Goal: Use online tool/utility: Utilize a website feature to perform a specific function

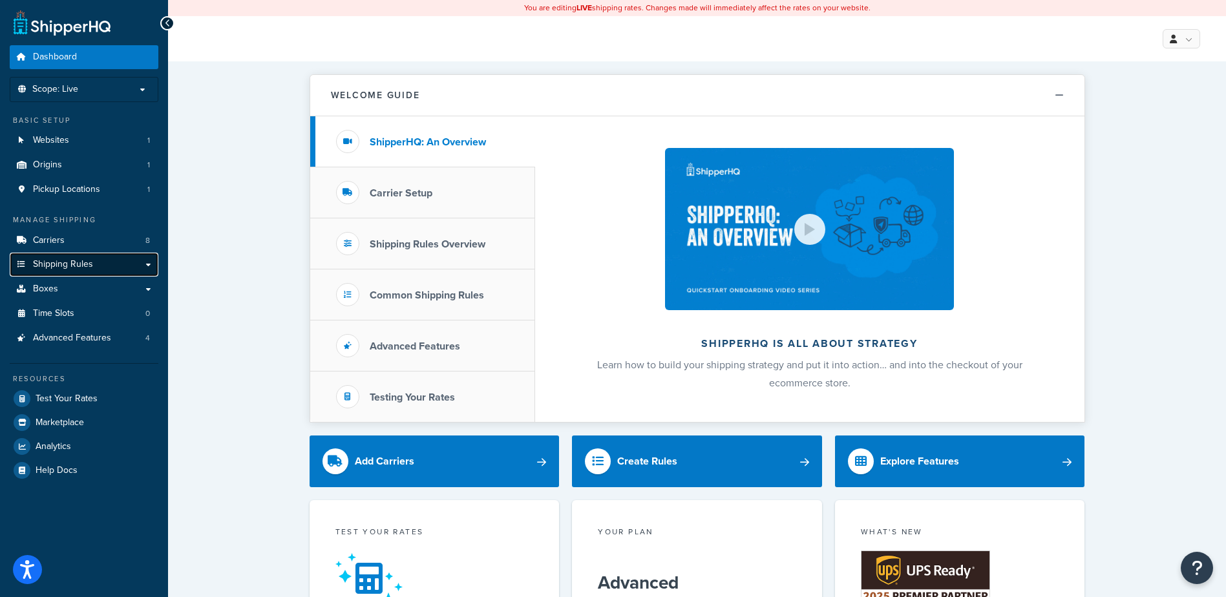
click at [94, 261] on link "Shipping Rules" at bounding box center [84, 265] width 149 height 24
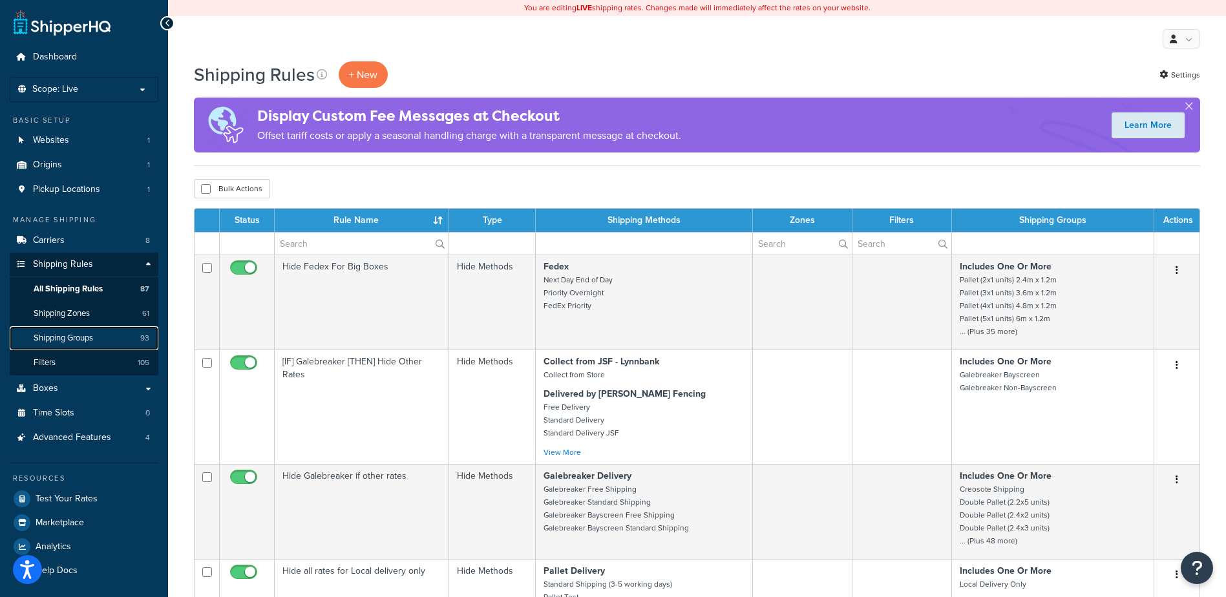
click at [98, 330] on link "Shipping Groups 93" at bounding box center [84, 338] width 149 height 24
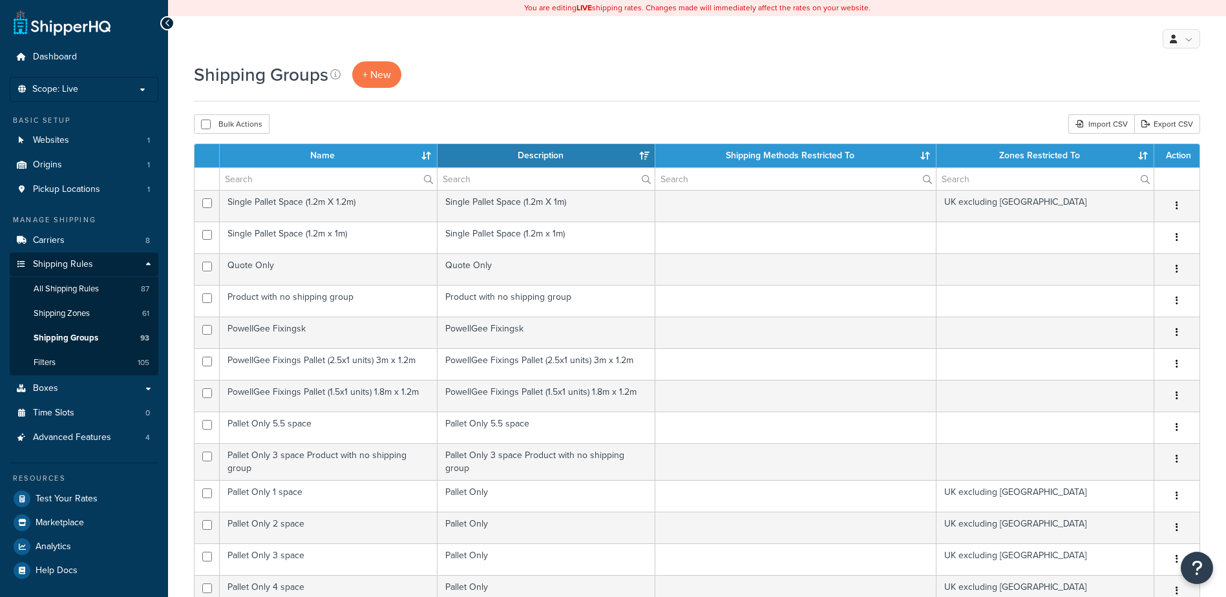
select select "15"
click at [345, 155] on th "Name" at bounding box center [329, 155] width 218 height 23
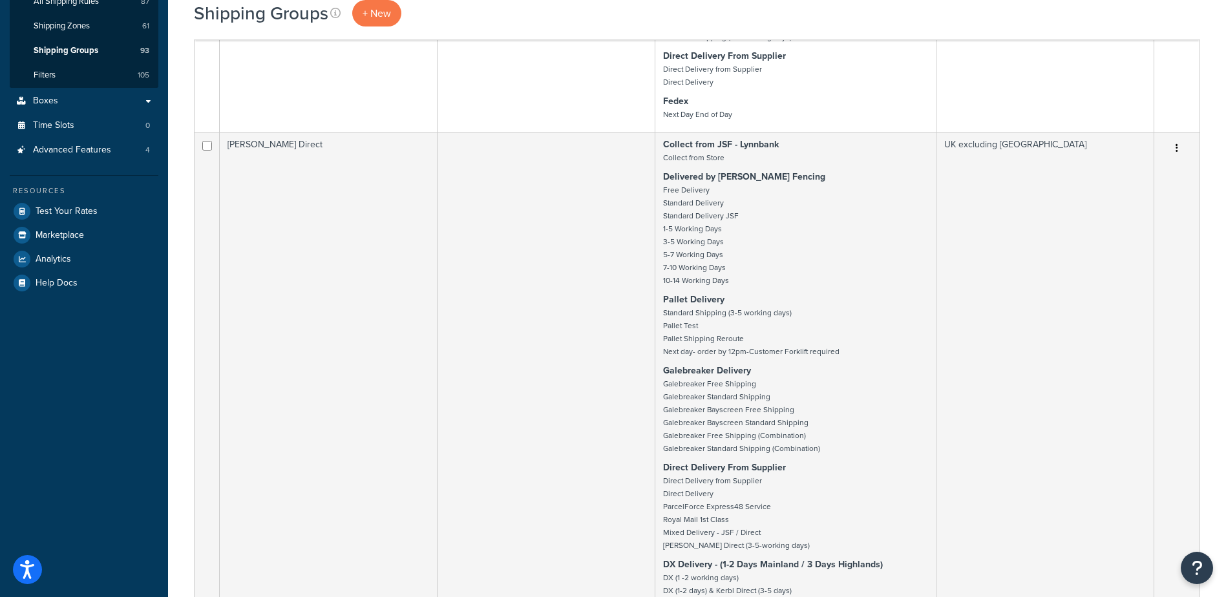
scroll to position [162, 0]
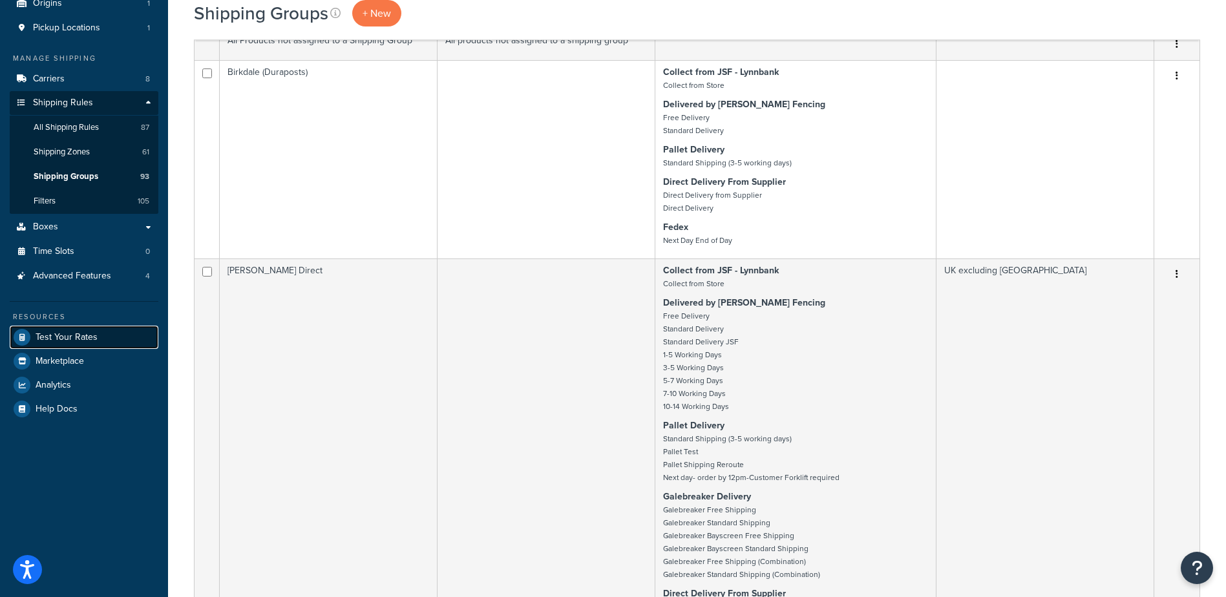
click at [66, 332] on span "Test Your Rates" at bounding box center [67, 337] width 62 height 11
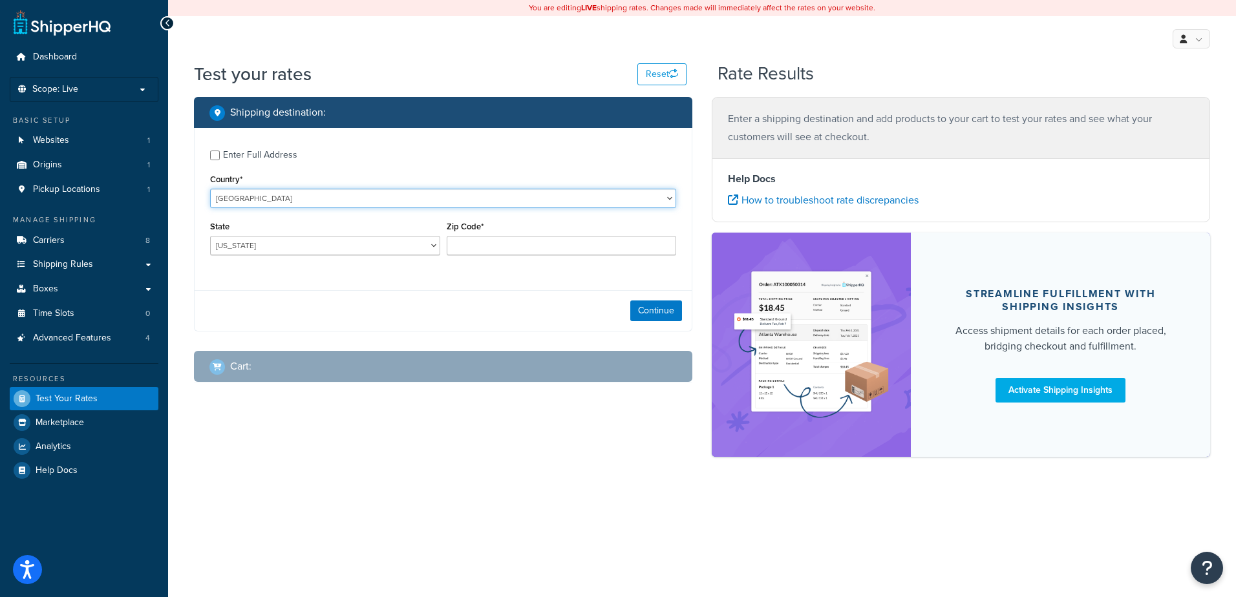
click at [339, 198] on select "United States United Kingdom Afghanistan Åland Islands Albania Algeria American…" at bounding box center [443, 198] width 466 height 19
select select "GB"
click at [210, 189] on select "United States United Kingdom Afghanistan Åland Islands Albania Algeria American…" at bounding box center [443, 198] width 466 height 19
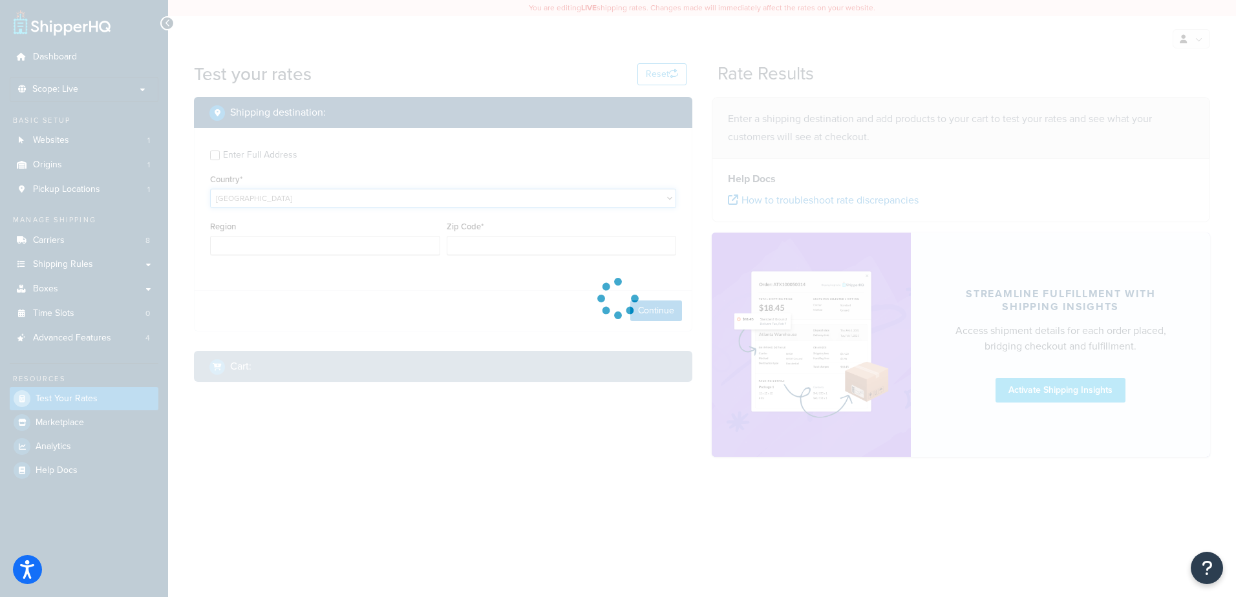
type input "AL"
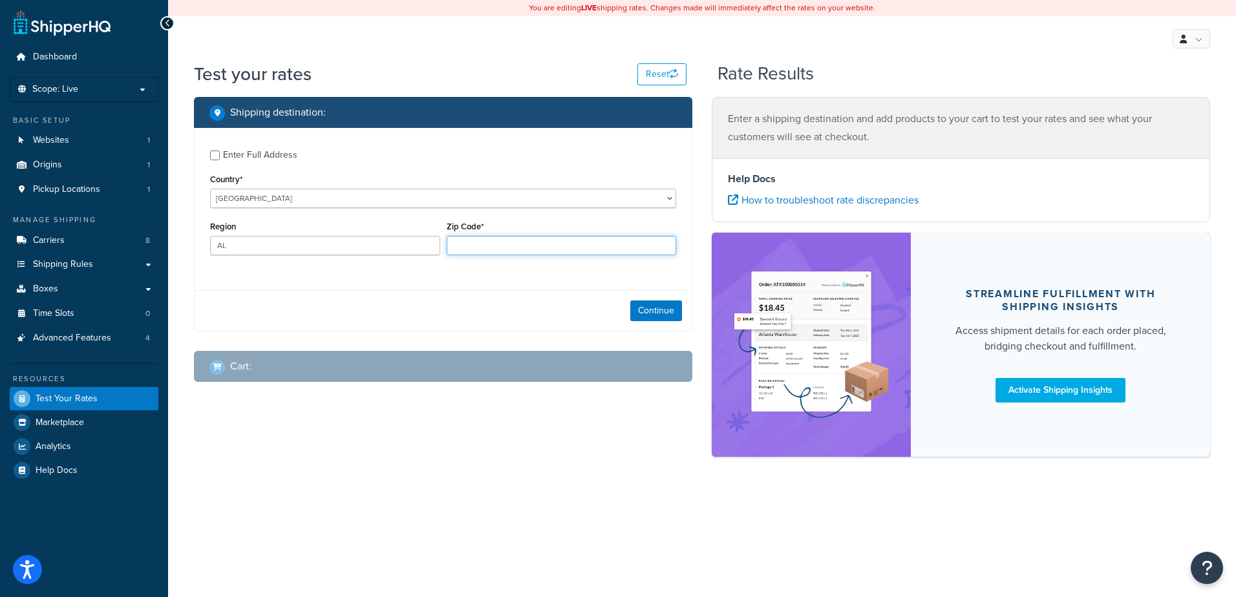
click at [477, 251] on input "Zip Code*" at bounding box center [562, 245] width 230 height 19
type input "HS9 5YW"
click at [650, 323] on div "Continue" at bounding box center [443, 310] width 497 height 41
click at [652, 315] on button "Continue" at bounding box center [656, 311] width 52 height 21
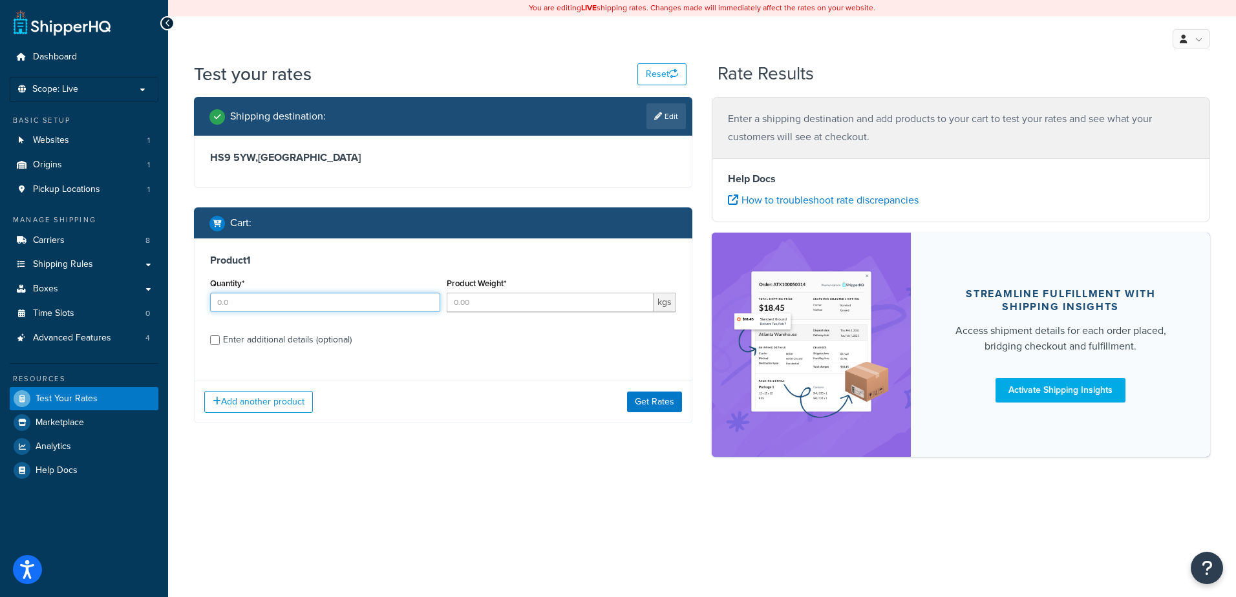
click at [253, 312] on input "Quantity*" at bounding box center [325, 302] width 230 height 19
type input "1"
click at [505, 306] on input "Product Weight*" at bounding box center [550, 302] width 207 height 19
type input "3"
click at [273, 339] on div "Enter additional details (optional)" at bounding box center [287, 340] width 129 height 18
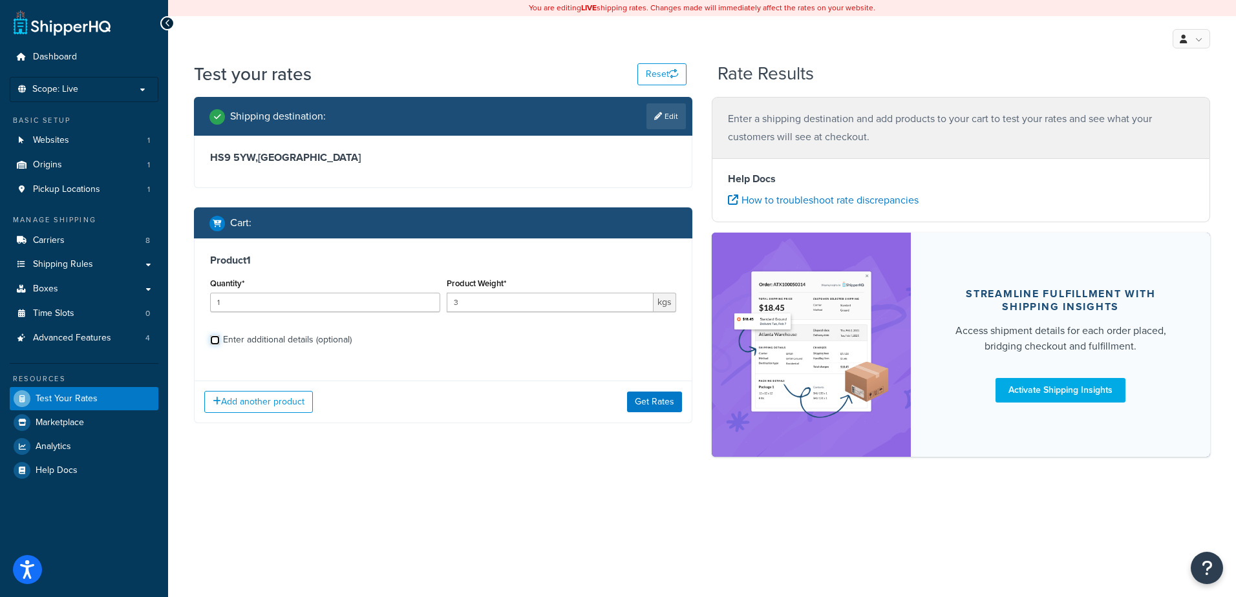
click at [220, 339] on input "Enter additional details (optional)" at bounding box center [215, 340] width 10 height 10
checkbox input "true"
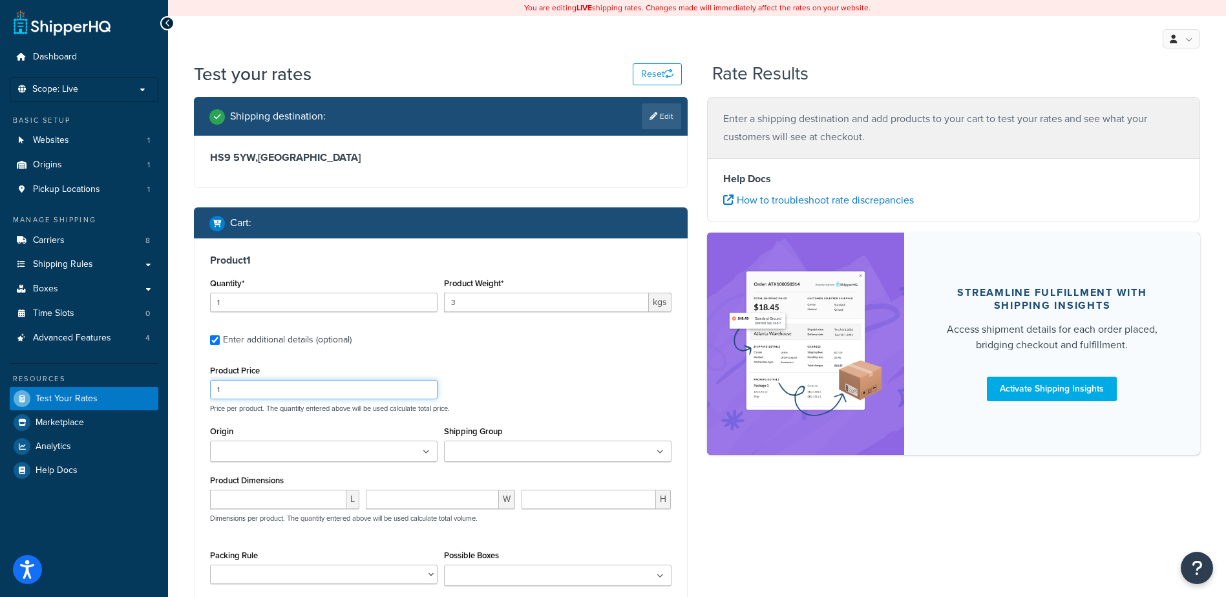
click at [244, 390] on input "1" at bounding box center [324, 389] width 228 height 19
click at [511, 459] on input "Shipping Group" at bounding box center [505, 452] width 114 height 14
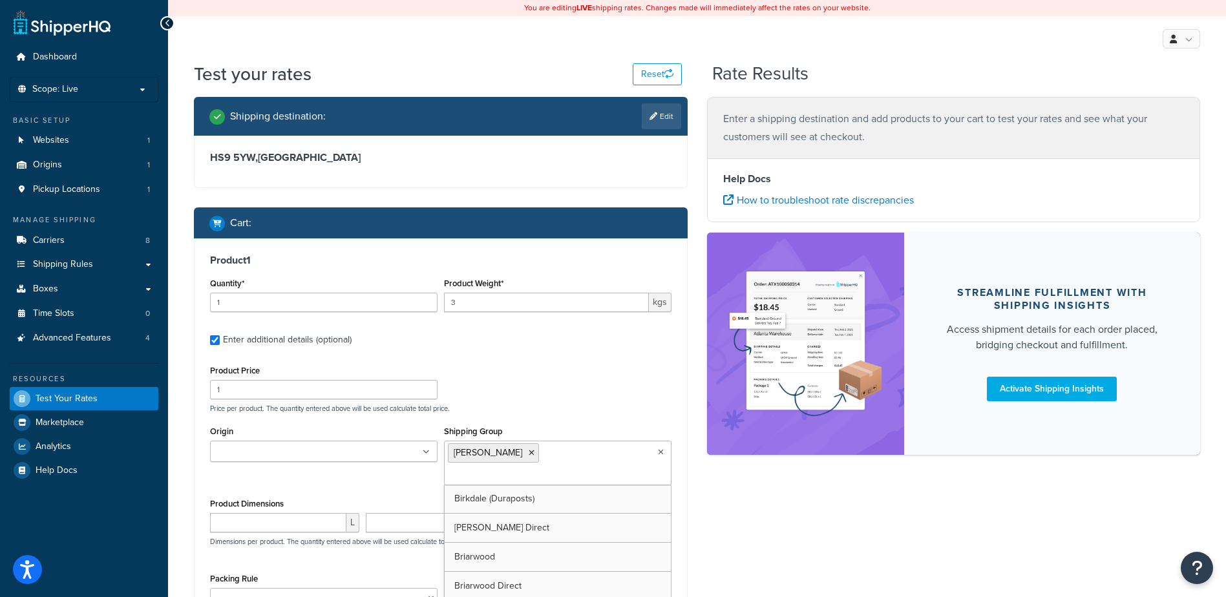
click at [579, 363] on div "Product Price 1 Price per product. The quantity entered above will be used calc…" at bounding box center [441, 387] width 468 height 51
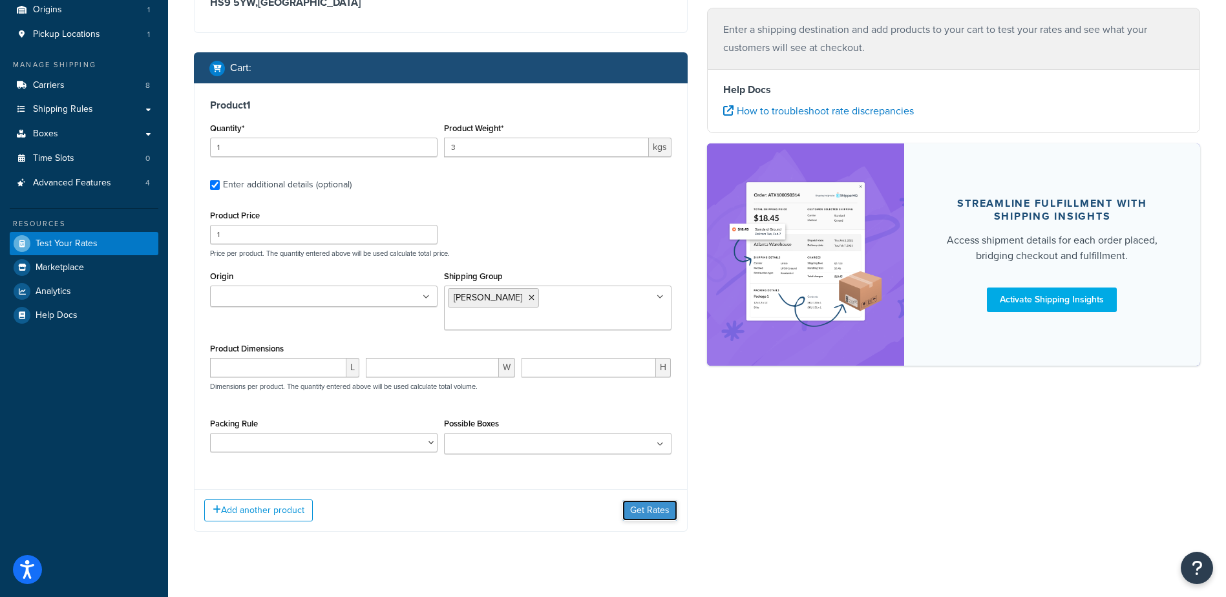
click at [662, 500] on button "Get Rates" at bounding box center [649, 510] width 55 height 21
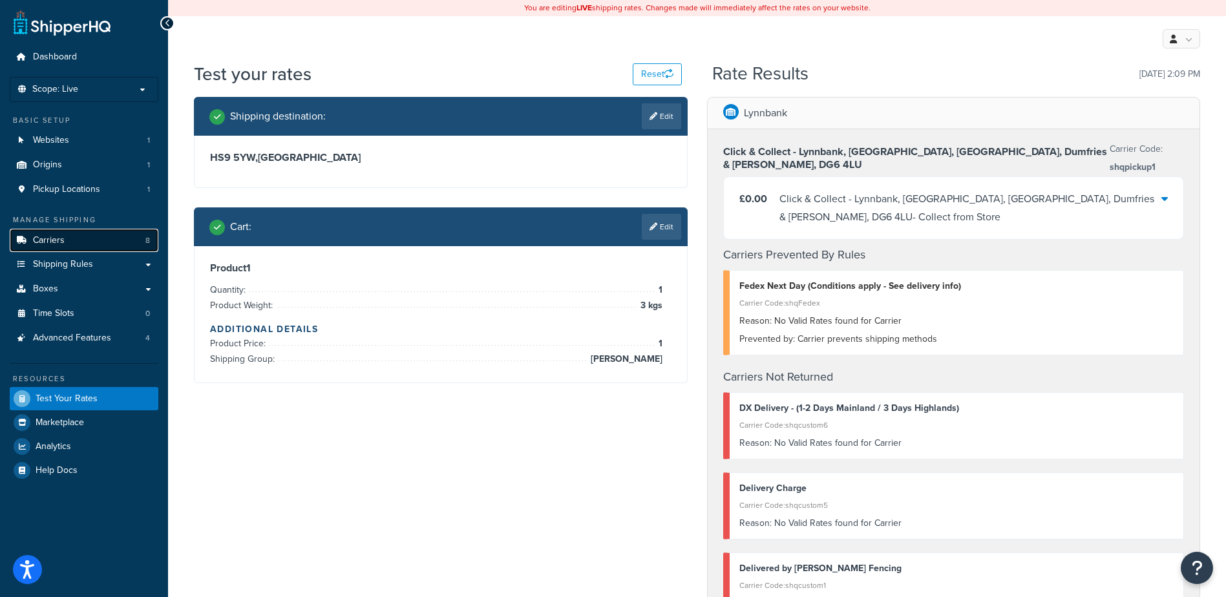
click at [109, 242] on link "Carriers 8" at bounding box center [84, 241] width 149 height 24
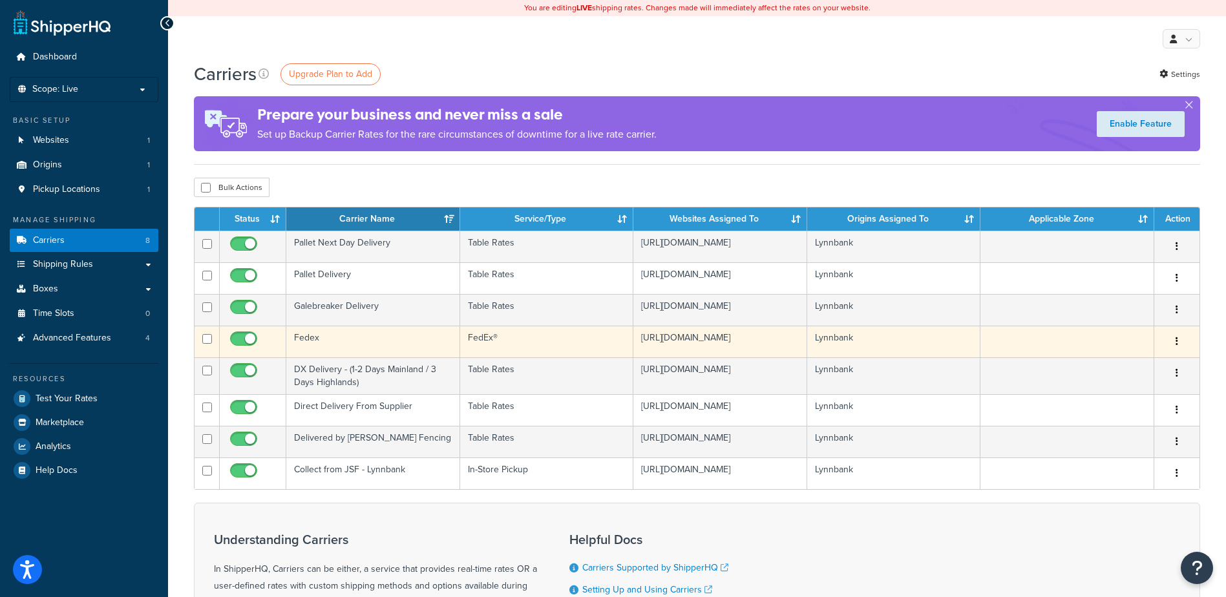
click at [340, 343] on td "Fedex" at bounding box center [373, 342] width 174 height 32
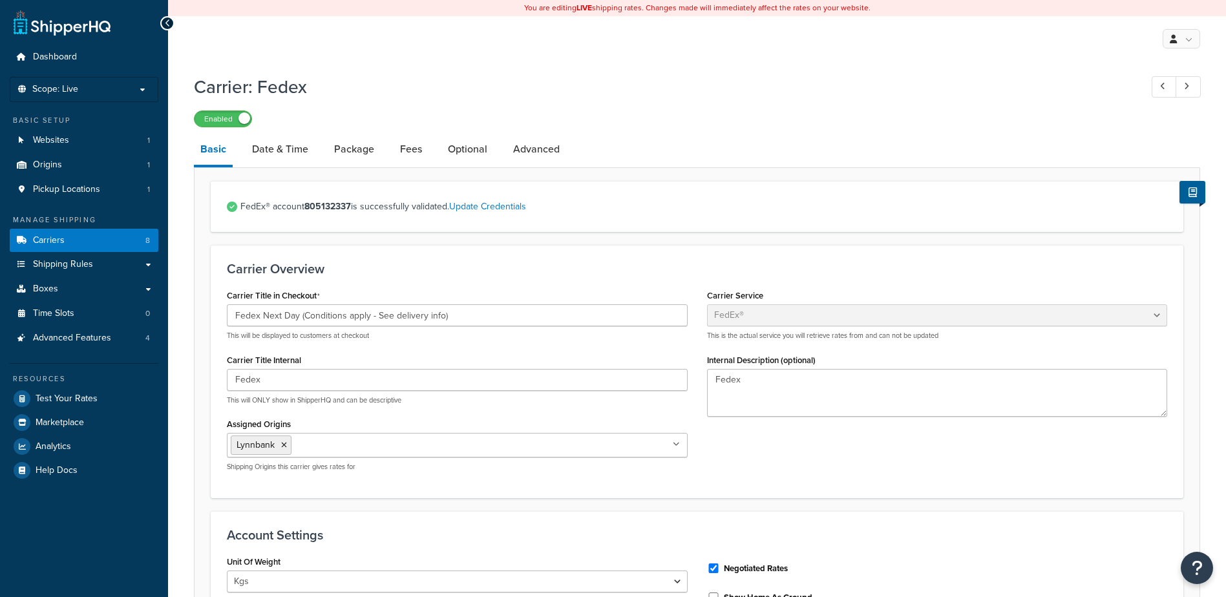
select select "fedEx"
select select "kg"
select select "CM"
select select "REGULAR_PICKUP"
select select "YOUR_PACKAGING"
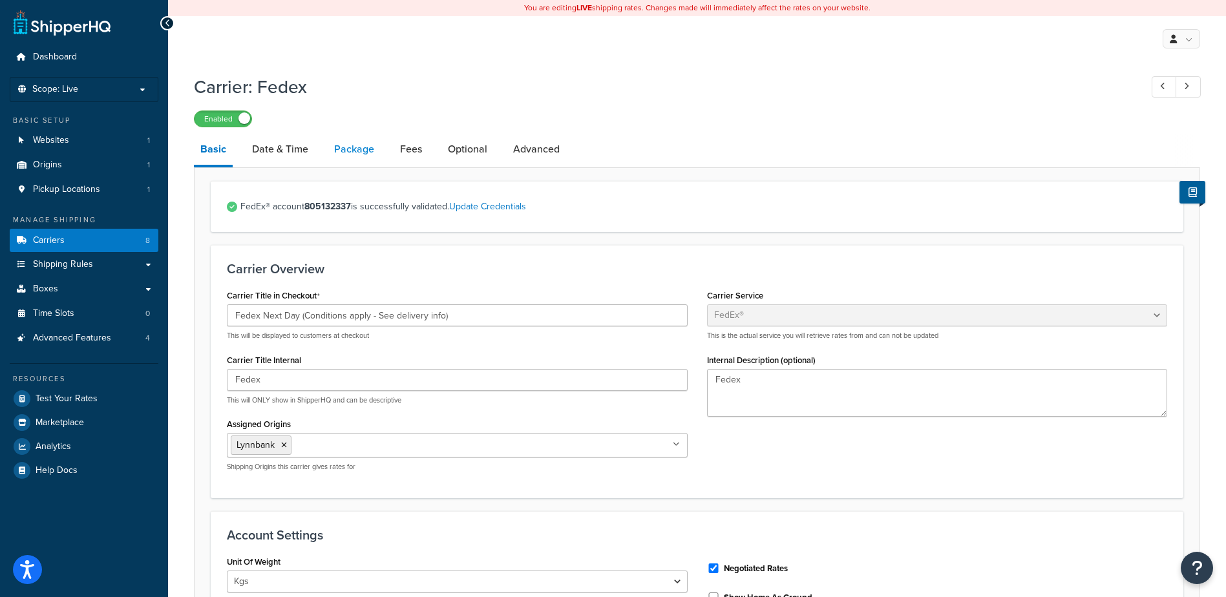
click at [356, 150] on link "Package" at bounding box center [354, 149] width 53 height 31
select select "316116"
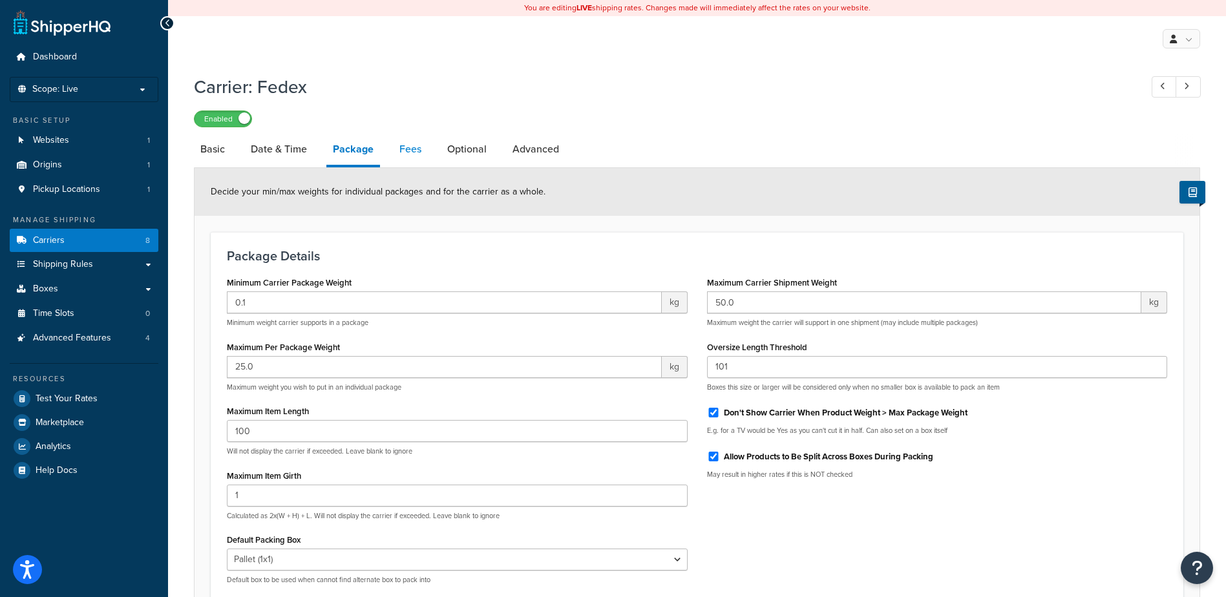
click at [420, 145] on link "Fees" at bounding box center [410, 149] width 35 height 31
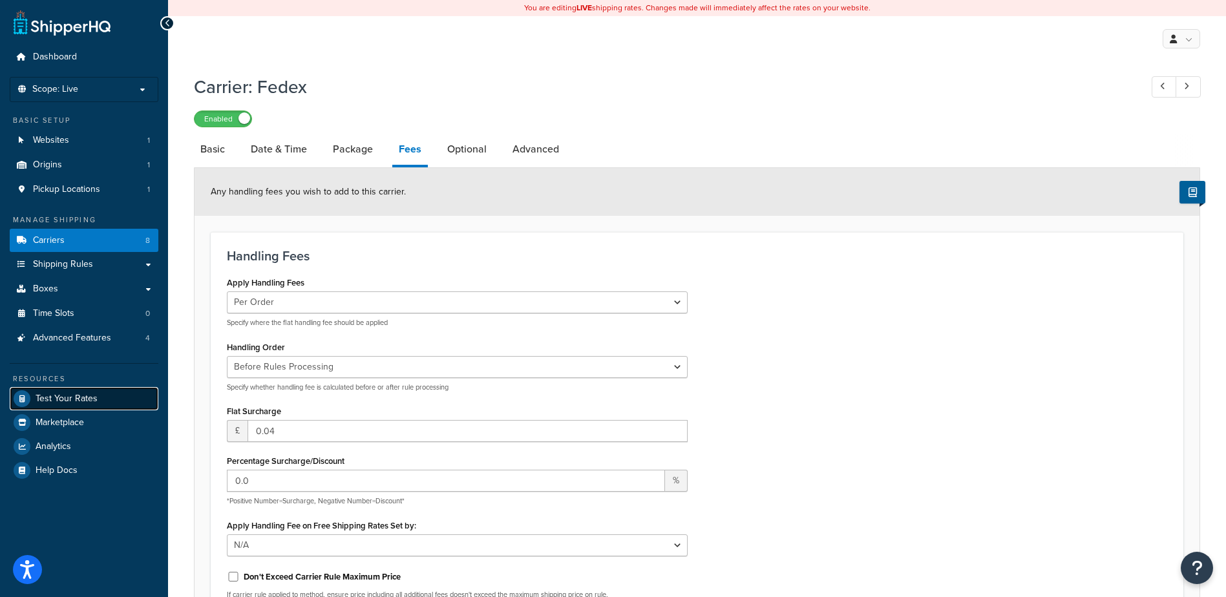
click at [107, 397] on link "Test Your Rates" at bounding box center [84, 398] width 149 height 23
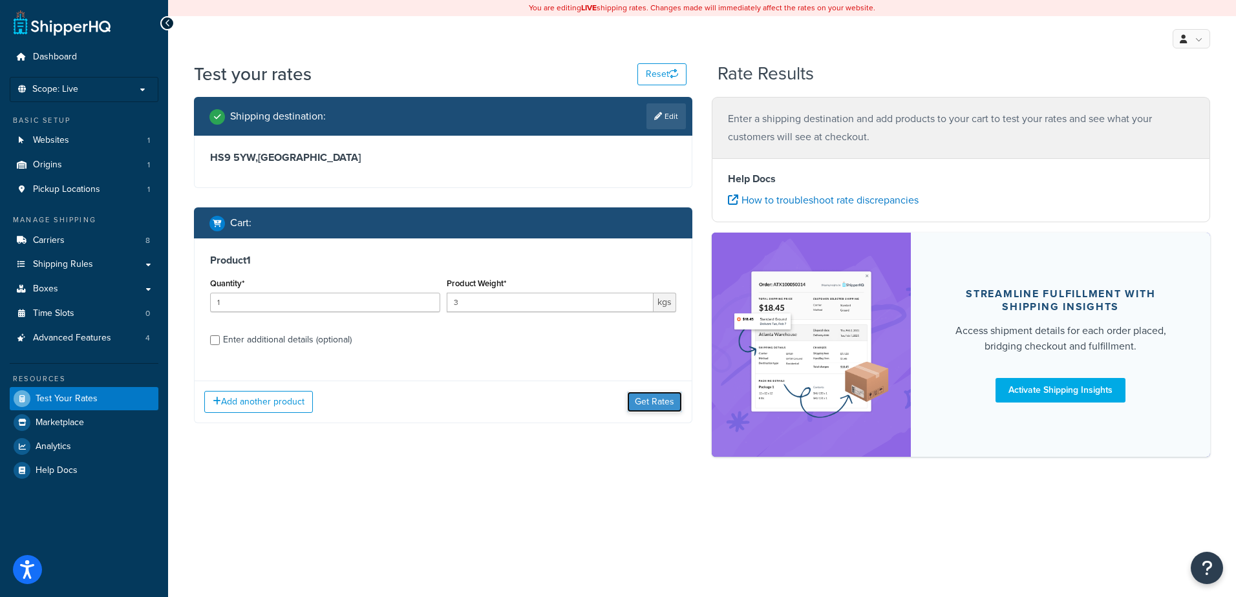
click at [661, 401] on button "Get Rates" at bounding box center [654, 402] width 55 height 21
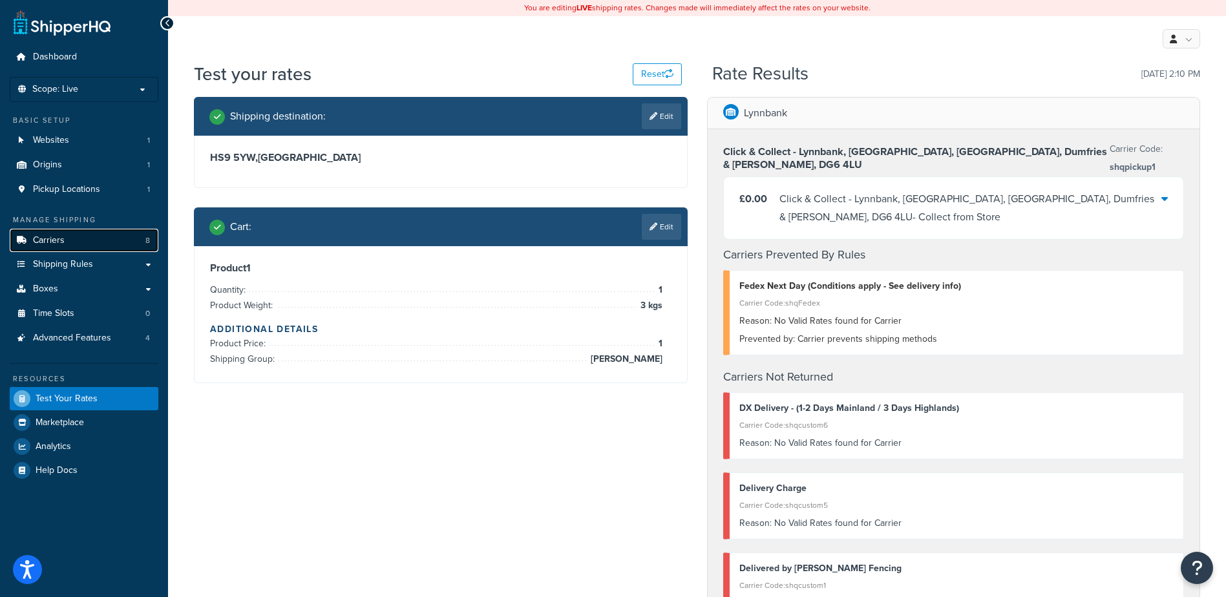
click at [72, 249] on link "Carriers 8" at bounding box center [84, 241] width 149 height 24
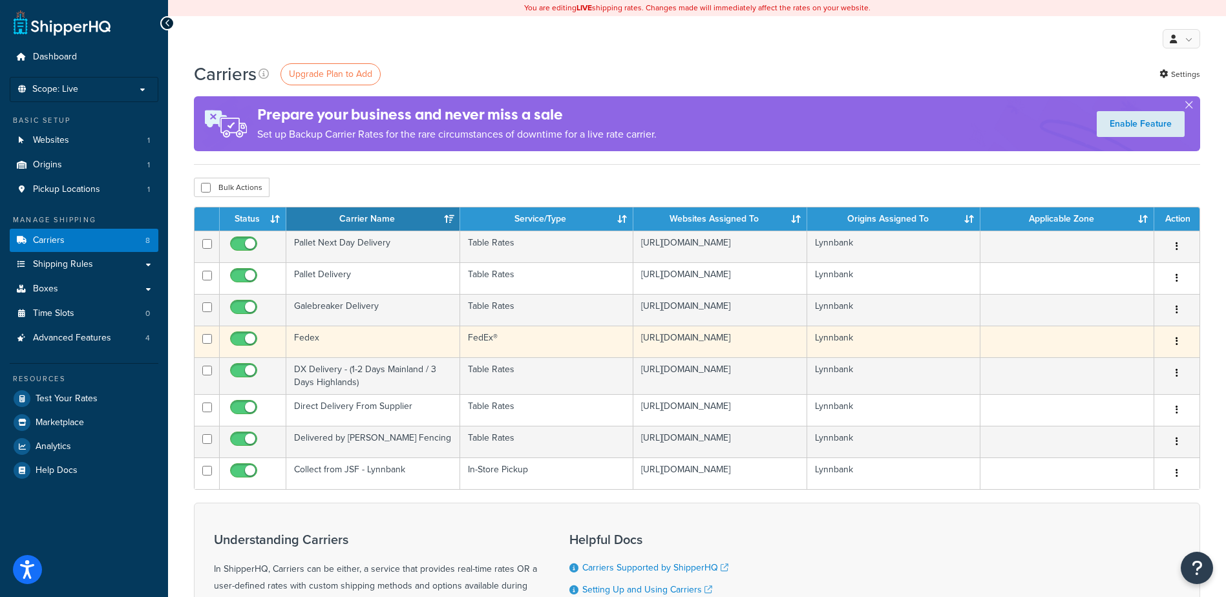
click at [364, 345] on td "Fedex" at bounding box center [373, 342] width 174 height 32
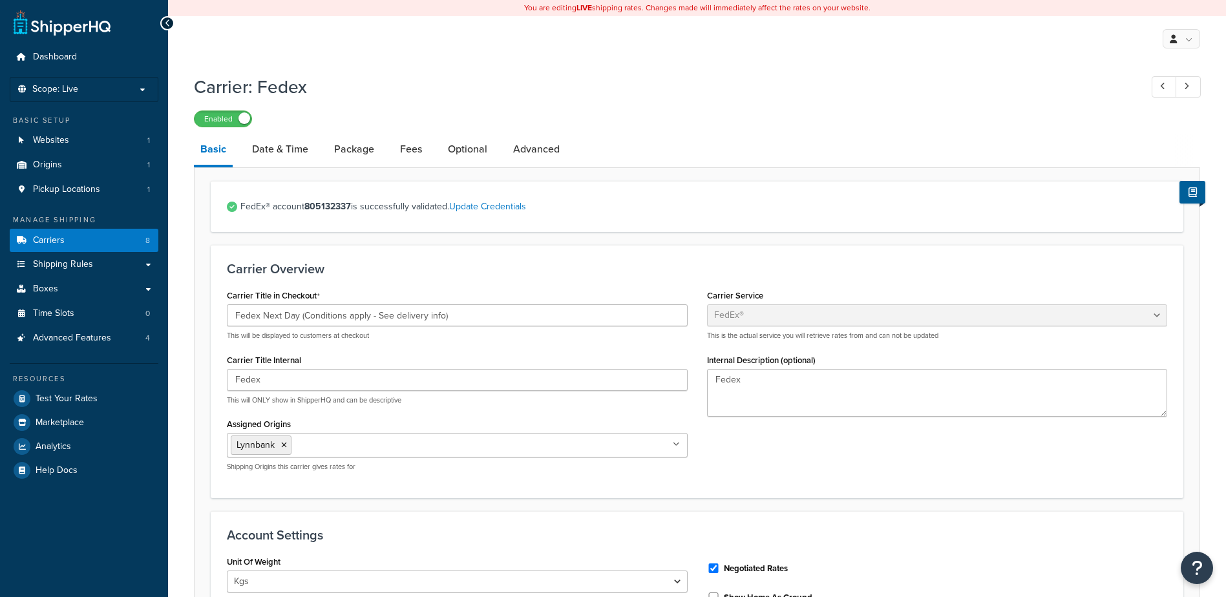
select select "fedEx"
select select "kg"
select select "CM"
select select "REGULAR_PICKUP"
select select "YOUR_PACKAGING"
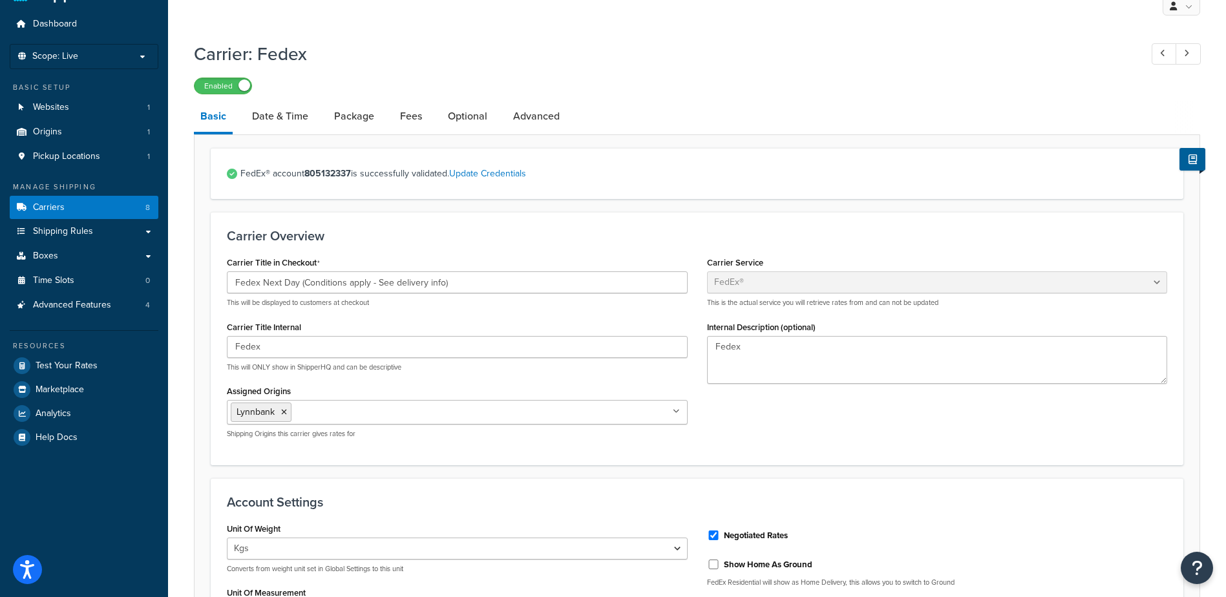
scroll to position [6, 0]
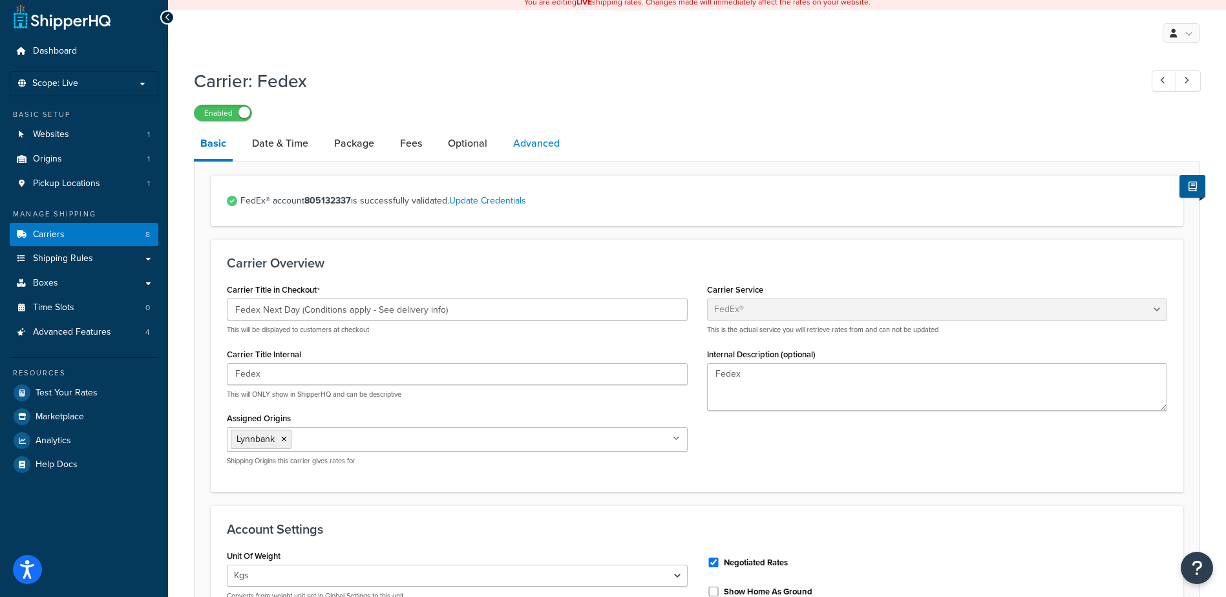
click at [533, 139] on link "Advanced" at bounding box center [536, 143] width 59 height 31
select select "false"
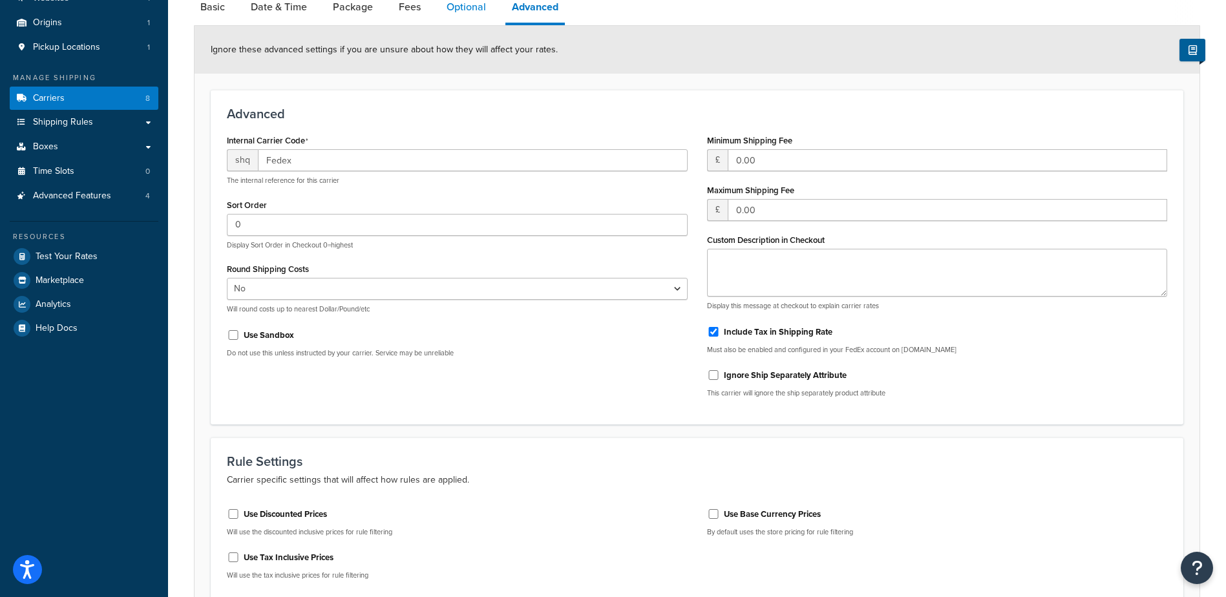
click at [474, 18] on link "Optional" at bounding box center [466, 7] width 52 height 31
select select "business"
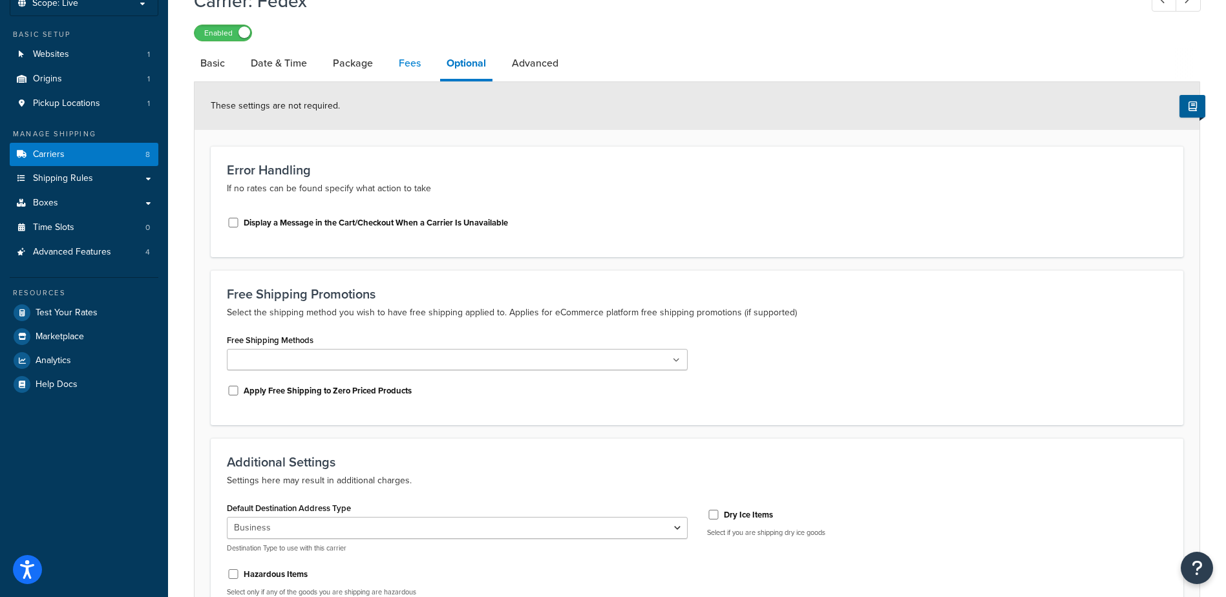
click at [423, 66] on link "Fees" at bounding box center [409, 63] width 35 height 31
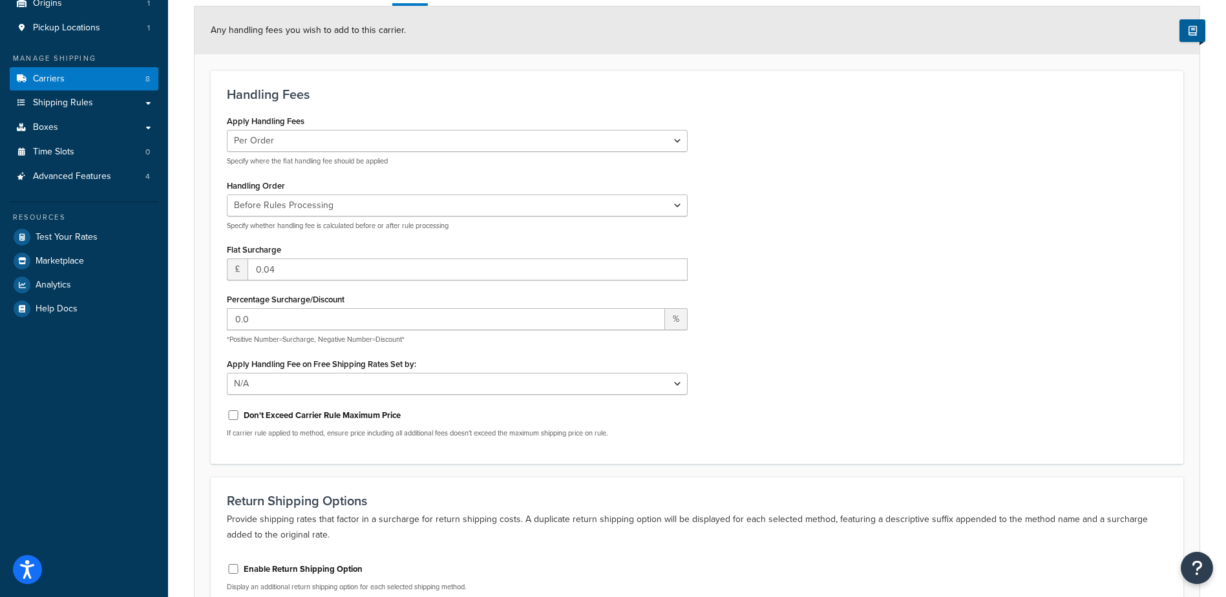
scroll to position [60, 0]
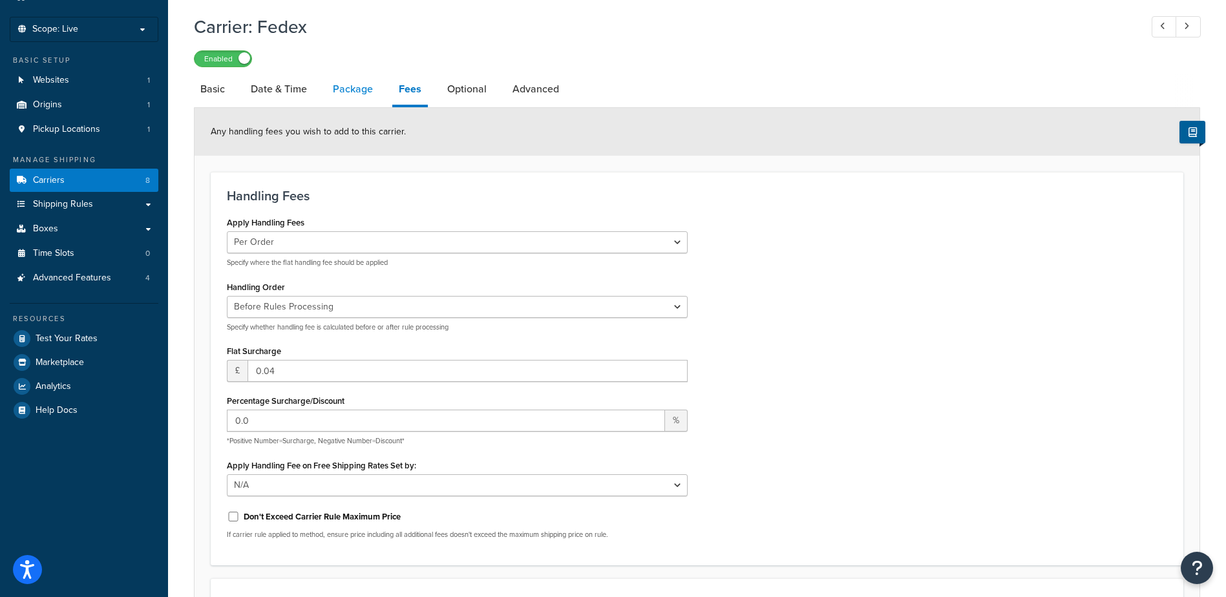
click at [347, 87] on link "Package" at bounding box center [352, 89] width 53 height 31
select select "316116"
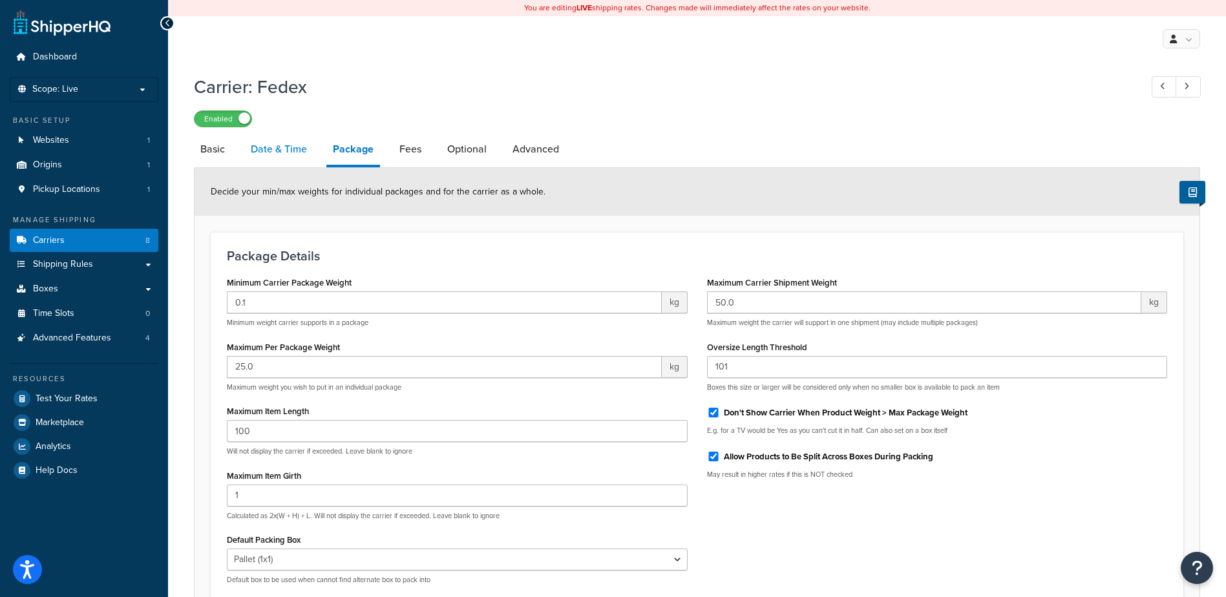
click at [301, 149] on link "Date & Time" at bounding box center [278, 149] width 69 height 31
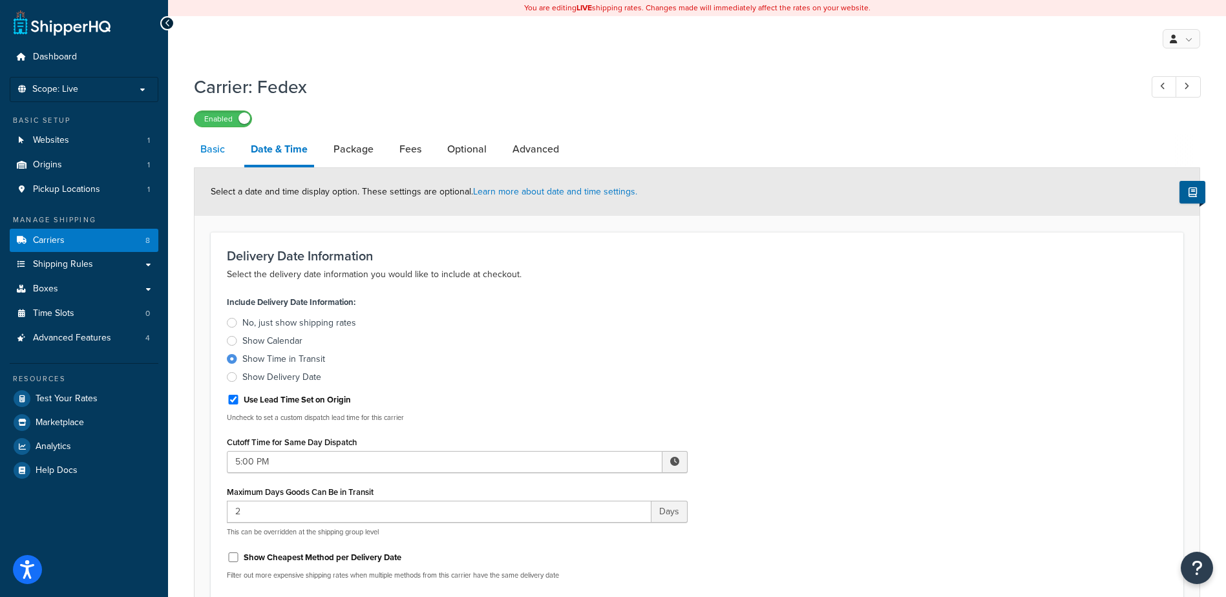
click at [213, 156] on link "Basic" at bounding box center [212, 149] width 37 height 31
select select "fedEx"
select select "kg"
select select "CM"
select select "REGULAR_PICKUP"
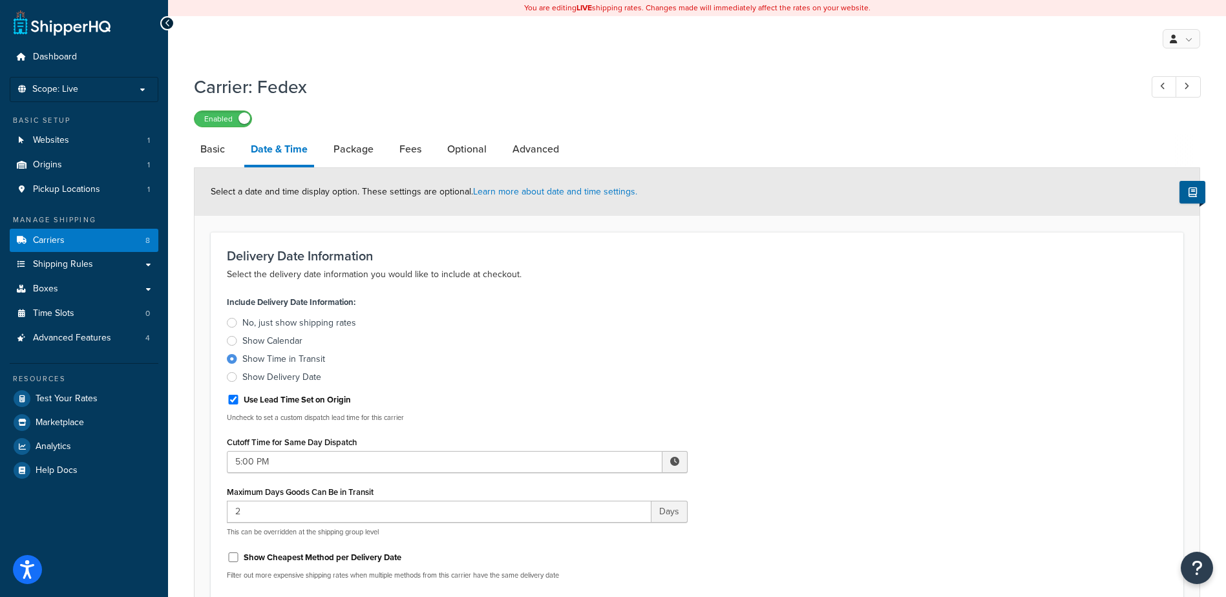
select select "YOUR_PACKAGING"
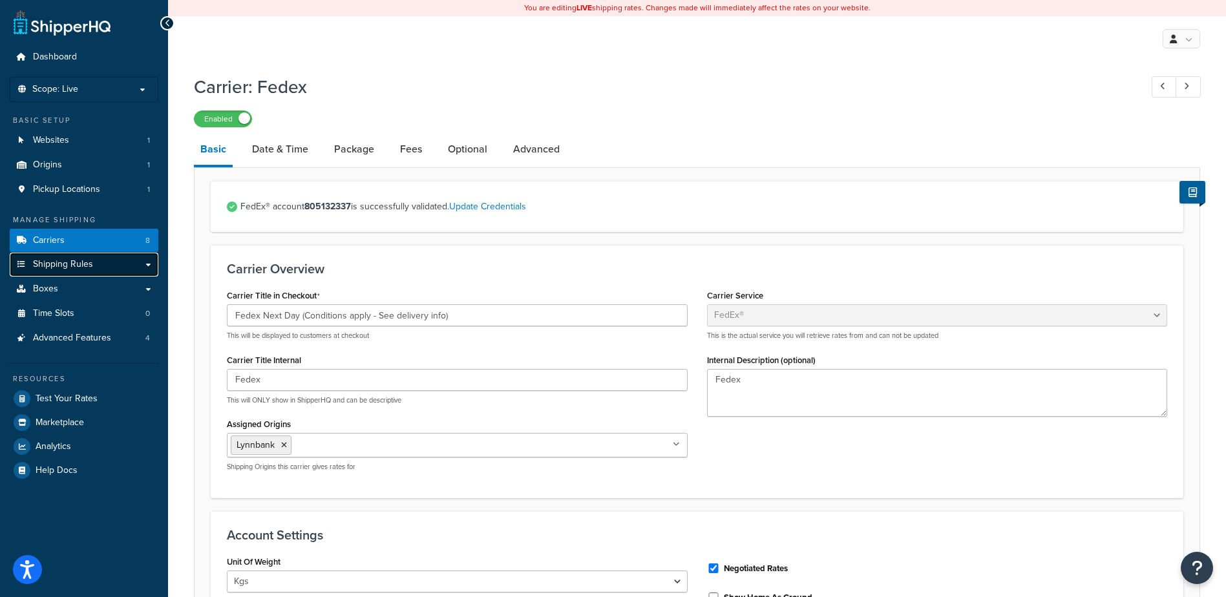
click at [89, 260] on span "Shipping Rules" at bounding box center [63, 264] width 60 height 11
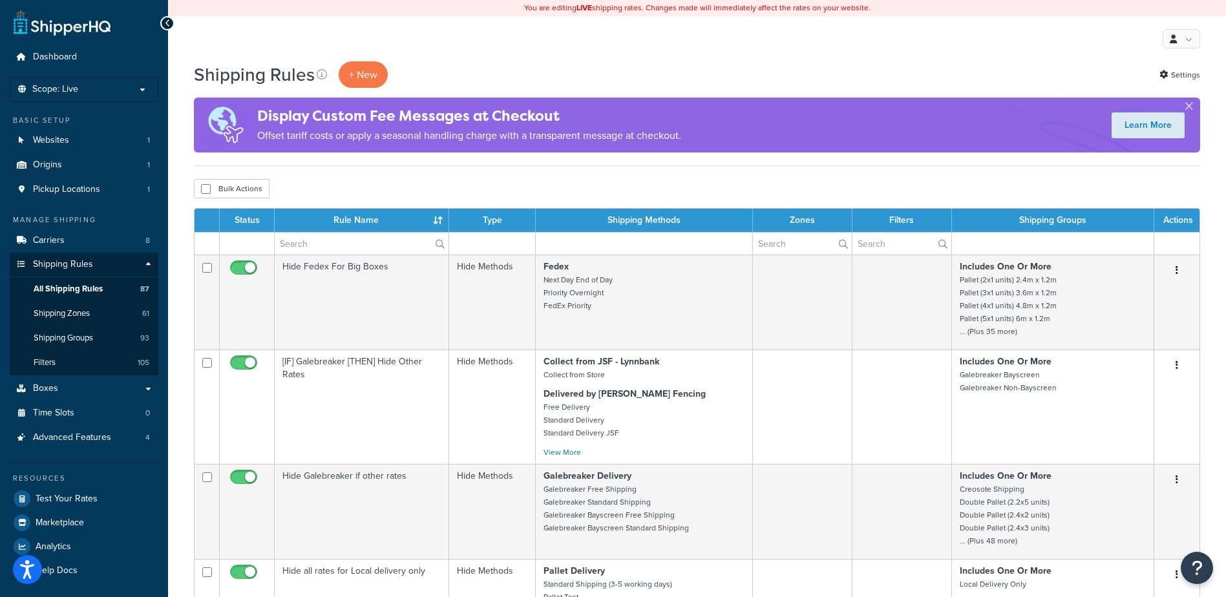
click at [317, 296] on td "Hide Fedex For Big Boxes" at bounding box center [362, 302] width 175 height 95
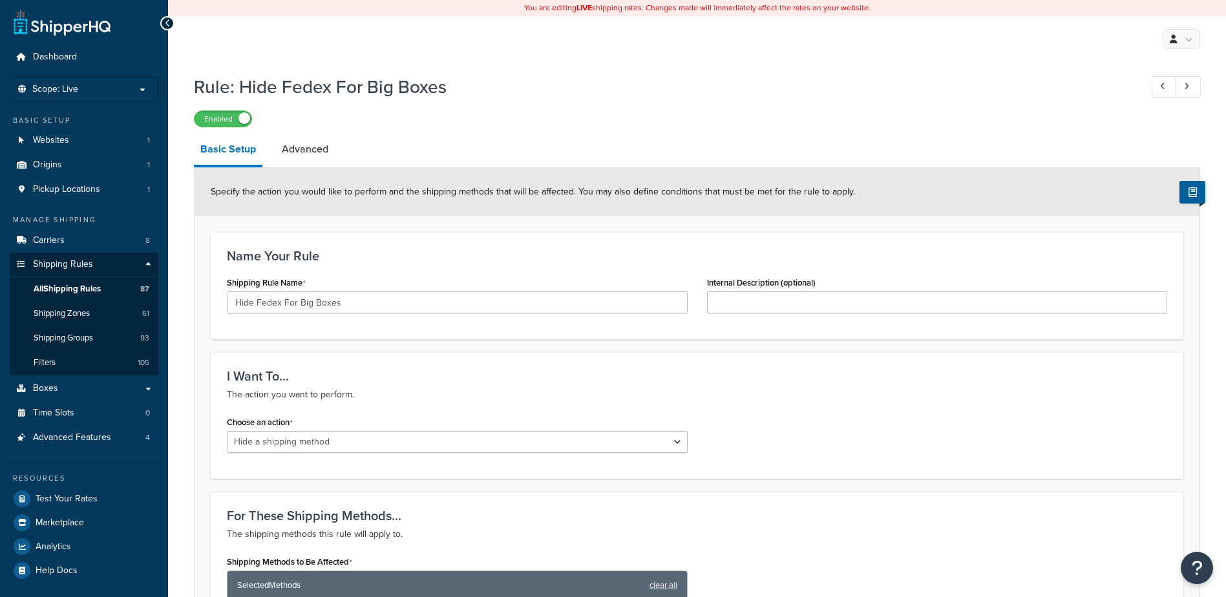
select select "HIDE"
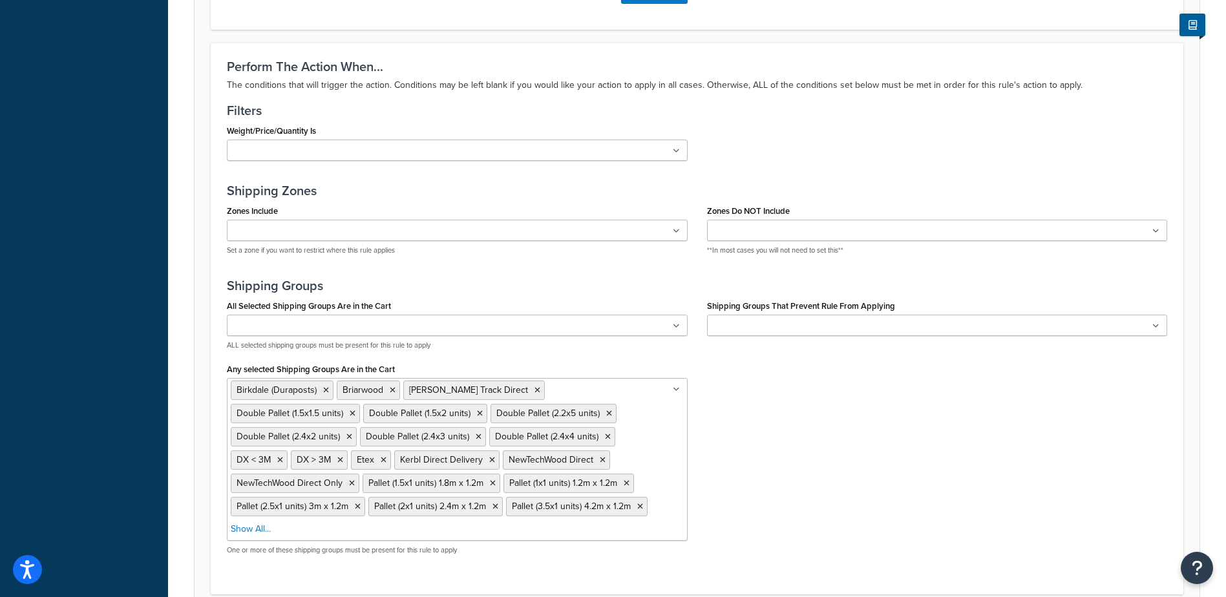
scroll to position [834, 0]
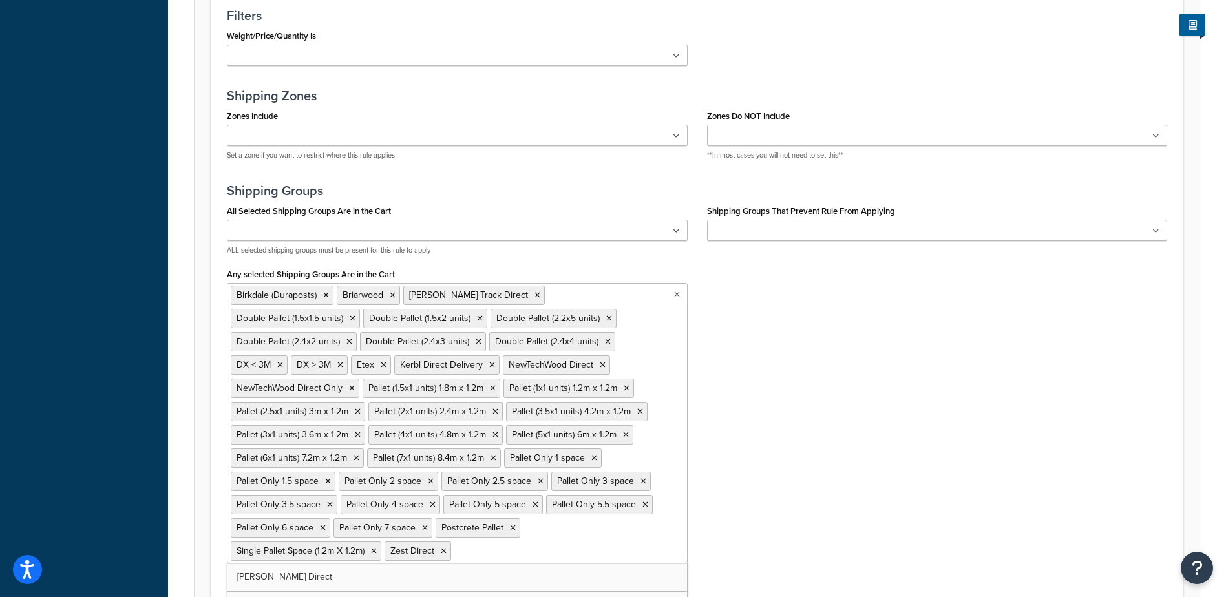
click at [654, 427] on ul "Birkdale (Duraposts) Briarwood [PERSON_NAME] Track Direct Double Pallet (1.5x1.…" at bounding box center [457, 423] width 461 height 281
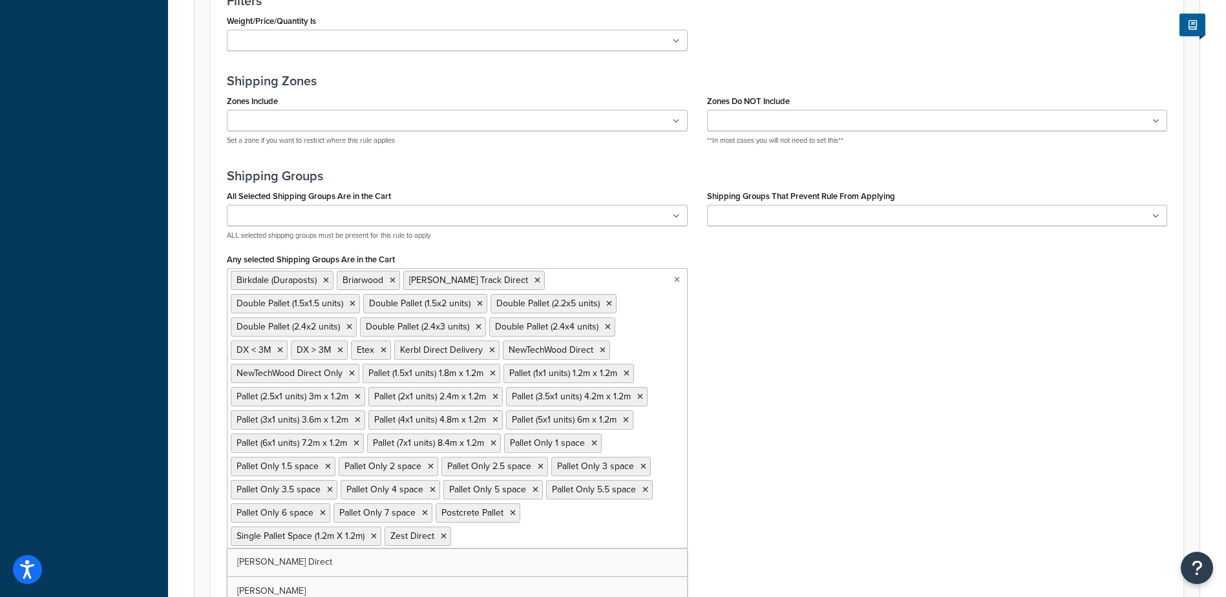
scroll to position [970, 0]
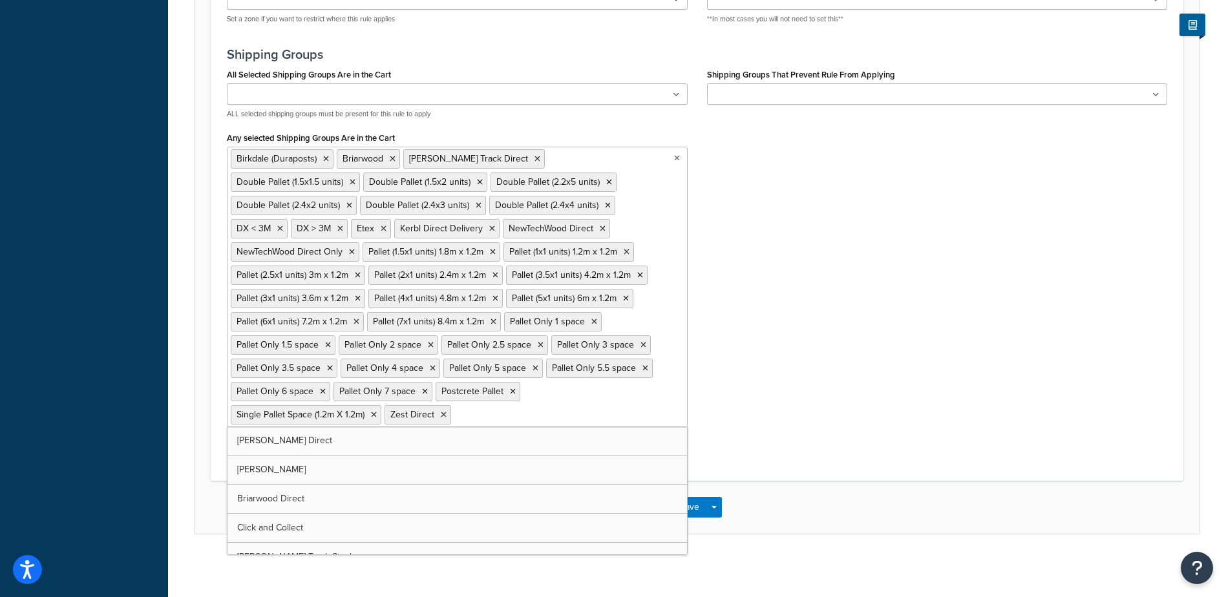
click at [792, 315] on div "All Selected Shipping Groups Are in the Cart Birkdale (Duraposts) [PERSON_NAME]…" at bounding box center [697, 258] width 960 height 387
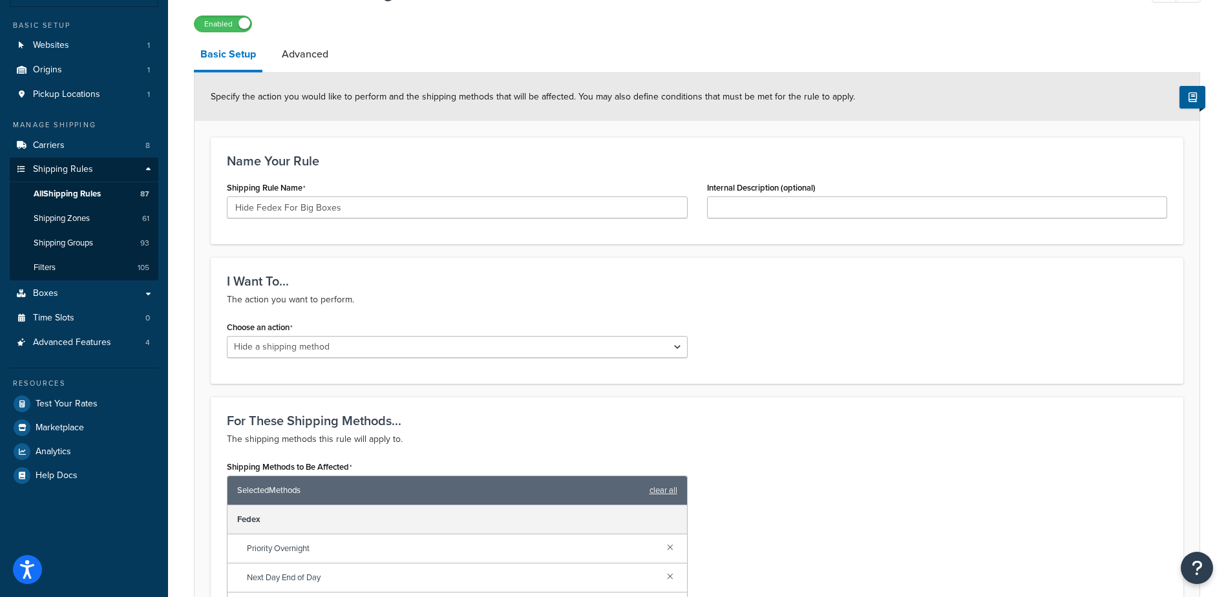
scroll to position [0, 0]
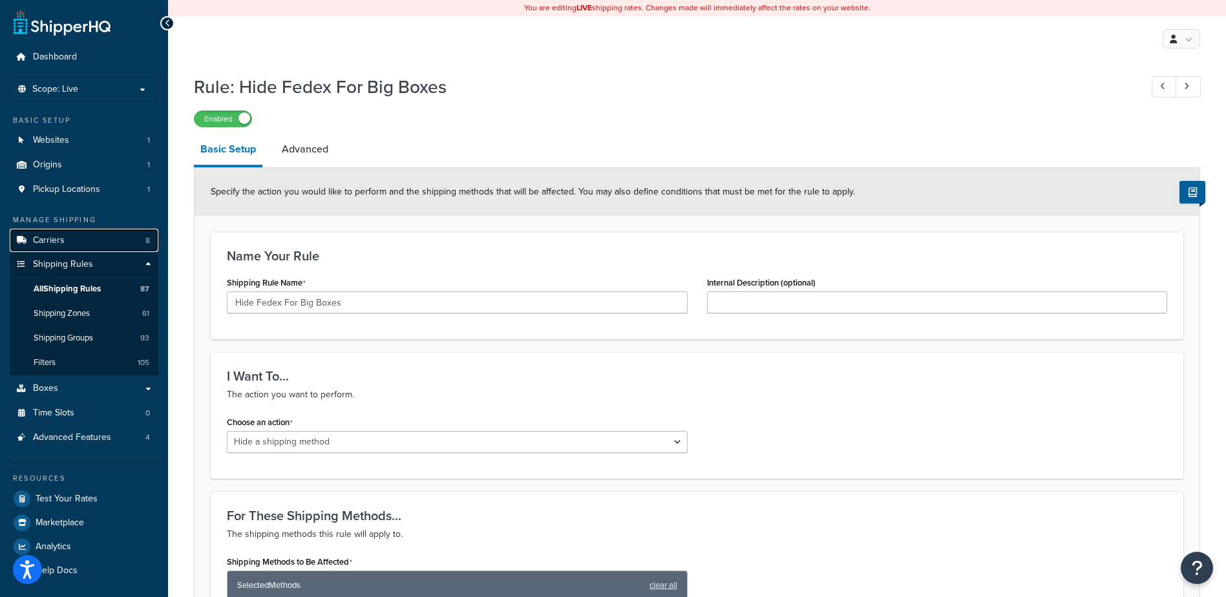
click at [96, 236] on link "Carriers 8" at bounding box center [84, 241] width 149 height 24
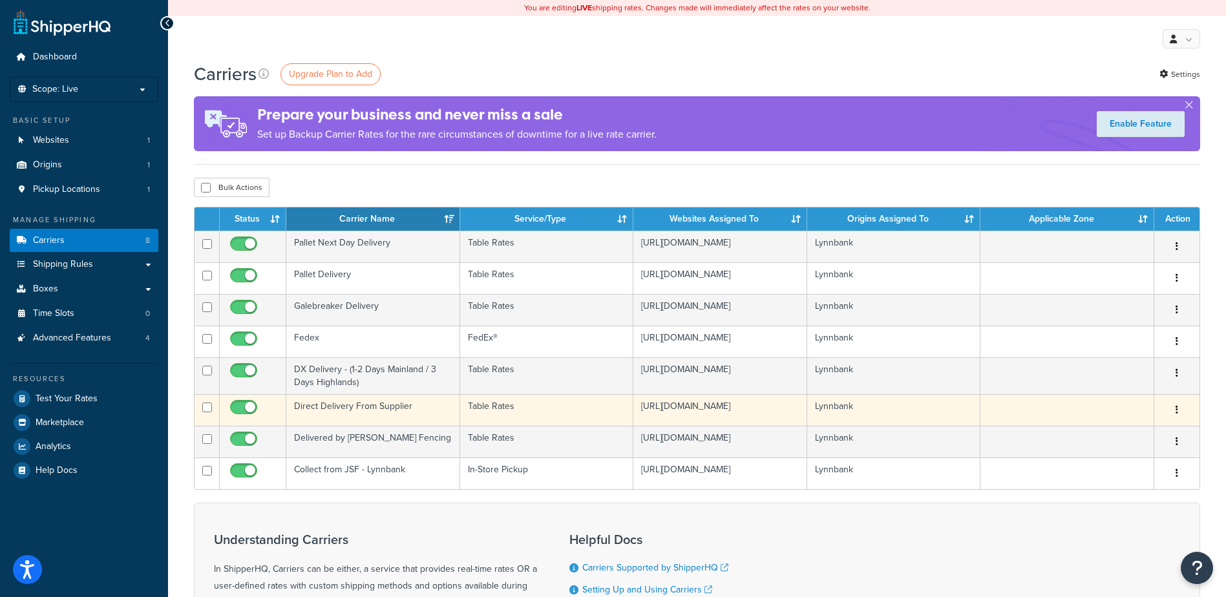
click at [406, 410] on td "Direct Delivery From Supplier" at bounding box center [373, 410] width 174 height 32
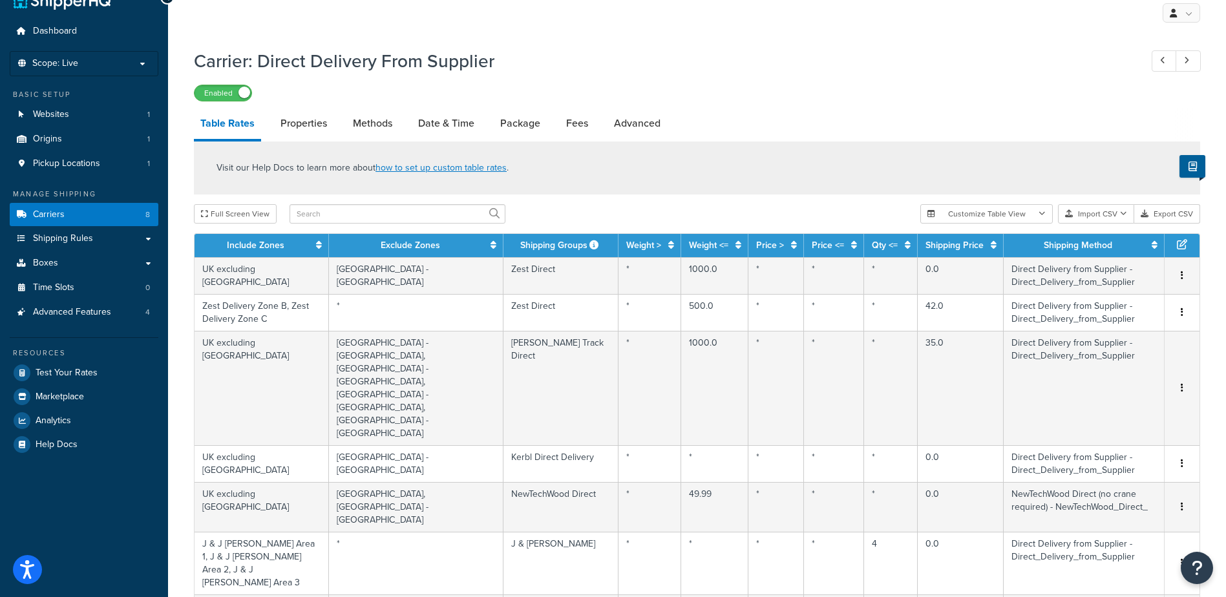
scroll to position [907, 0]
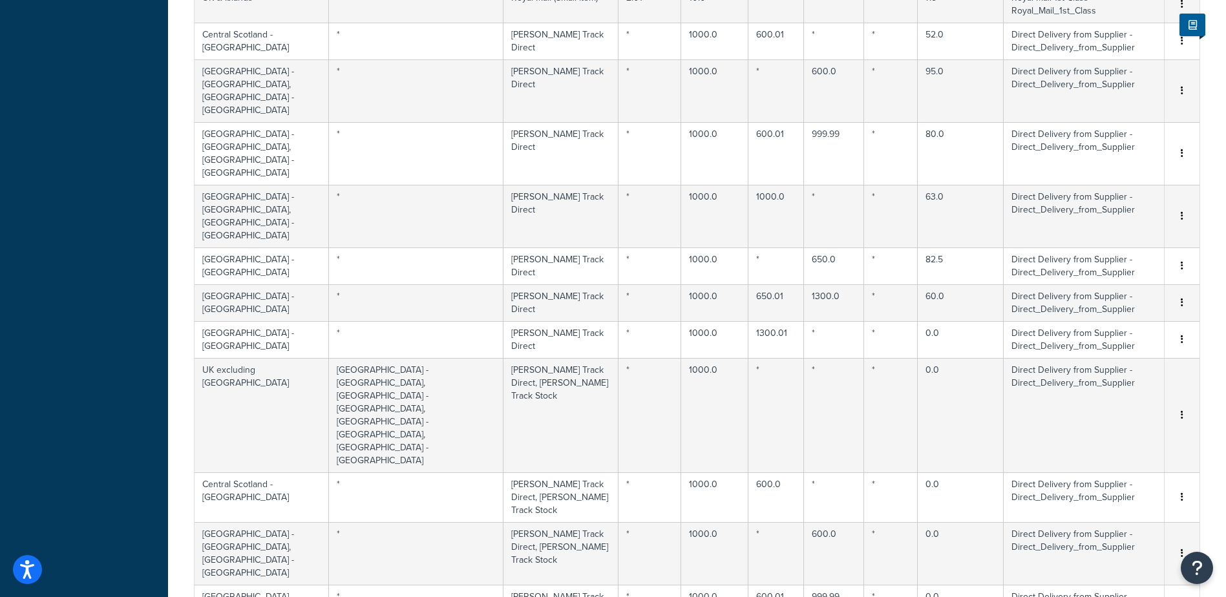
select select "100"
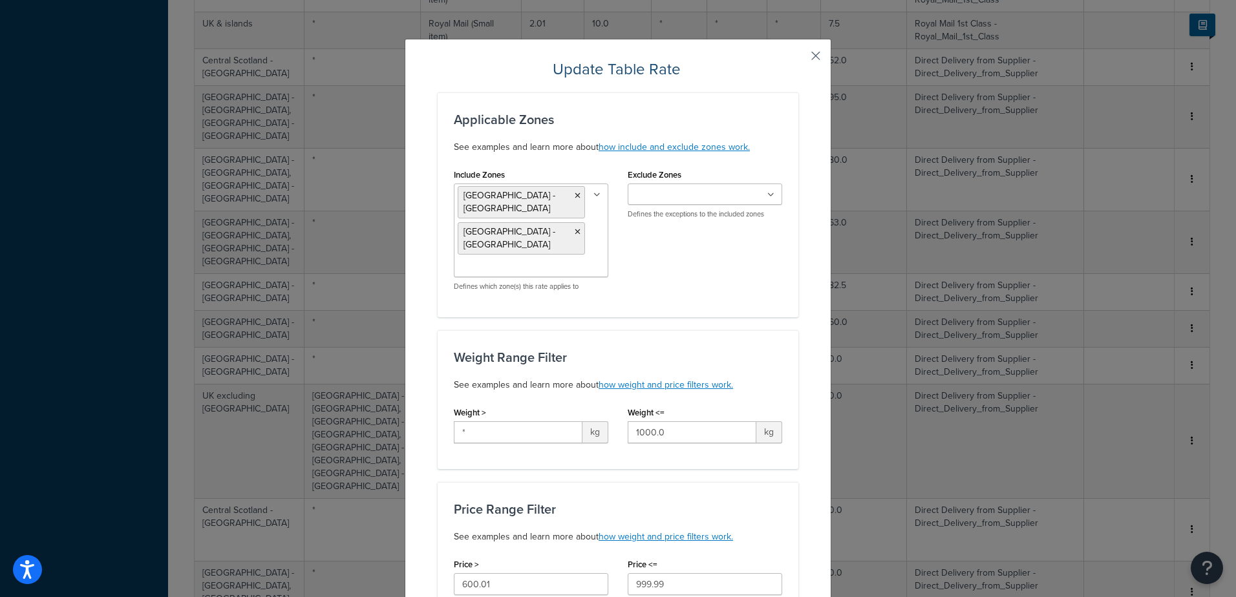
click at [798, 59] on button "button" at bounding box center [796, 60] width 3 height 3
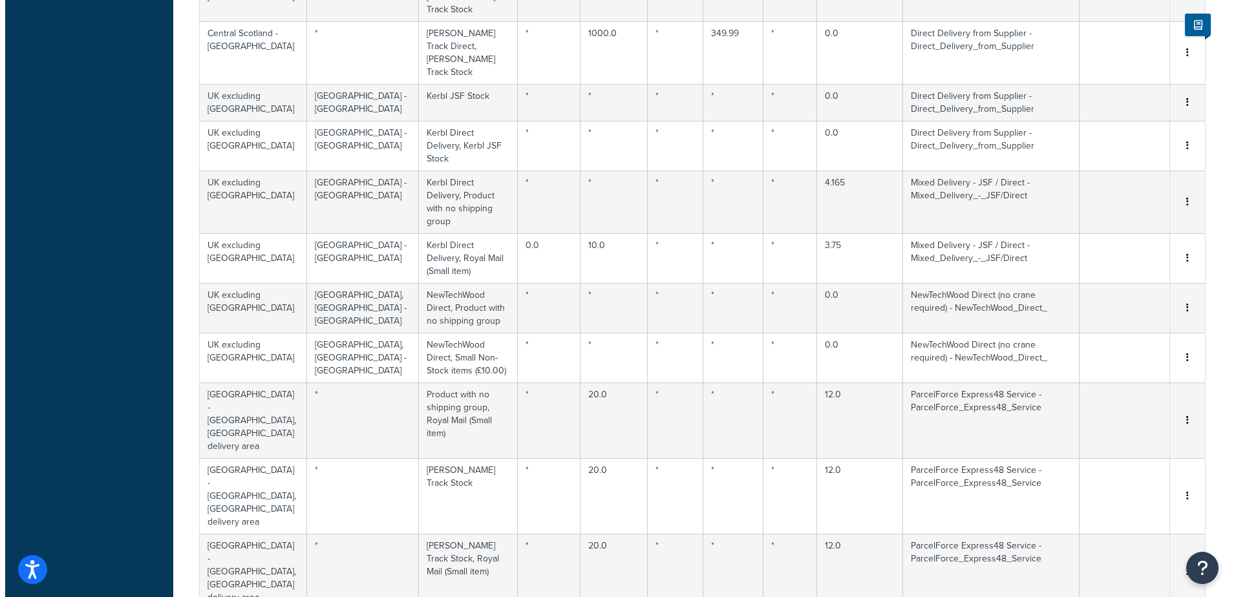
scroll to position [2062, 0]
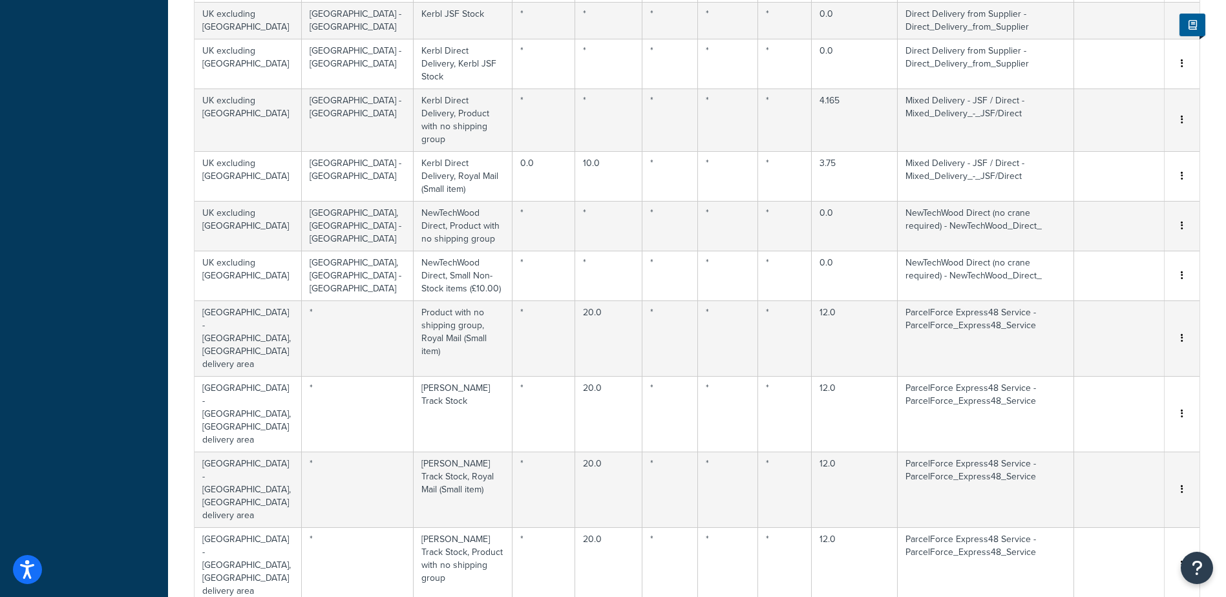
click at [1119, 226] on div "Duplicate" at bounding box center [1116, 230] width 92 height 27
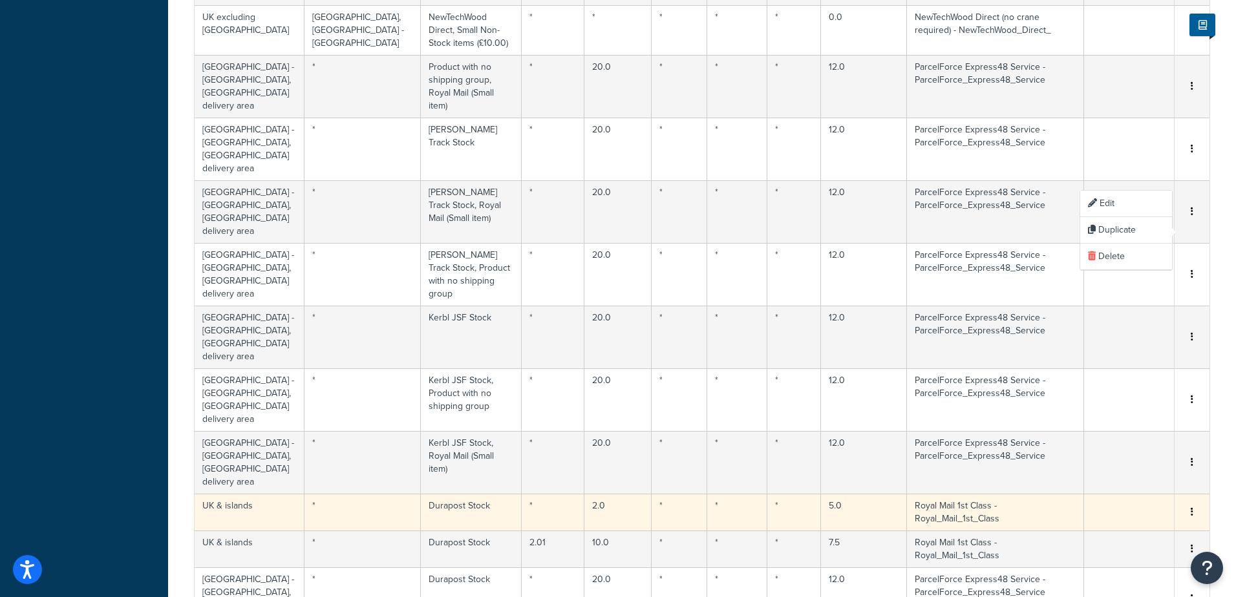
select select "158754"
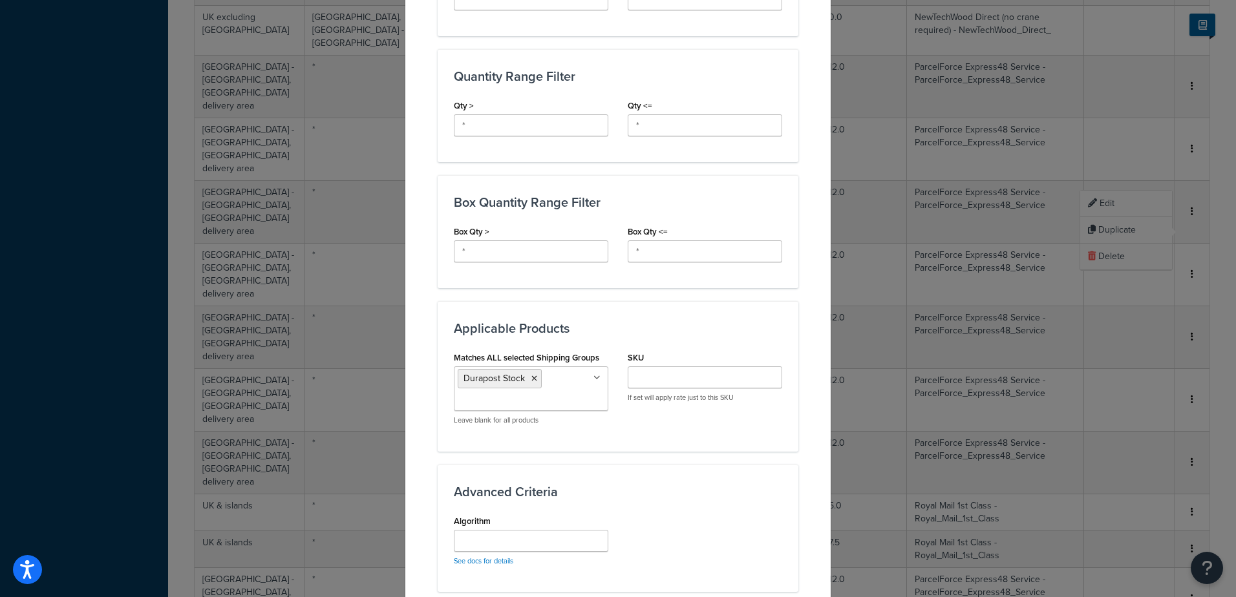
scroll to position [818, 0]
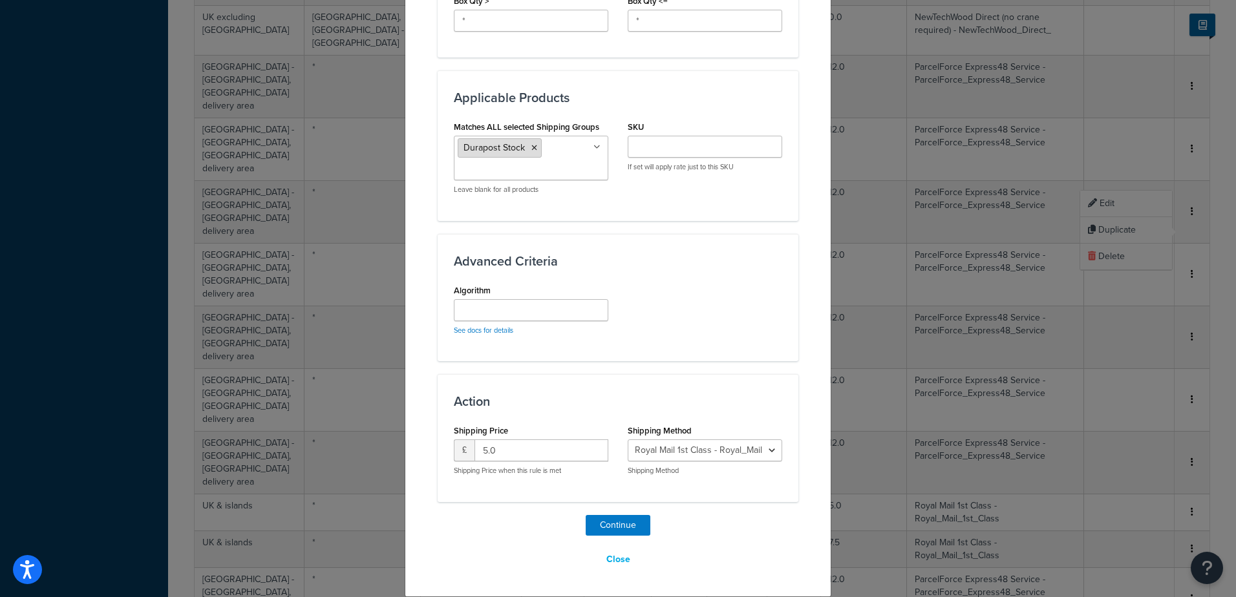
click at [531, 146] on icon at bounding box center [534, 148] width 6 height 8
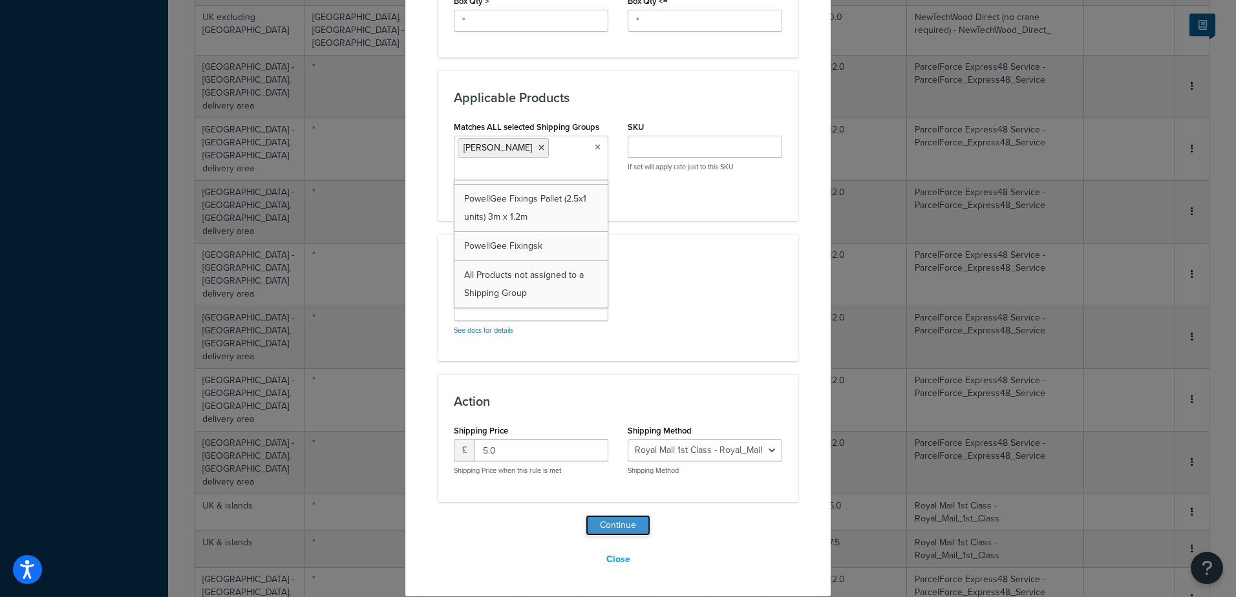
click at [620, 523] on button "Continue" at bounding box center [618, 525] width 65 height 21
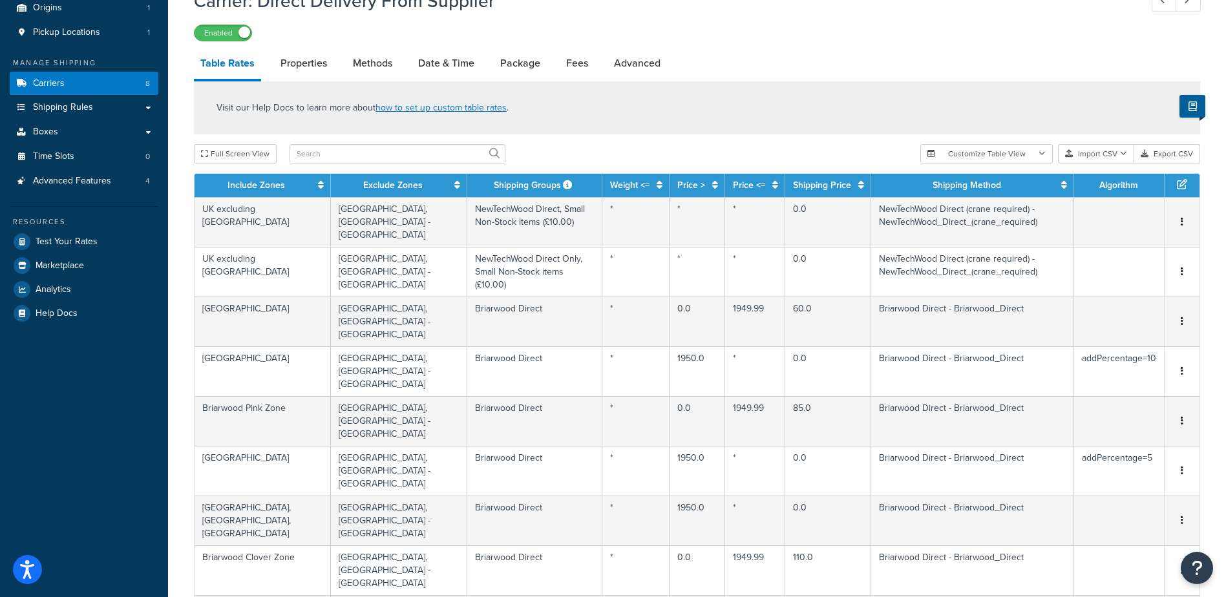
scroll to position [2283, 0]
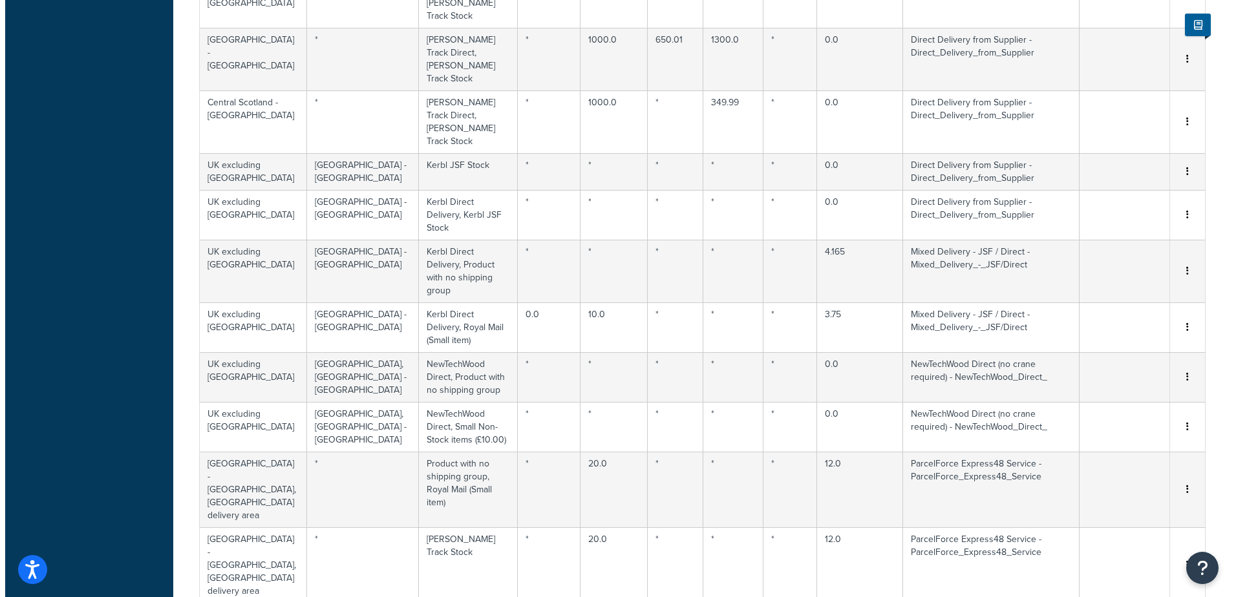
scroll to position [1947, 0]
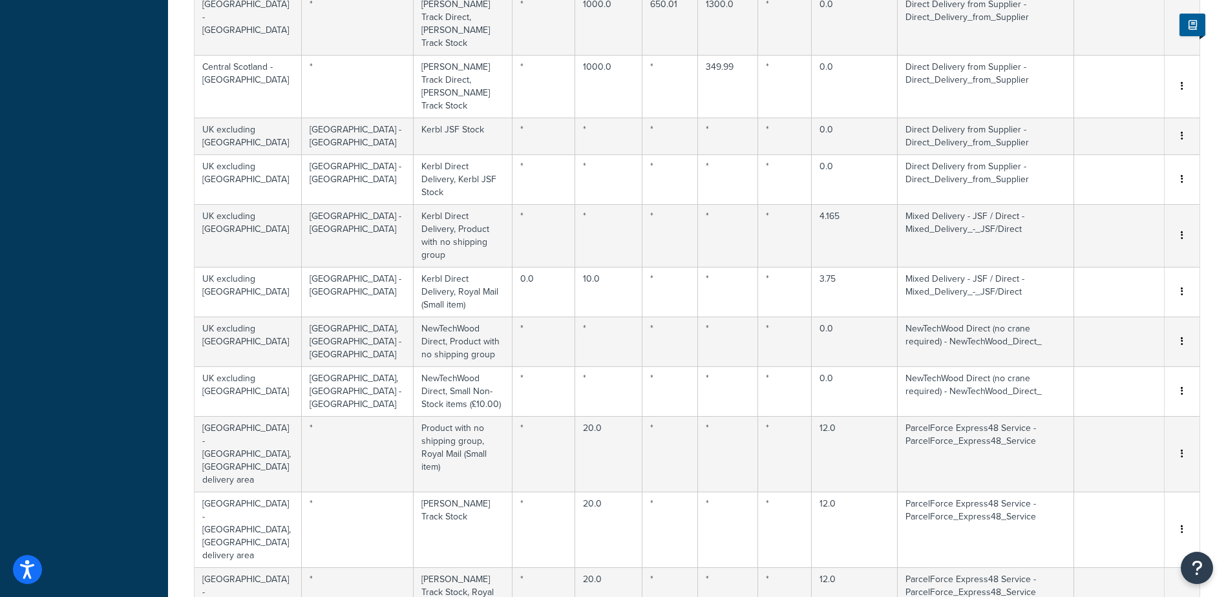
click at [1110, 382] on div "Duplicate" at bounding box center [1116, 383] width 92 height 27
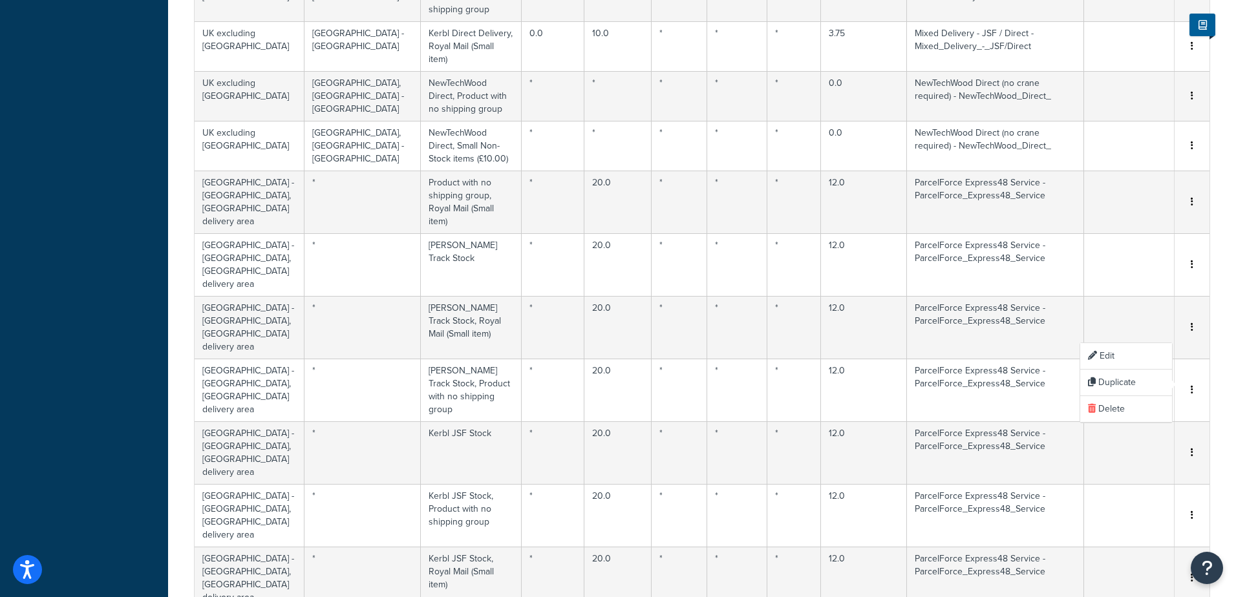
select select "158754"
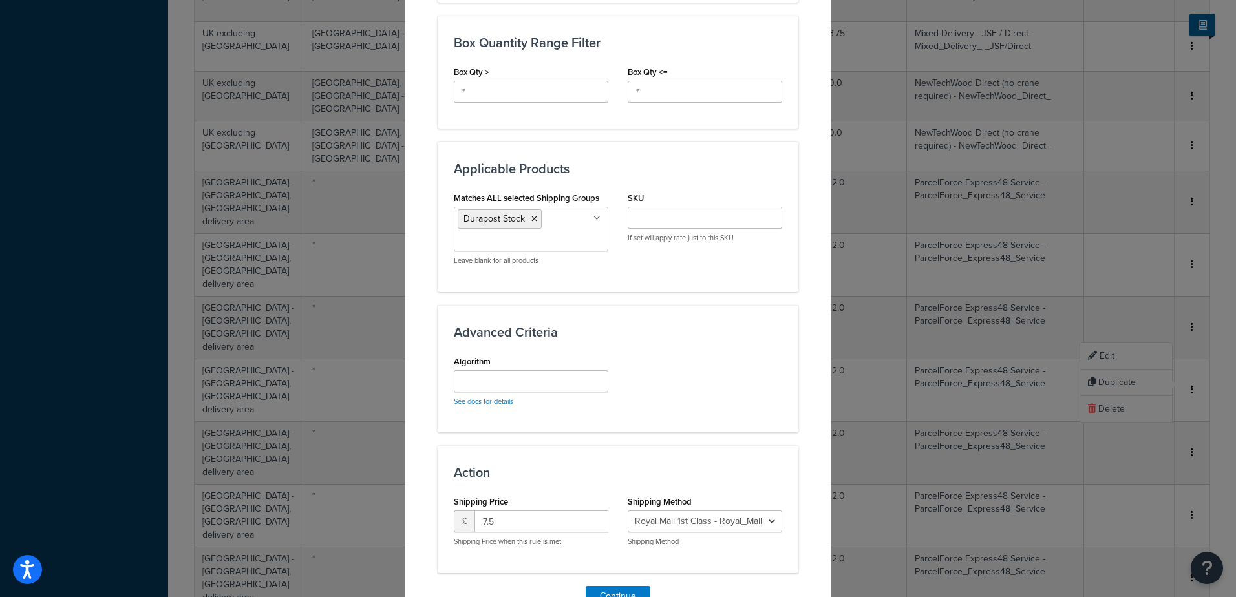
scroll to position [818, 0]
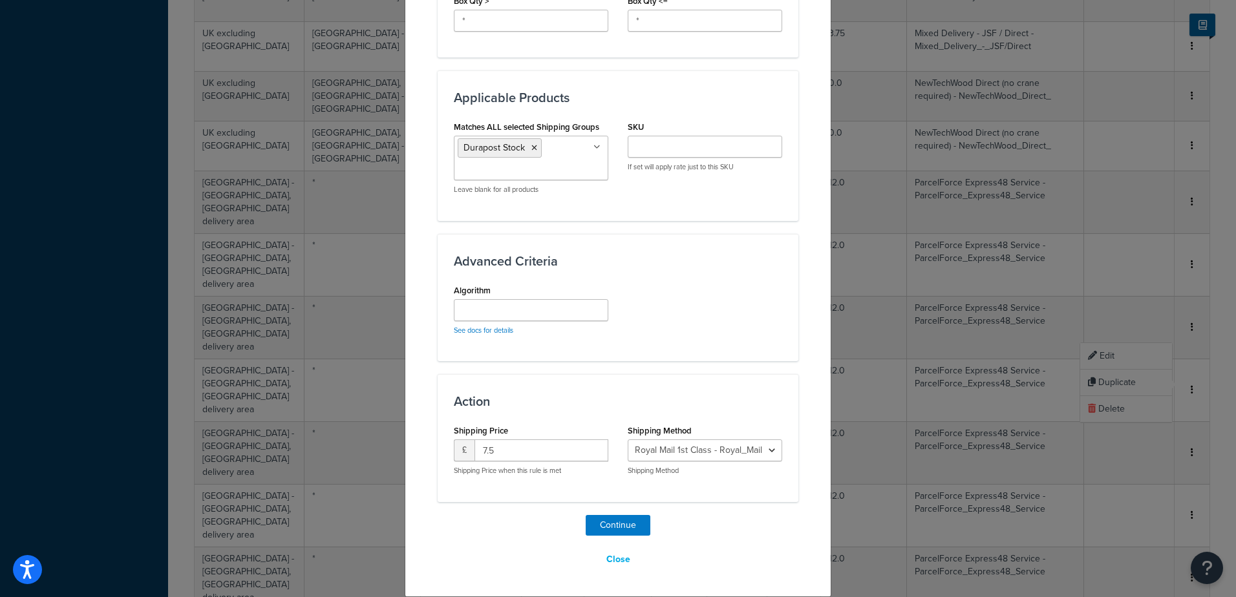
click at [561, 148] on ul "Durapost Stock" at bounding box center [531, 158] width 154 height 45
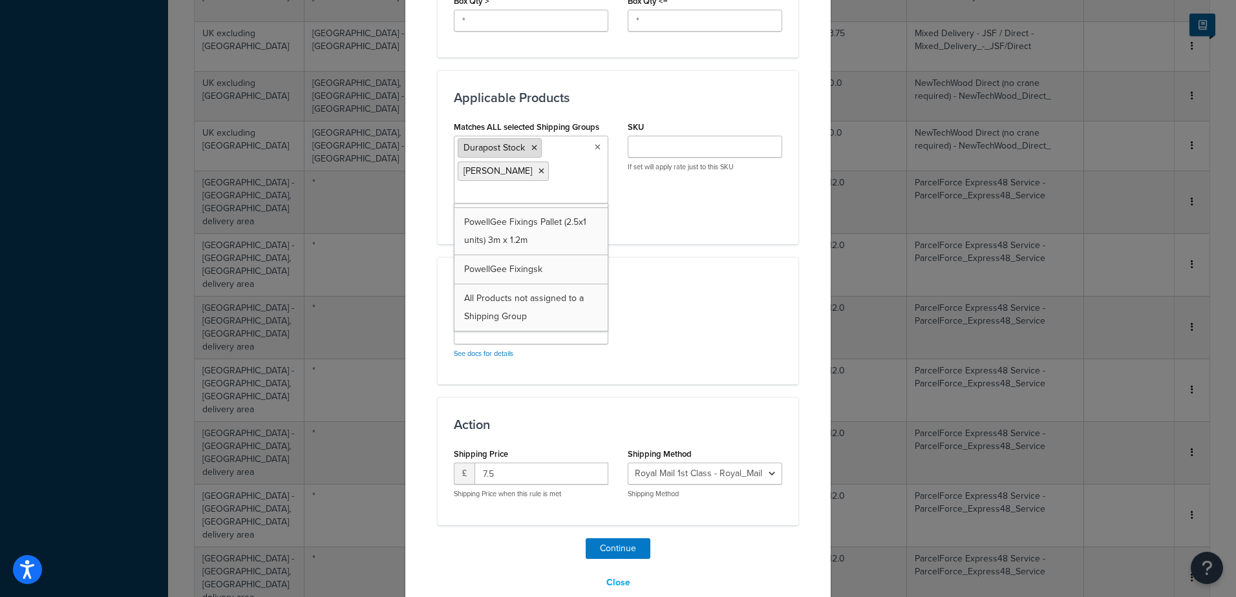
click at [531, 147] on icon at bounding box center [534, 148] width 6 height 8
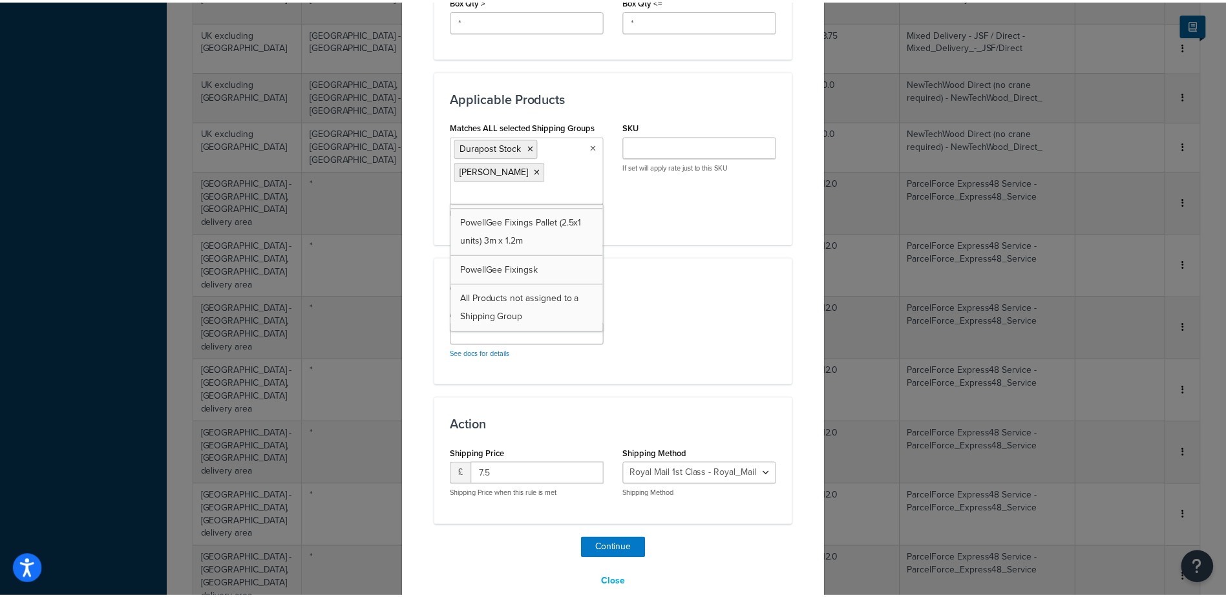
scroll to position [2819, 0]
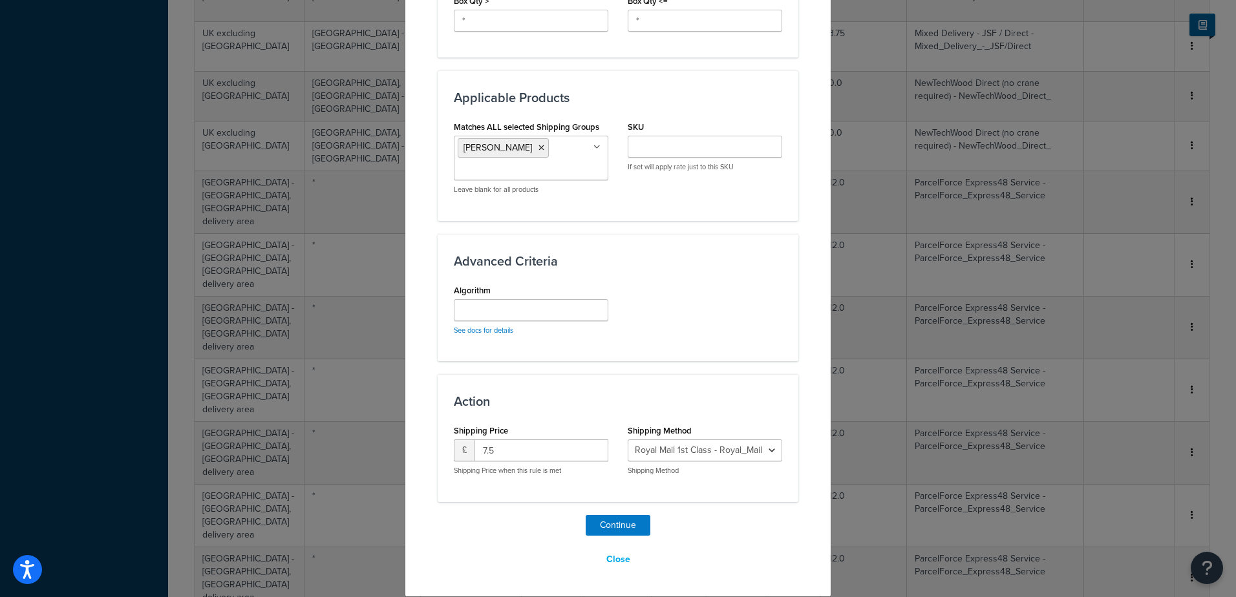
click at [627, 523] on button "Continue" at bounding box center [618, 525] width 65 height 21
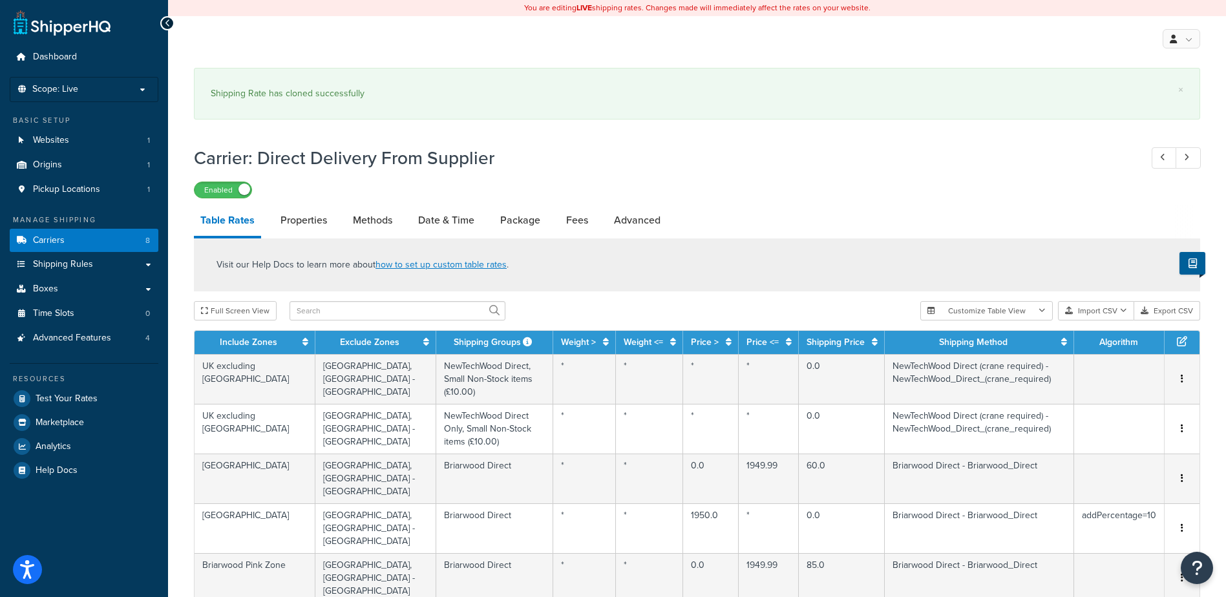
scroll to position [2772, 0]
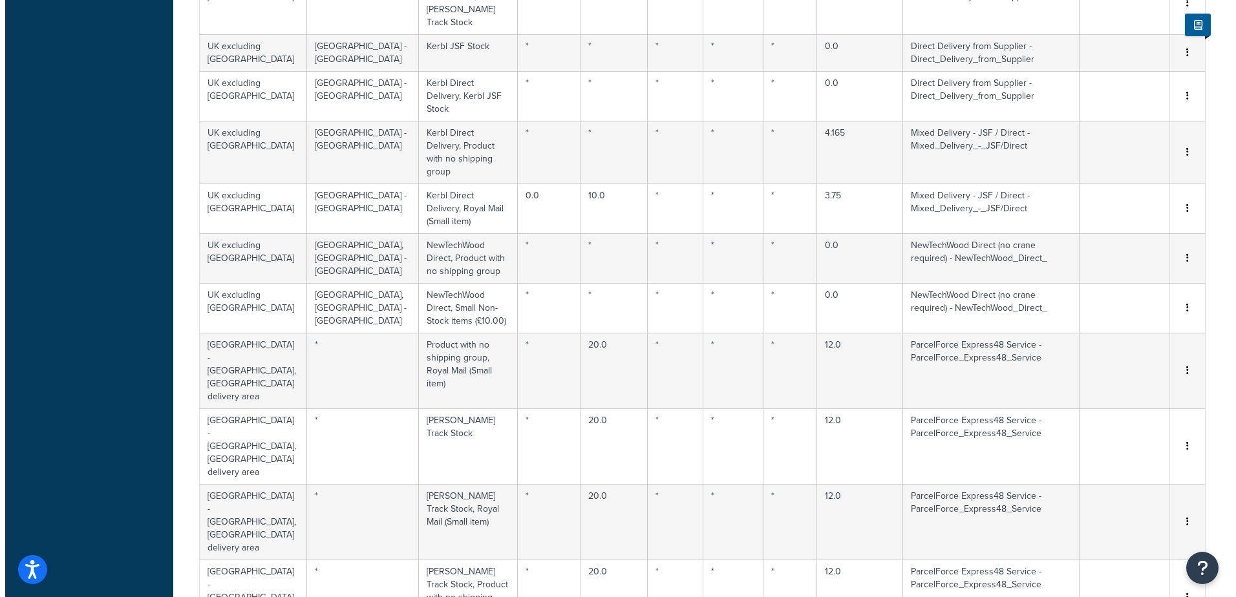
scroll to position [2256, 0]
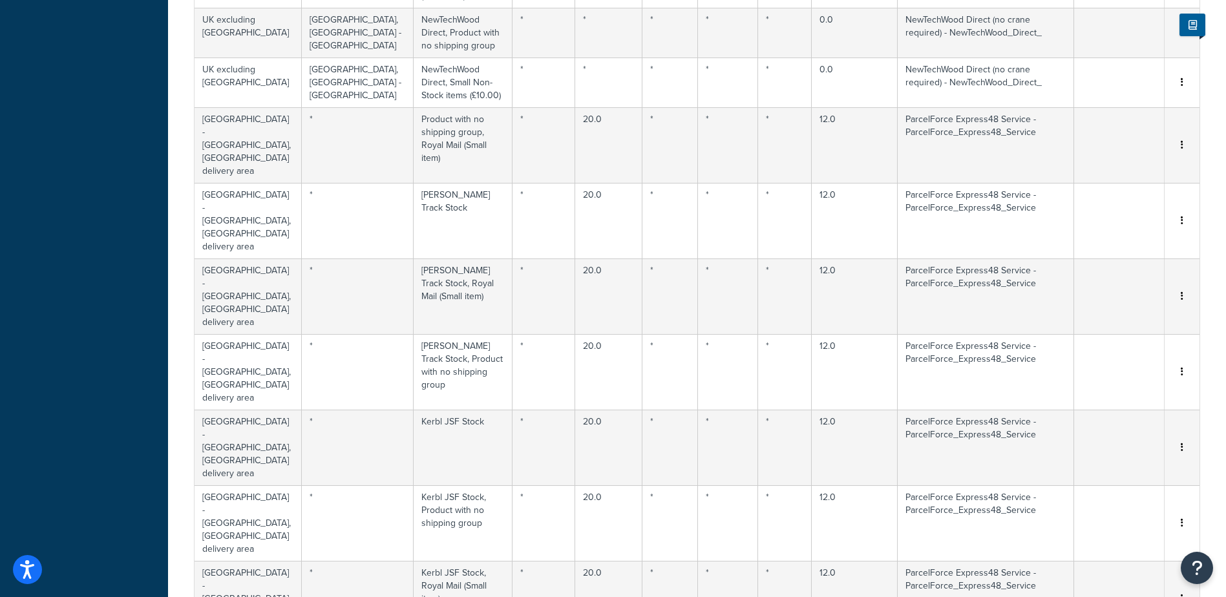
click at [1107, 127] on div "Duplicate" at bounding box center [1116, 124] width 92 height 27
select select "158749"
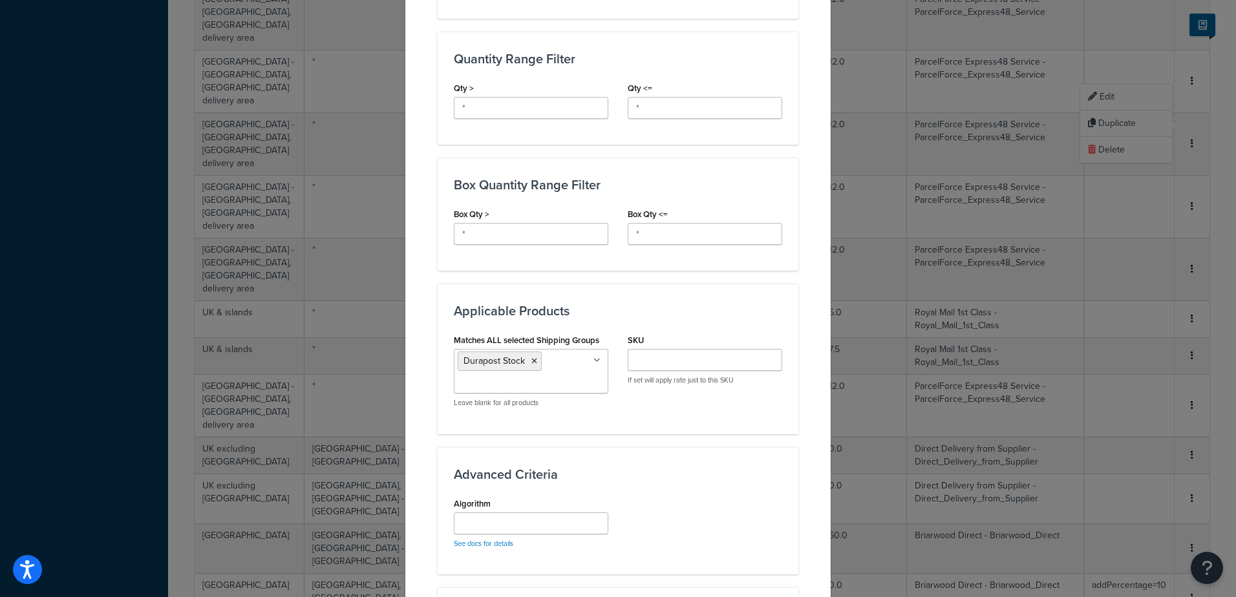
scroll to position [841, 0]
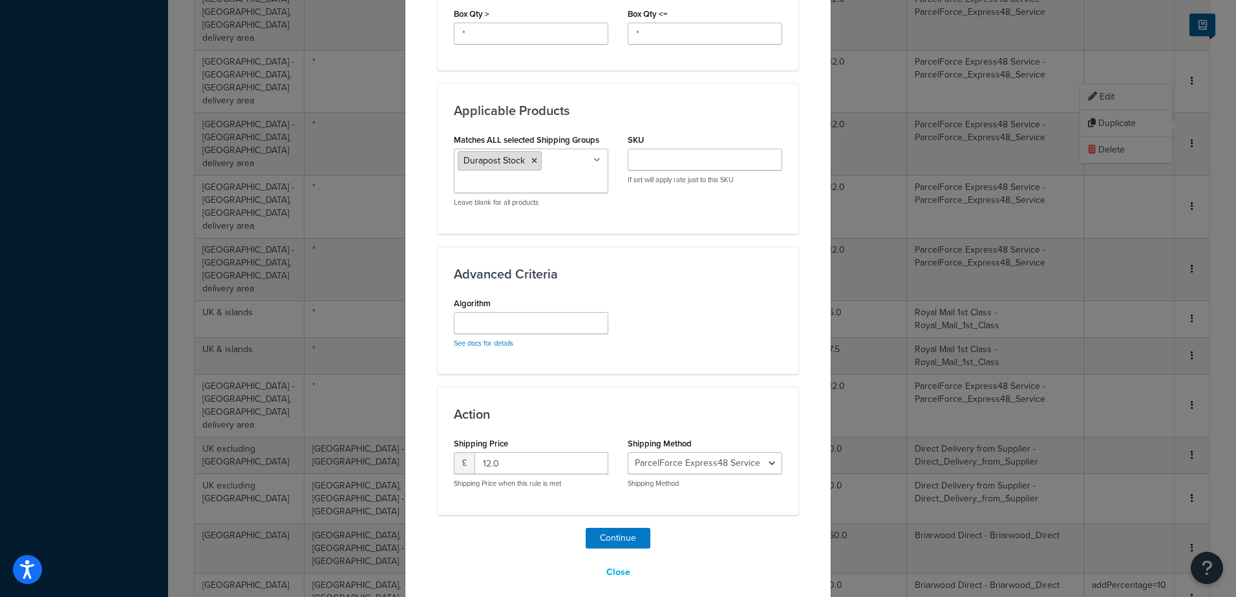
click at [531, 157] on icon at bounding box center [534, 161] width 6 height 8
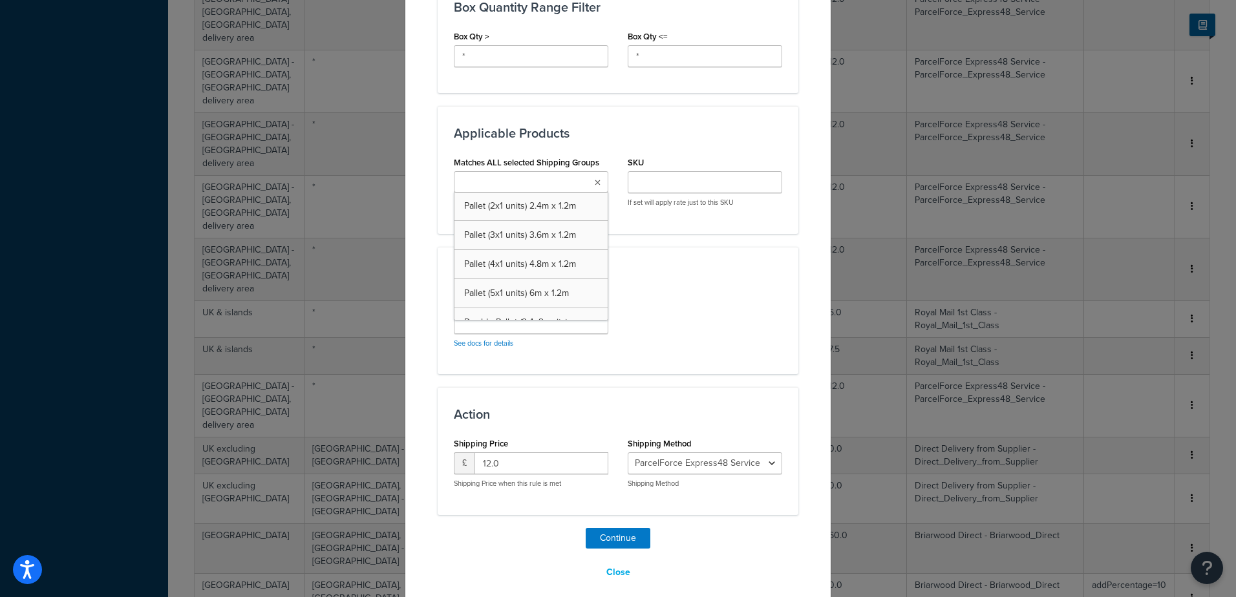
click at [554, 176] on input "Matches ALL selected Shipping Groups" at bounding box center [515, 183] width 114 height 14
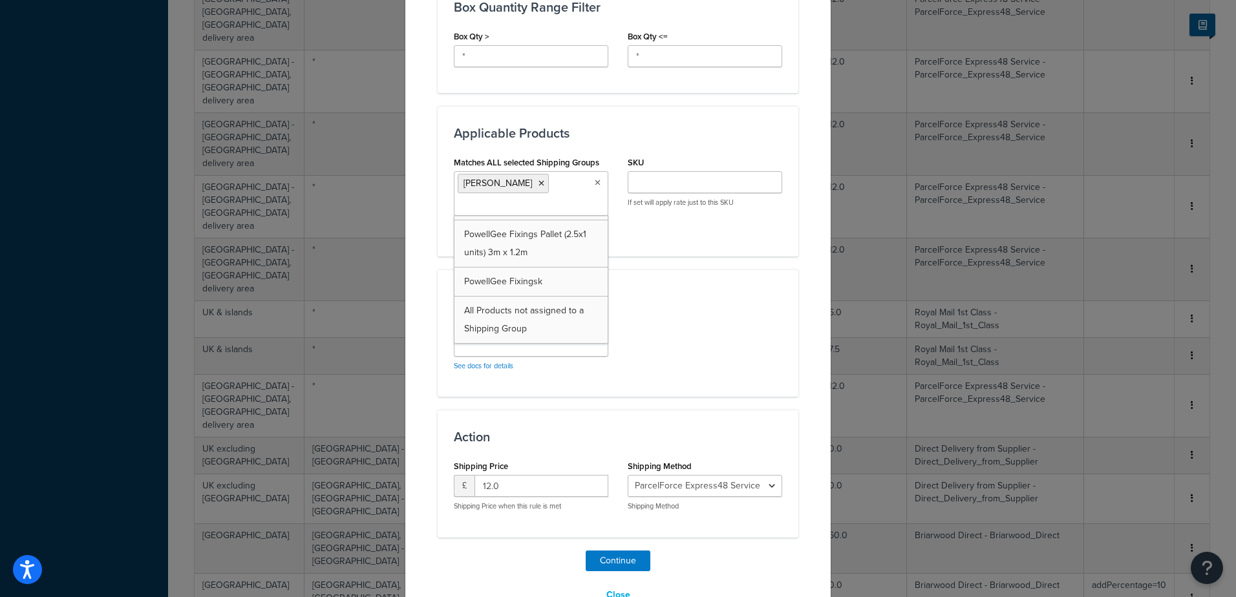
click at [664, 299] on div "Advanced Criteria Algorithm See docs for details" at bounding box center [618, 333] width 361 height 127
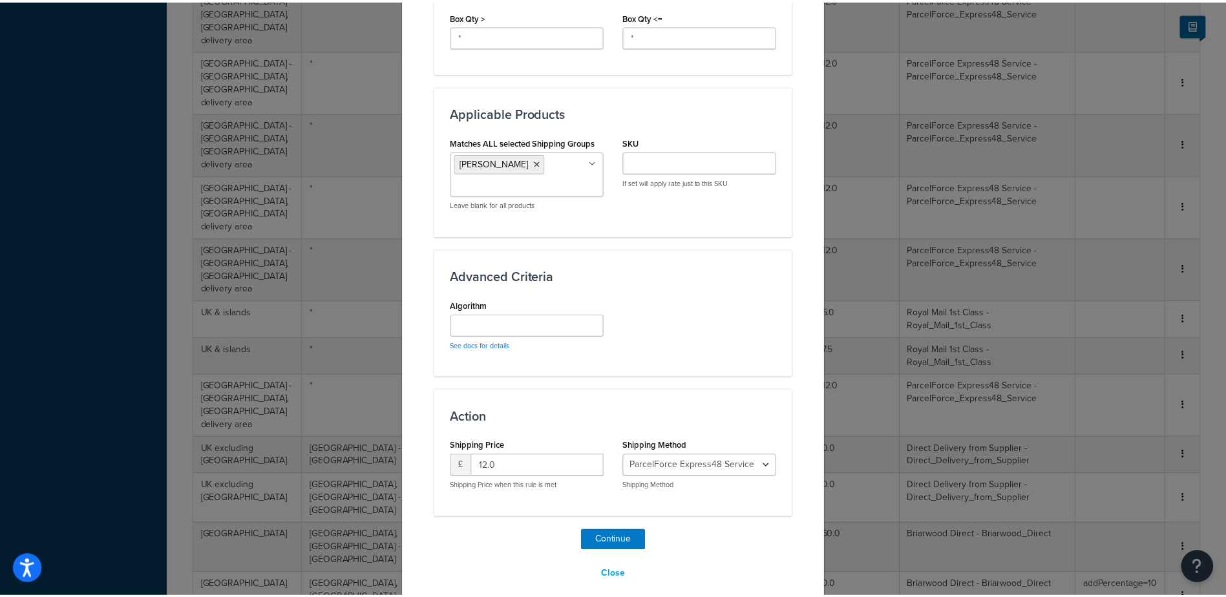
scroll to position [841, 0]
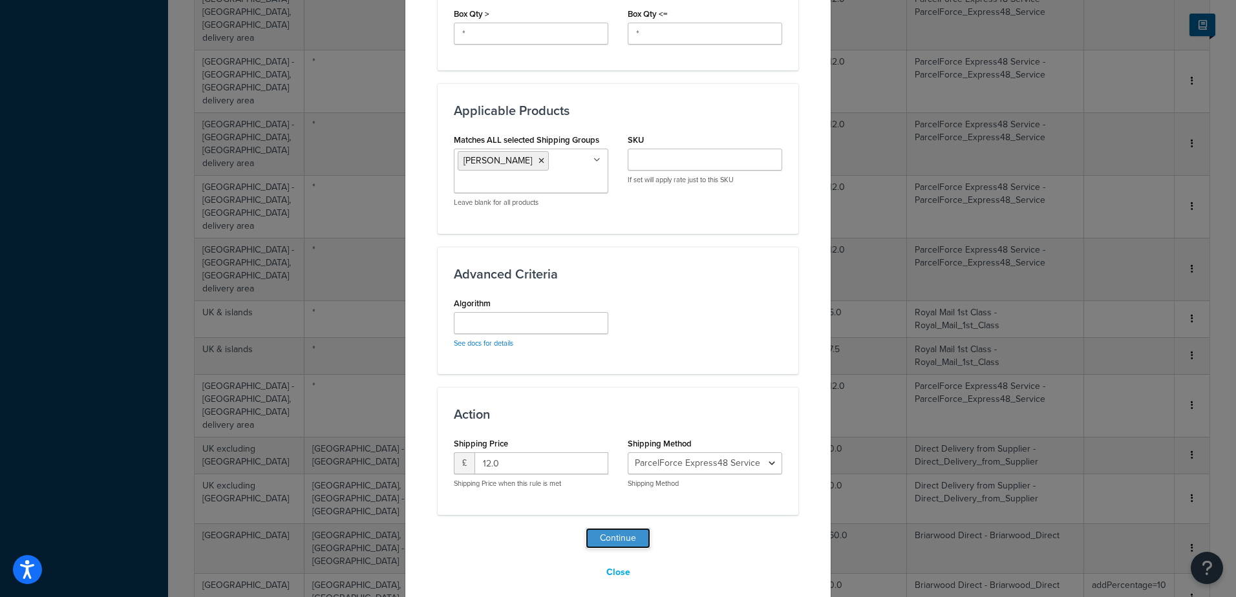
click at [608, 528] on button "Continue" at bounding box center [618, 538] width 65 height 21
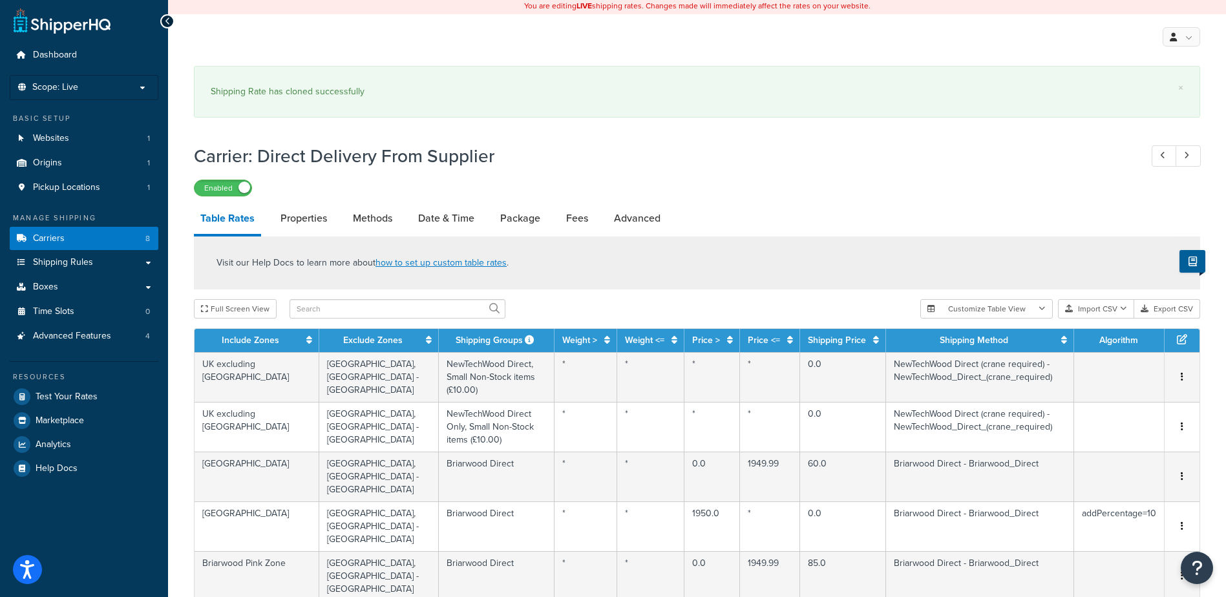
scroll to position [2822, 0]
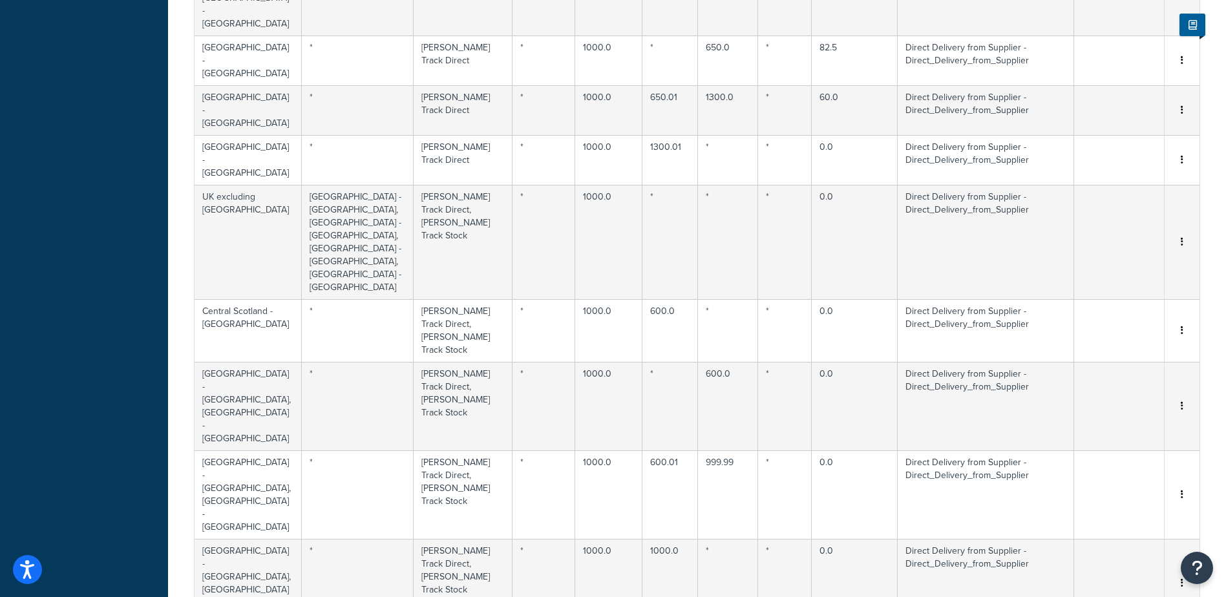
scroll to position [4550, 0]
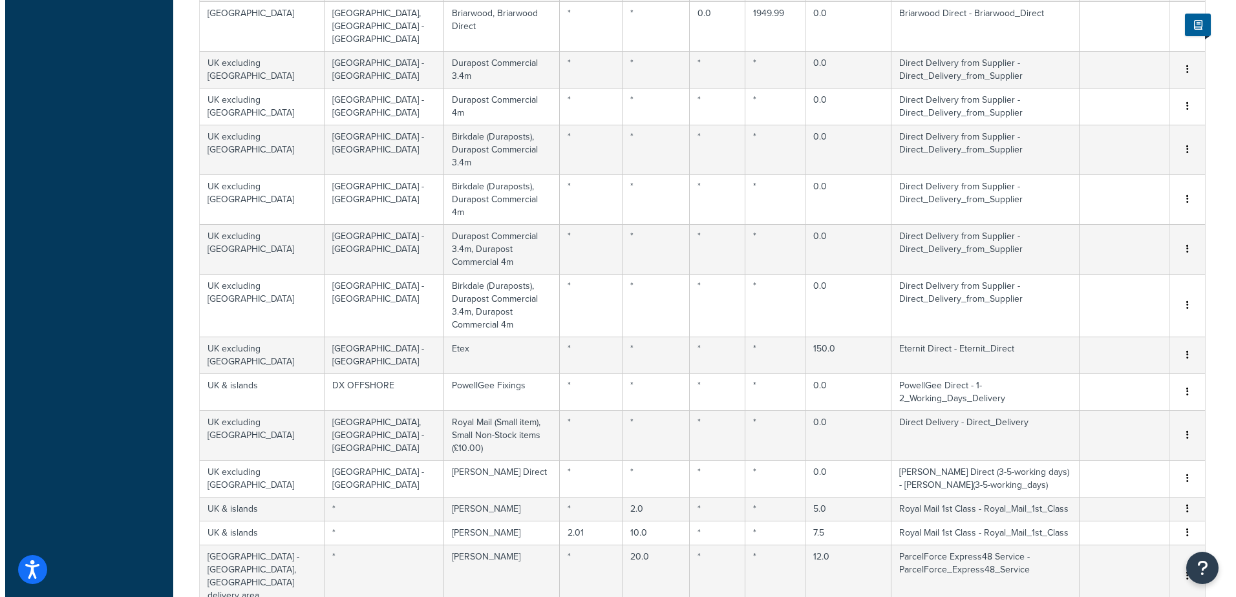
scroll to position [2751, 0]
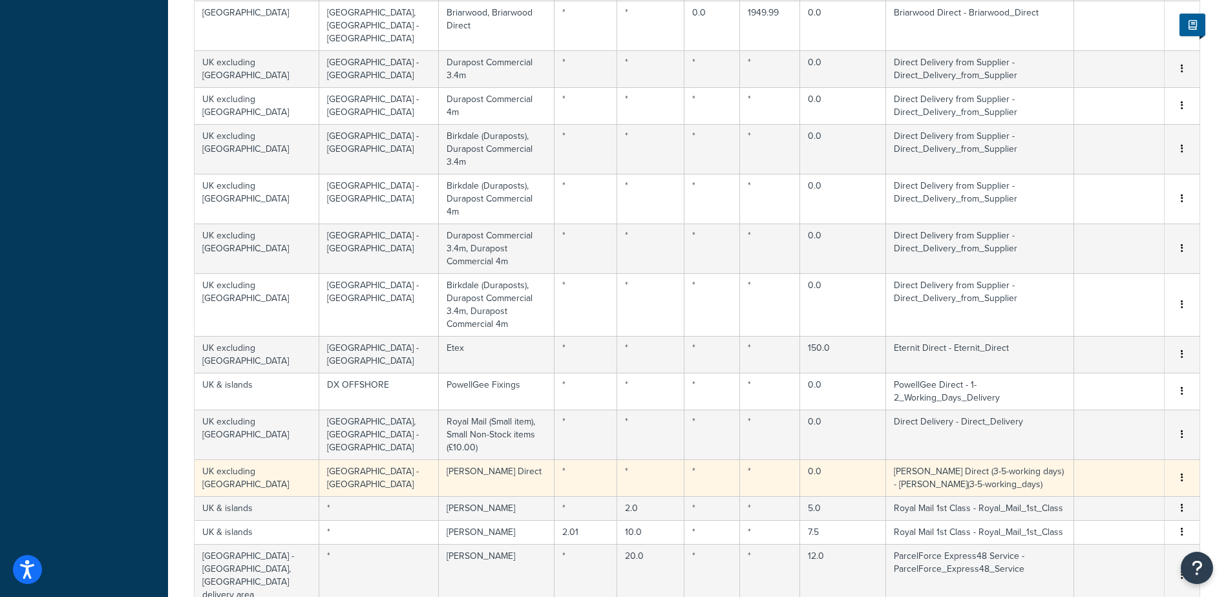
click at [1182, 473] on icon "button" at bounding box center [1182, 477] width 3 height 9
click at [1115, 297] on div "Duplicate" at bounding box center [1116, 299] width 92 height 27
select select "182209"
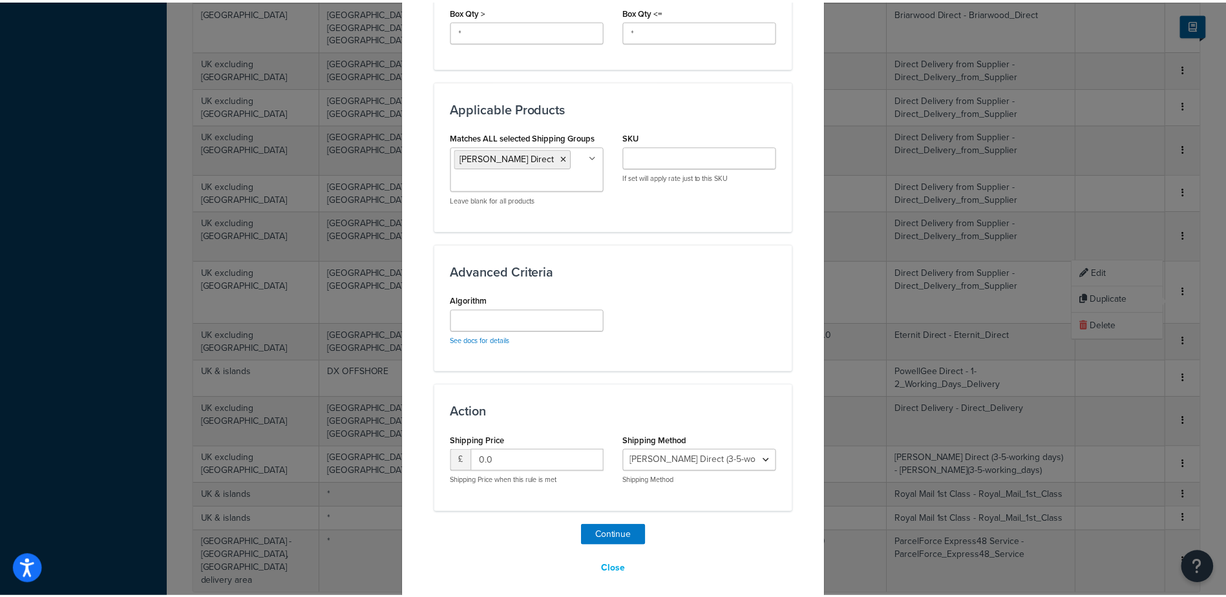
scroll to position [831, 0]
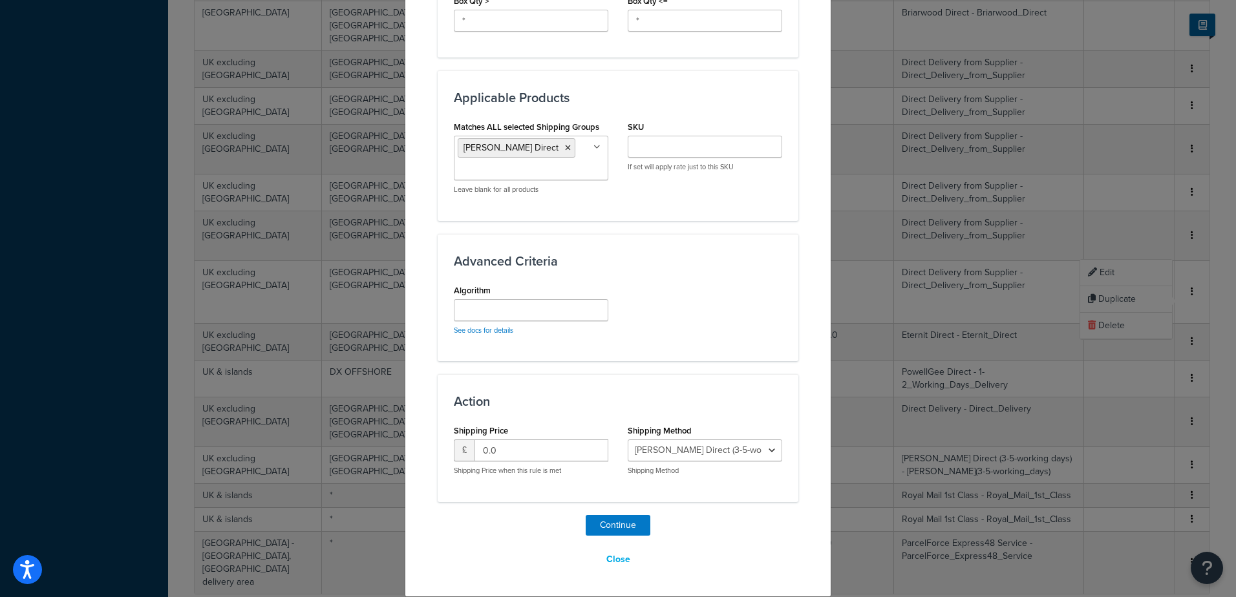
click at [571, 168] on ul "[PERSON_NAME] Direct" at bounding box center [531, 158] width 154 height 45
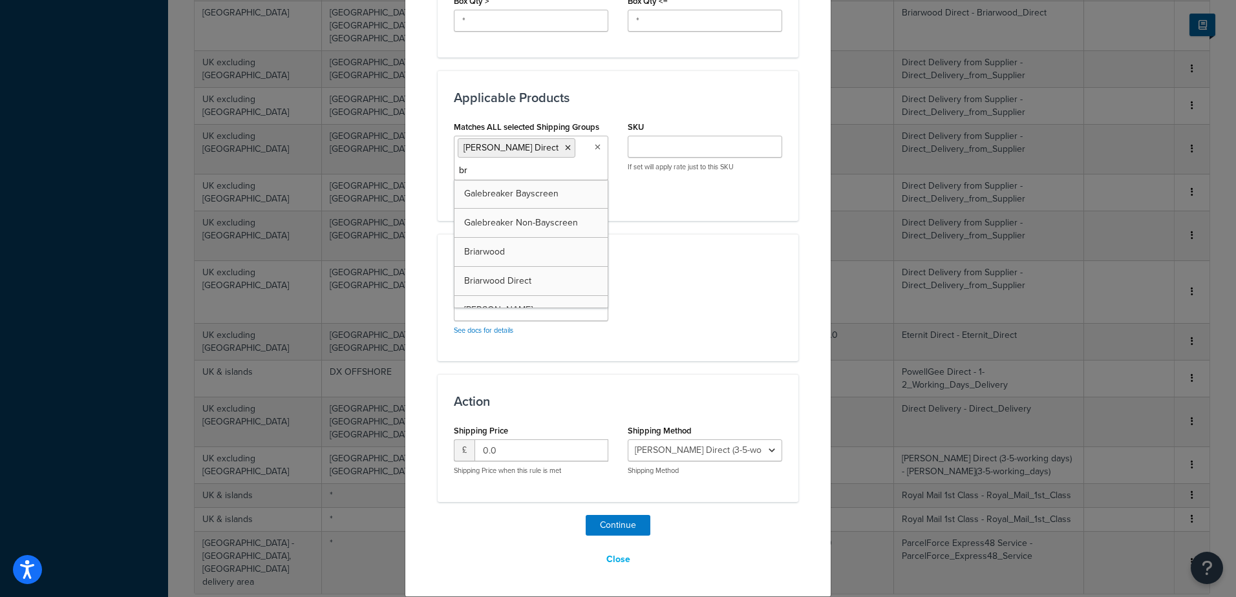
type input "bre"
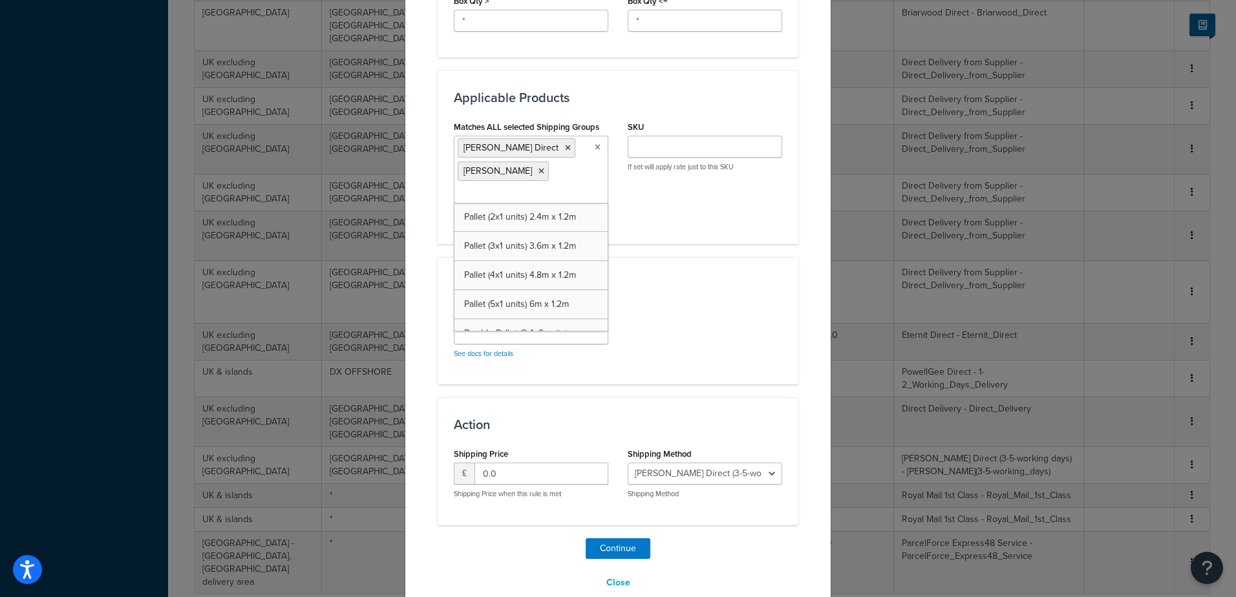
click at [703, 317] on div "Algorithm See docs for details" at bounding box center [618, 336] width 348 height 64
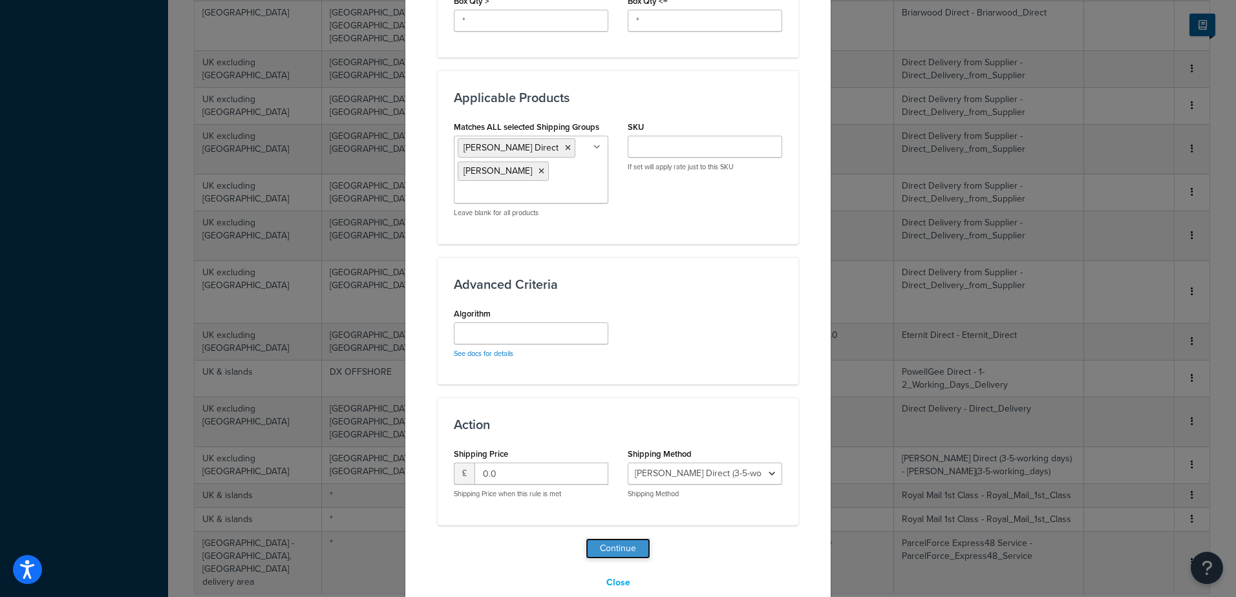
click at [637, 546] on button "Continue" at bounding box center [618, 548] width 65 height 21
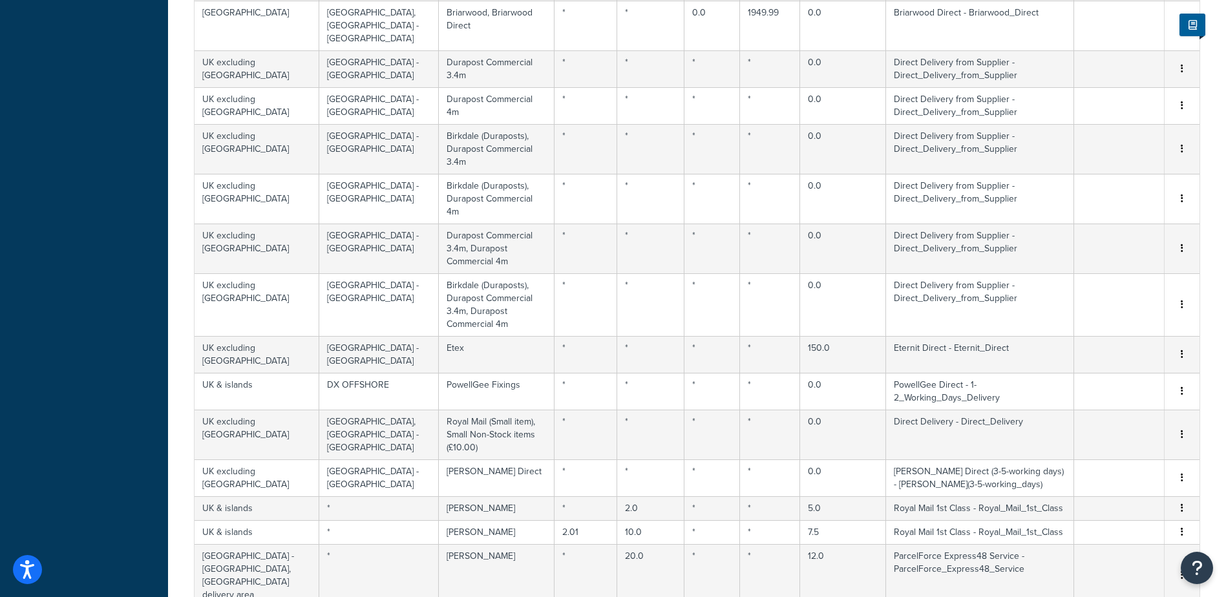
scroll to position [0, 0]
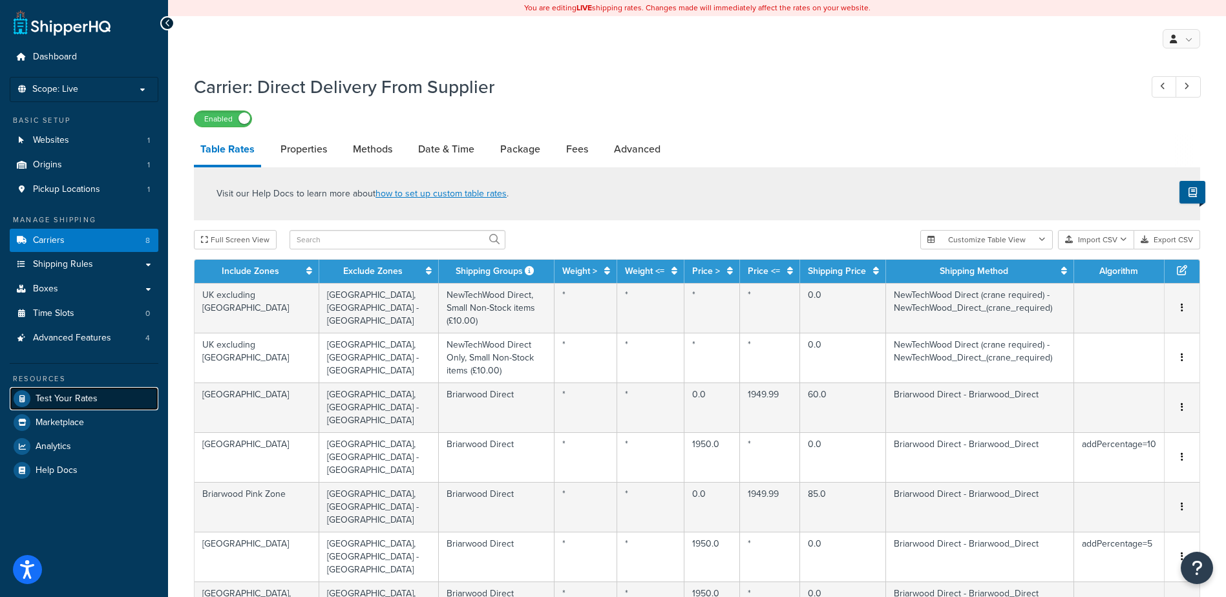
click at [85, 396] on span "Test Your Rates" at bounding box center [67, 399] width 62 height 11
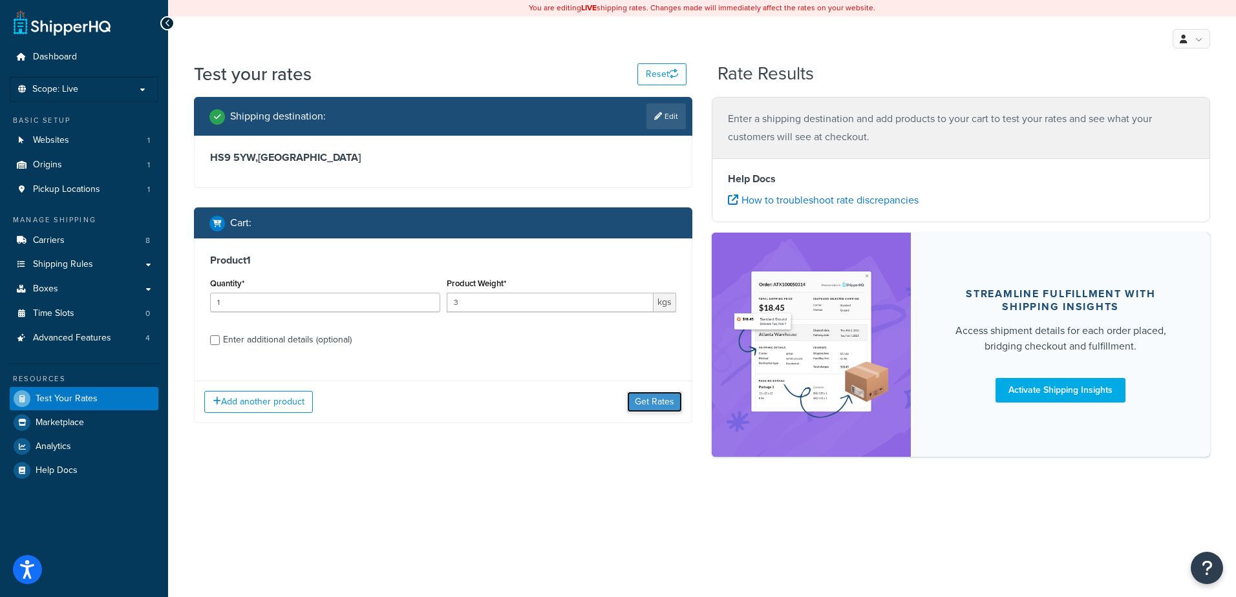
click at [656, 404] on button "Get Rates" at bounding box center [654, 402] width 55 height 21
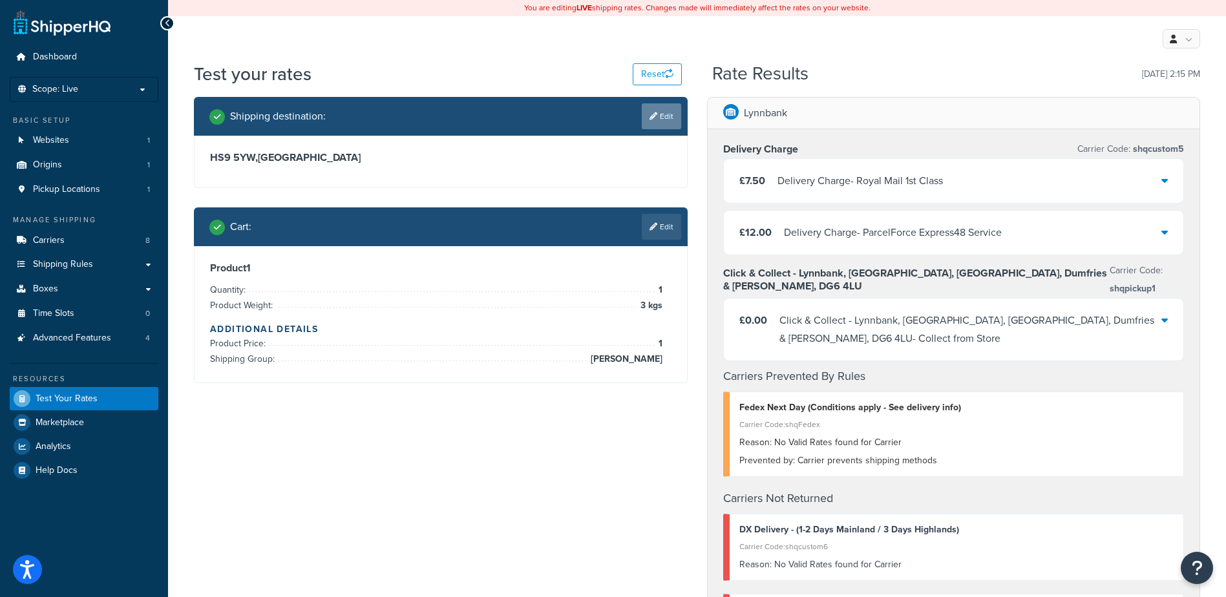
click at [665, 118] on link "Edit" at bounding box center [661, 116] width 39 height 26
select select "GB"
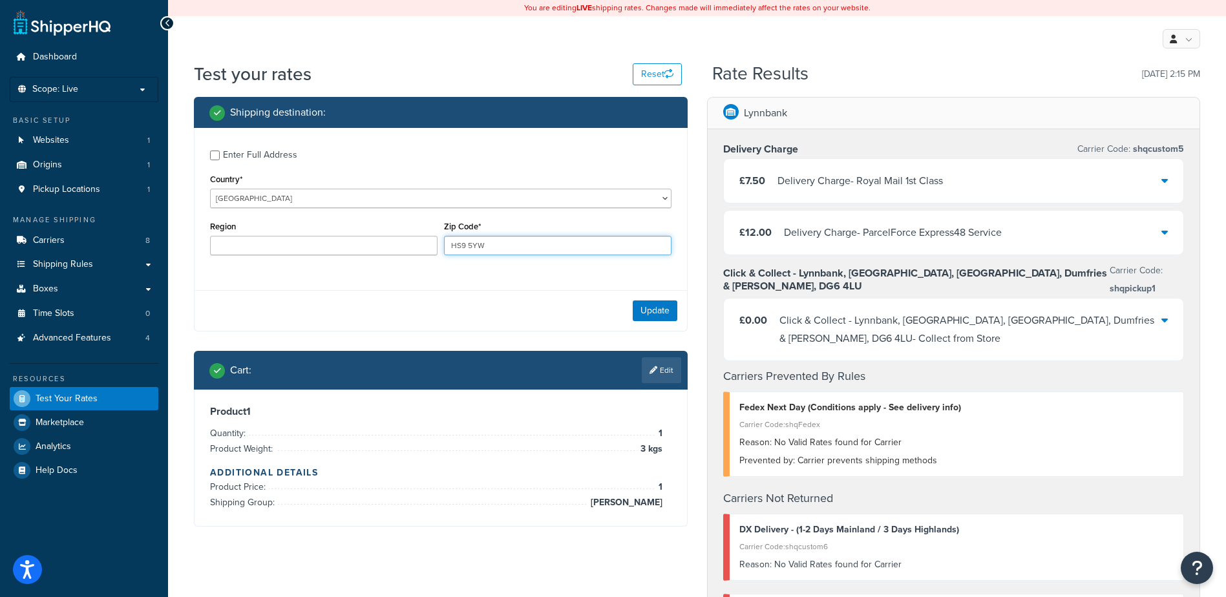
click at [493, 249] on input "HS9 5YW" at bounding box center [558, 245] width 228 height 19
drag, startPoint x: 506, startPoint y: 248, endPoint x: 220, endPoint y: 239, distance: 286.5
click at [222, 241] on div "Region Zip Code* HS9 5YW" at bounding box center [441, 241] width 468 height 47
type input "kt4 8ba"
click at [653, 317] on button "Update" at bounding box center [655, 311] width 45 height 21
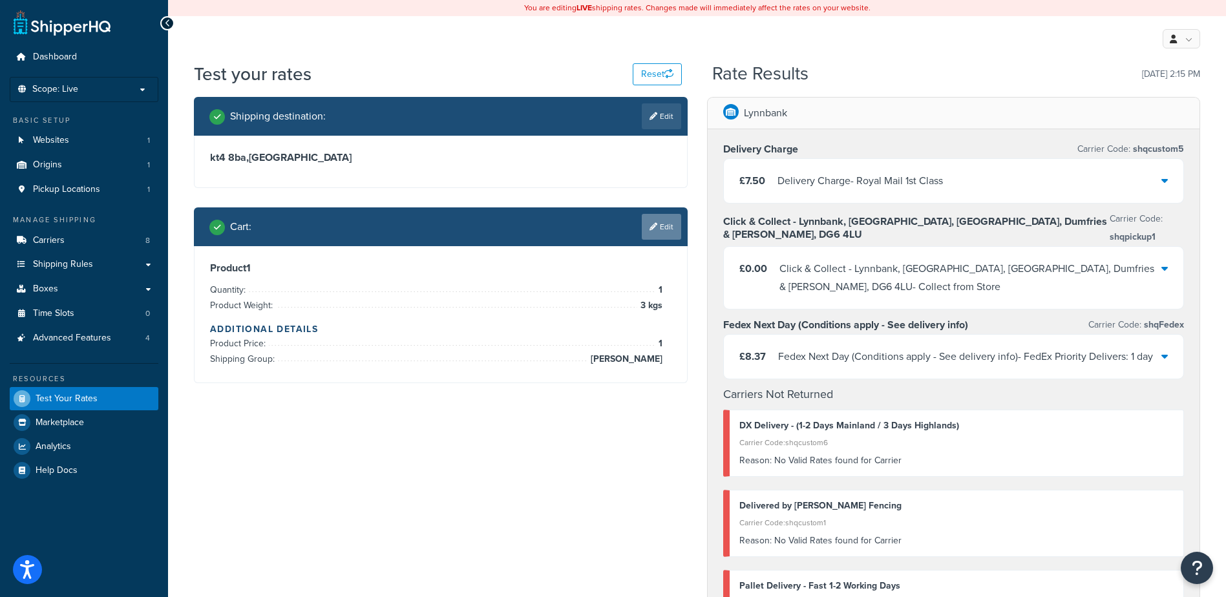
click at [660, 231] on link "Edit" at bounding box center [661, 227] width 39 height 26
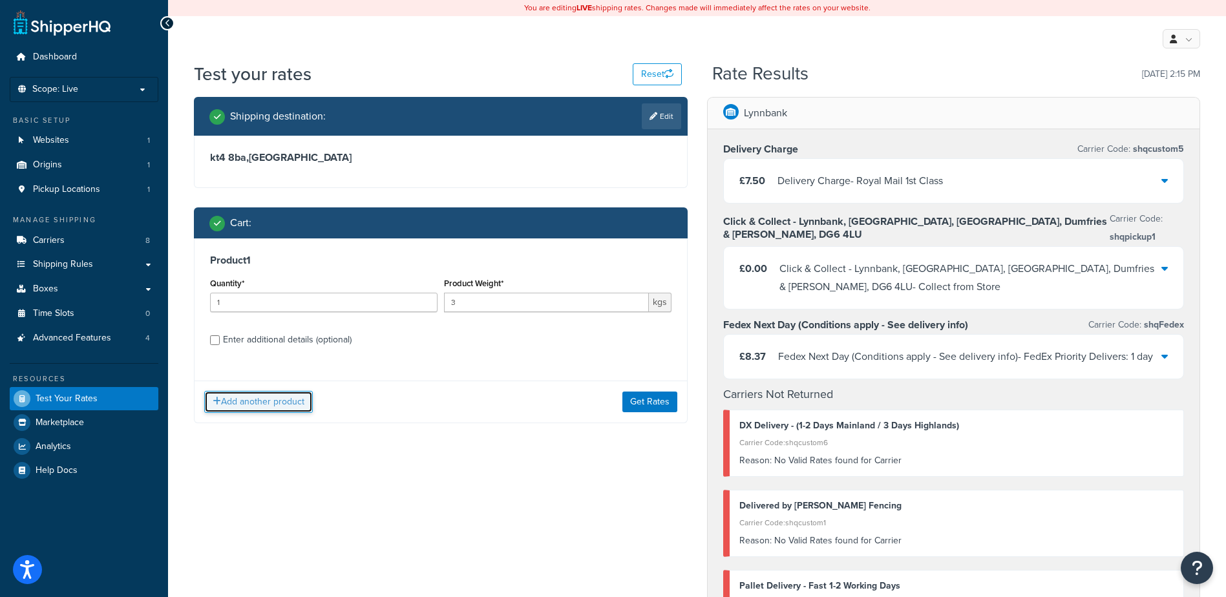
click at [238, 396] on button "Add another product" at bounding box center [258, 402] width 109 height 22
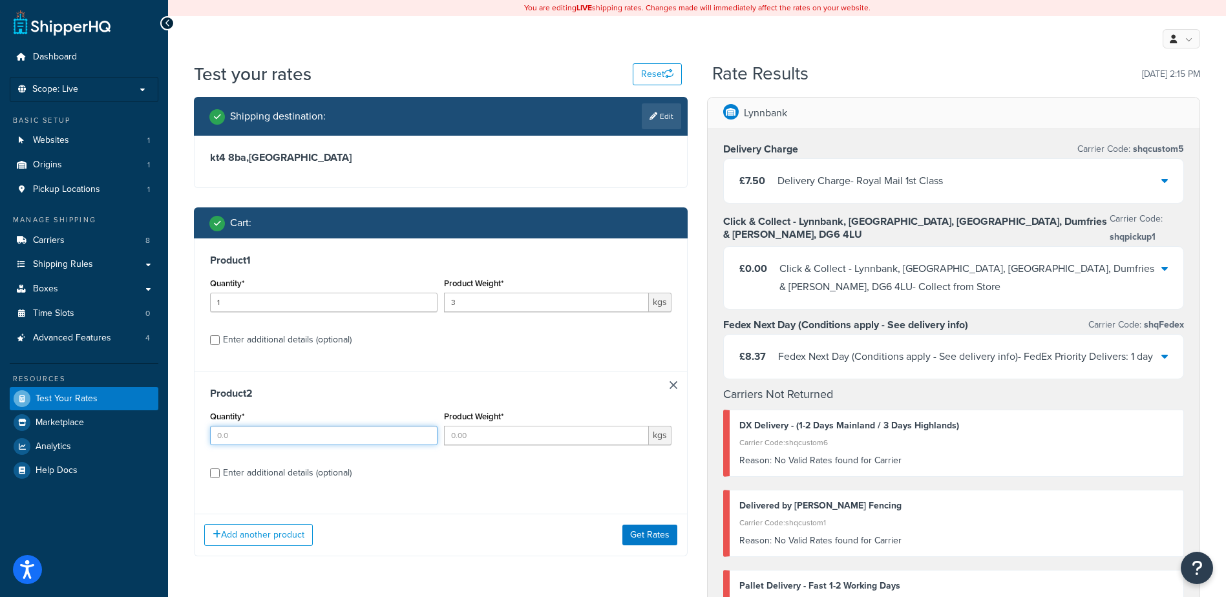
click at [259, 434] on input "Quantity*" at bounding box center [324, 435] width 228 height 19
type input "2"
click at [470, 439] on input "Product Weight*" at bounding box center [546, 435] width 205 height 19
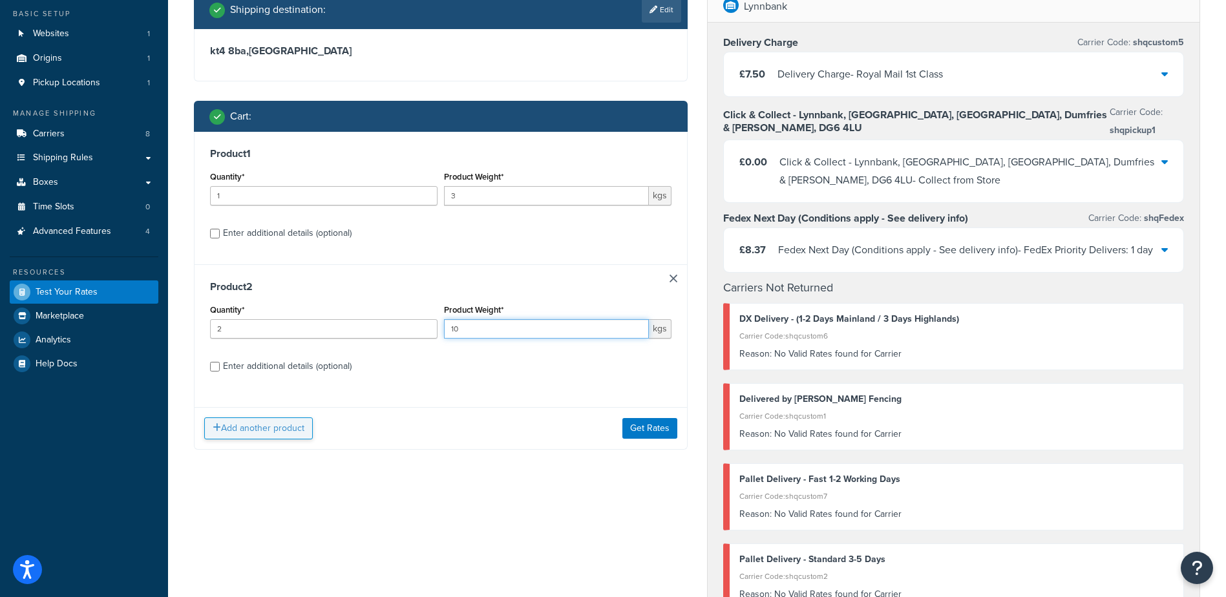
scroll to position [113, 0]
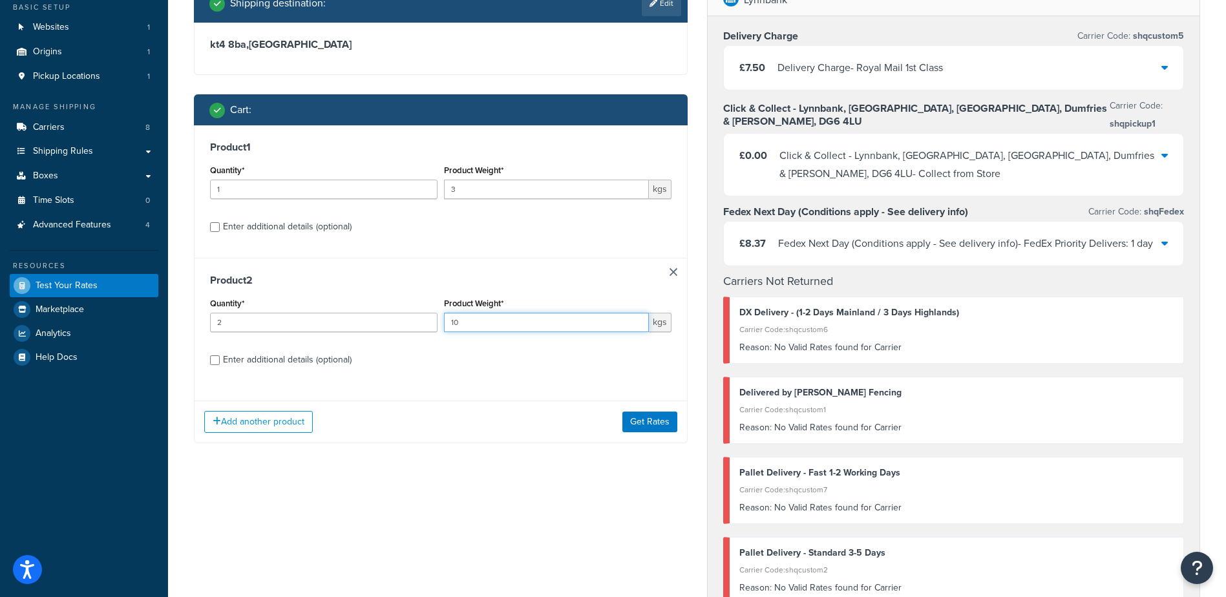
type input "10"
click at [288, 364] on div "Enter additional details (optional)" at bounding box center [287, 360] width 129 height 18
click at [220, 364] on input "Enter additional details (optional)" at bounding box center [215, 360] width 10 height 10
checkbox input "true"
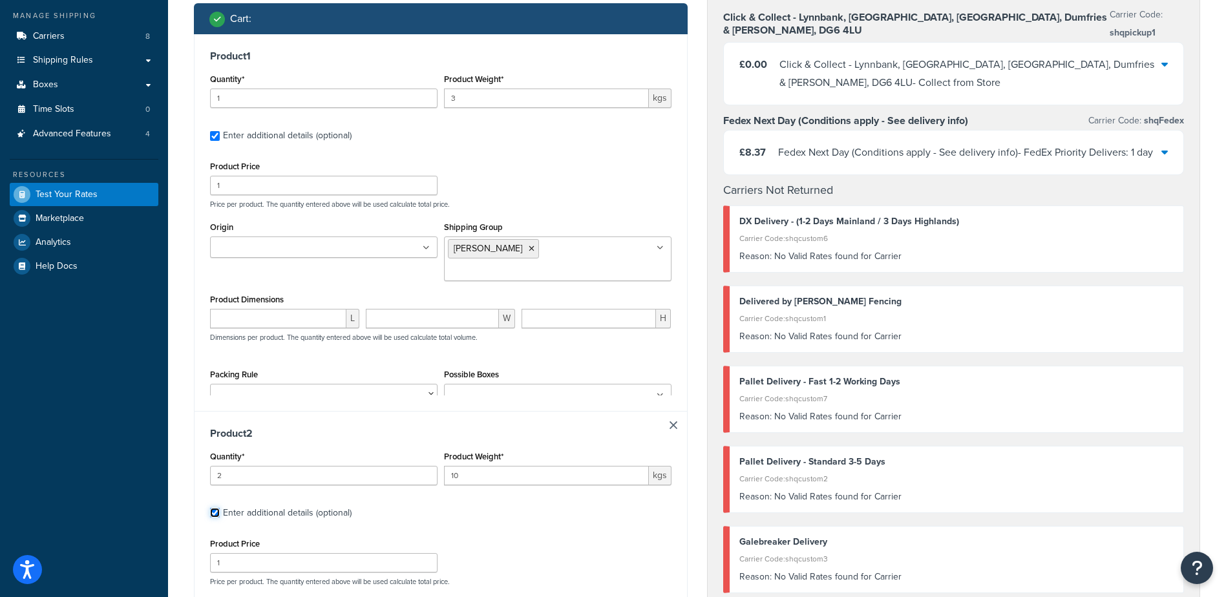
scroll to position [323, 0]
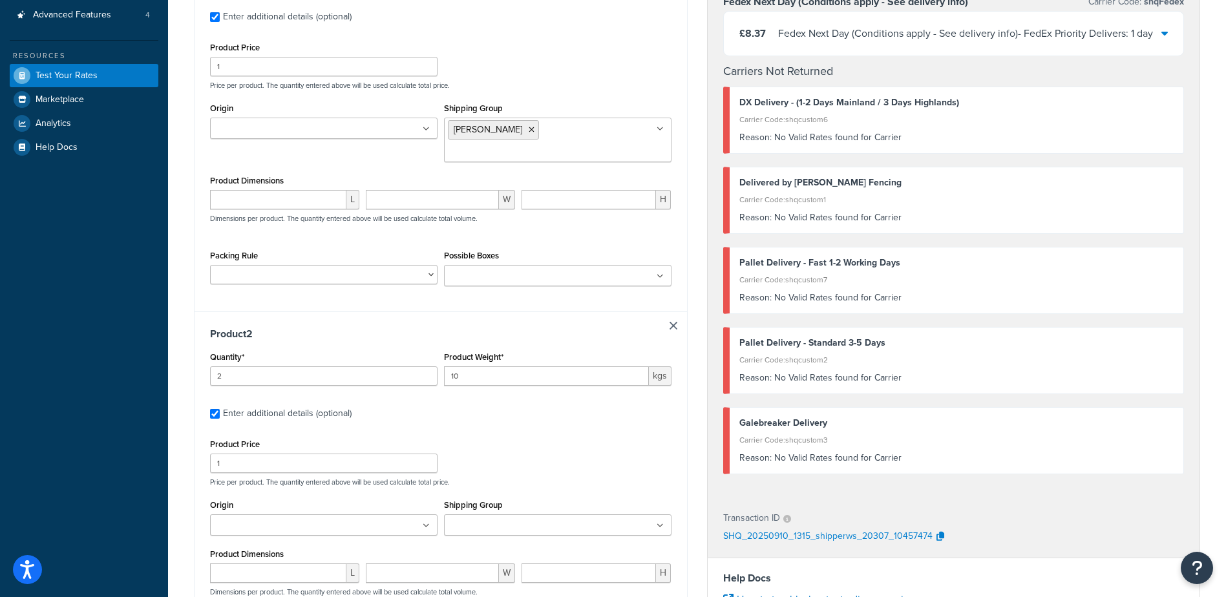
click at [508, 516] on ul at bounding box center [558, 524] width 228 height 21
click at [573, 415] on div "Product 2 Quantity* 2 Product Weight* 10 kgs Enter additional details (optional…" at bounding box center [441, 511] width 493 height 398
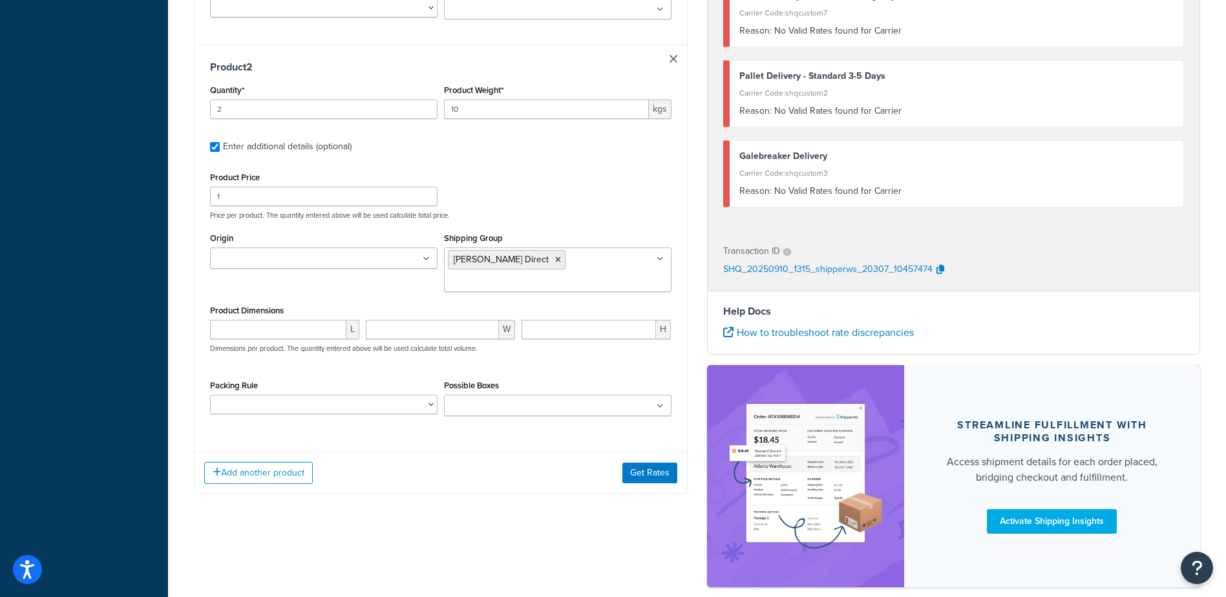
scroll to position [661, 0]
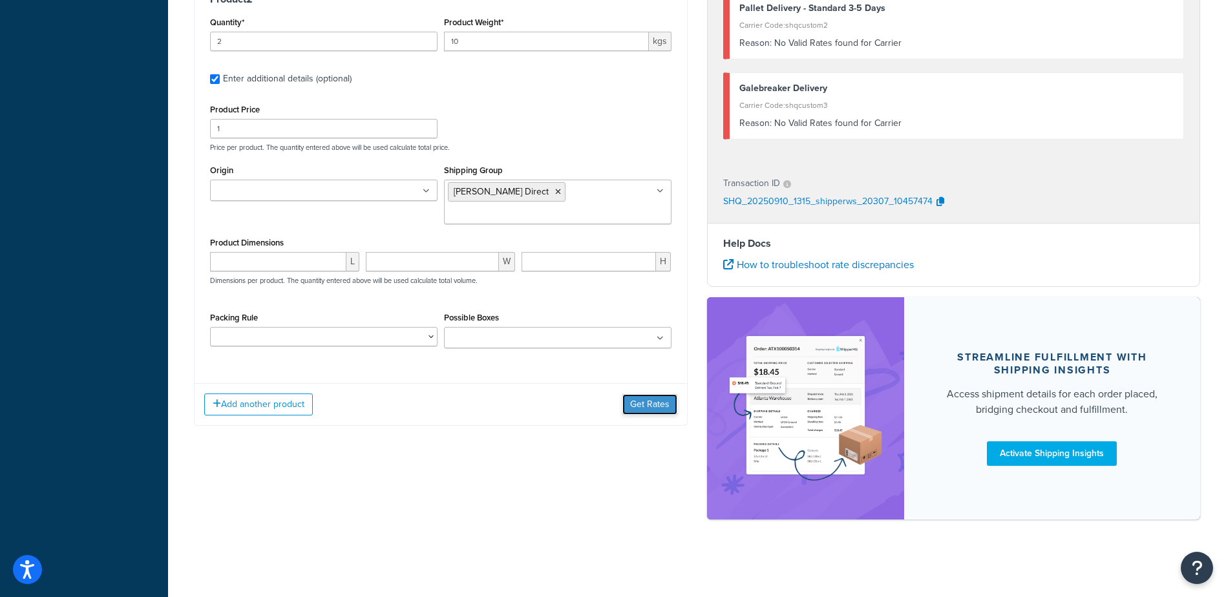
click at [650, 394] on button "Get Rates" at bounding box center [649, 404] width 55 height 21
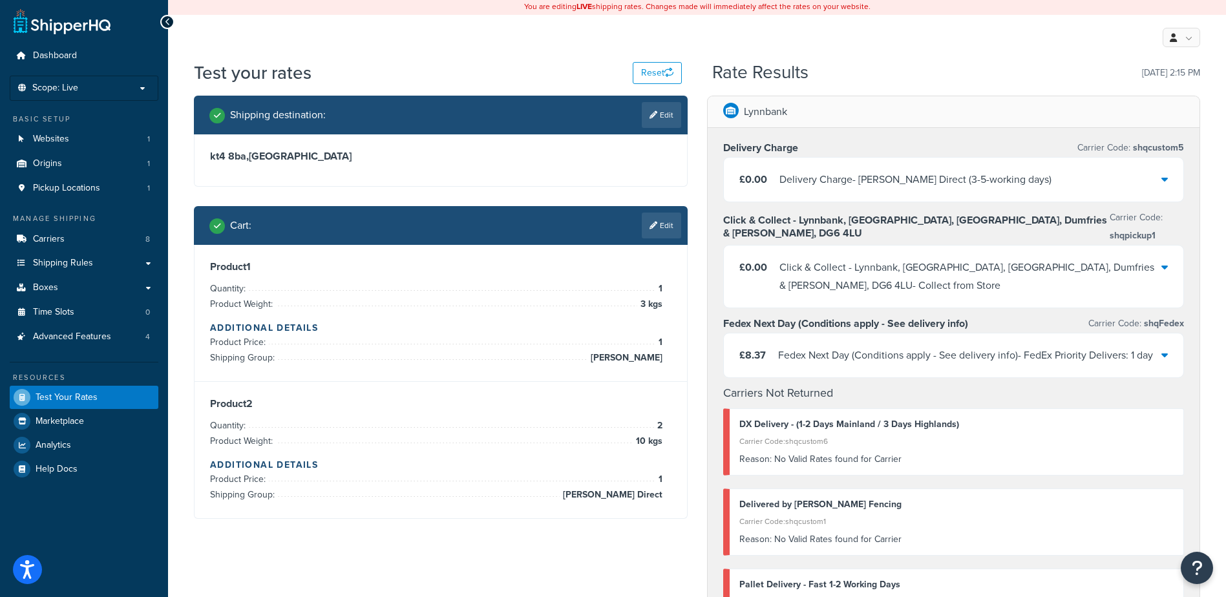
scroll to position [0, 0]
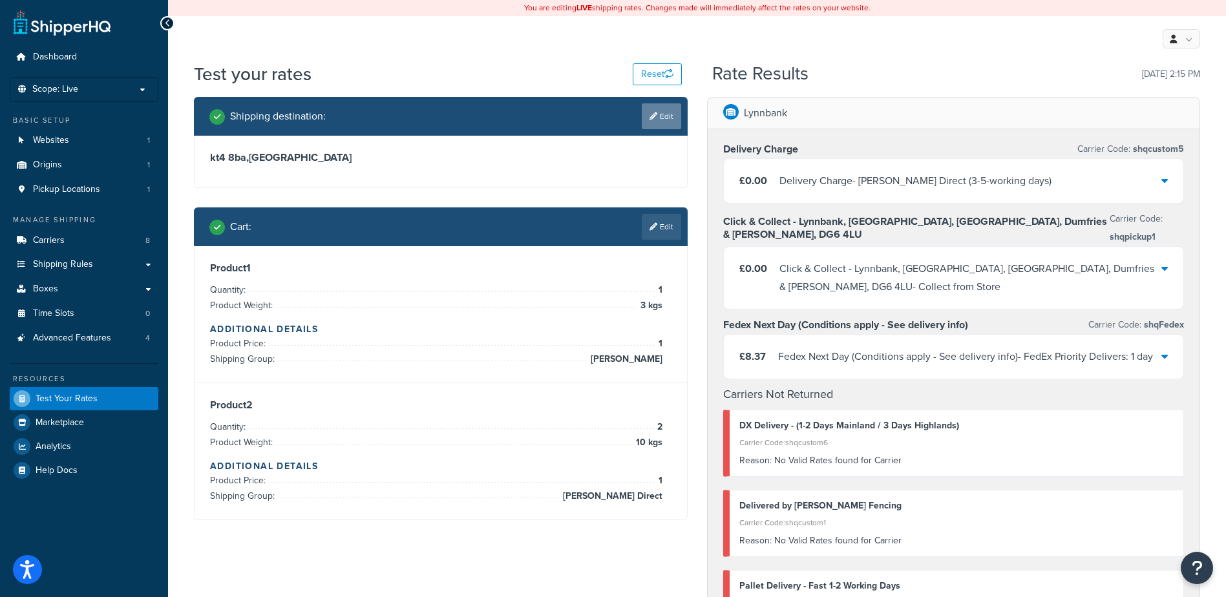
click at [665, 122] on link "Edit" at bounding box center [661, 116] width 39 height 26
select select "GB"
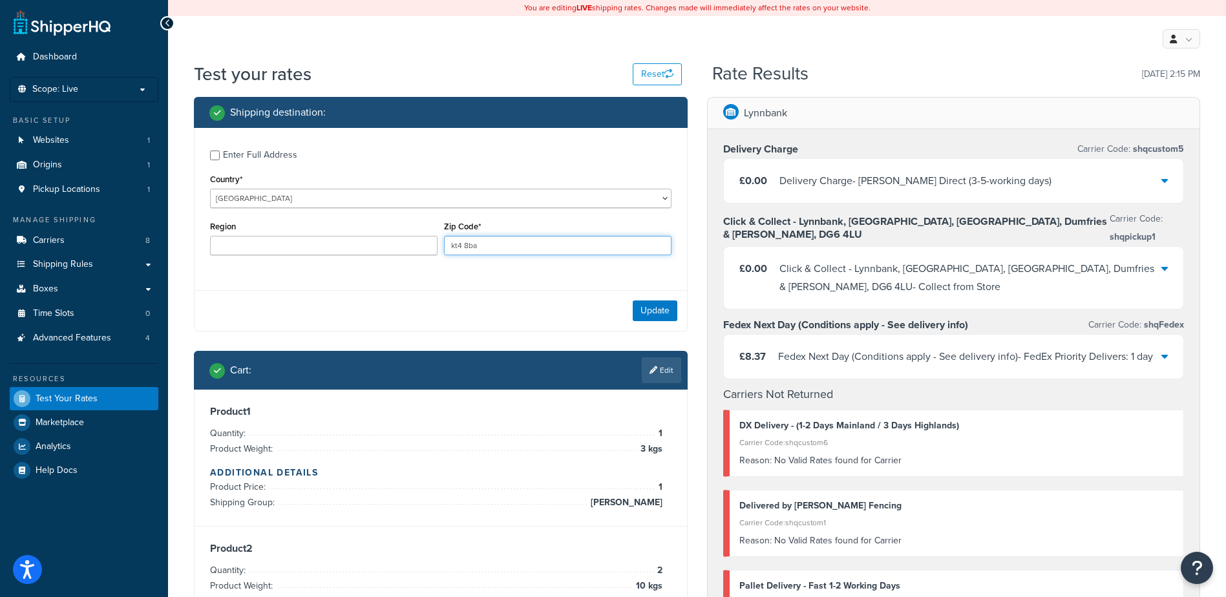
drag, startPoint x: 349, startPoint y: 215, endPoint x: 289, endPoint y: 191, distance: 64.5
click at [313, 203] on div "Enter Full Address Country* [GEOGRAPHIC_DATA] [GEOGRAPHIC_DATA] [GEOGRAPHIC_DAT…" at bounding box center [441, 204] width 493 height 153
type input "g"
type input "eh1 1aa"
click at [641, 312] on button "Update" at bounding box center [655, 311] width 45 height 21
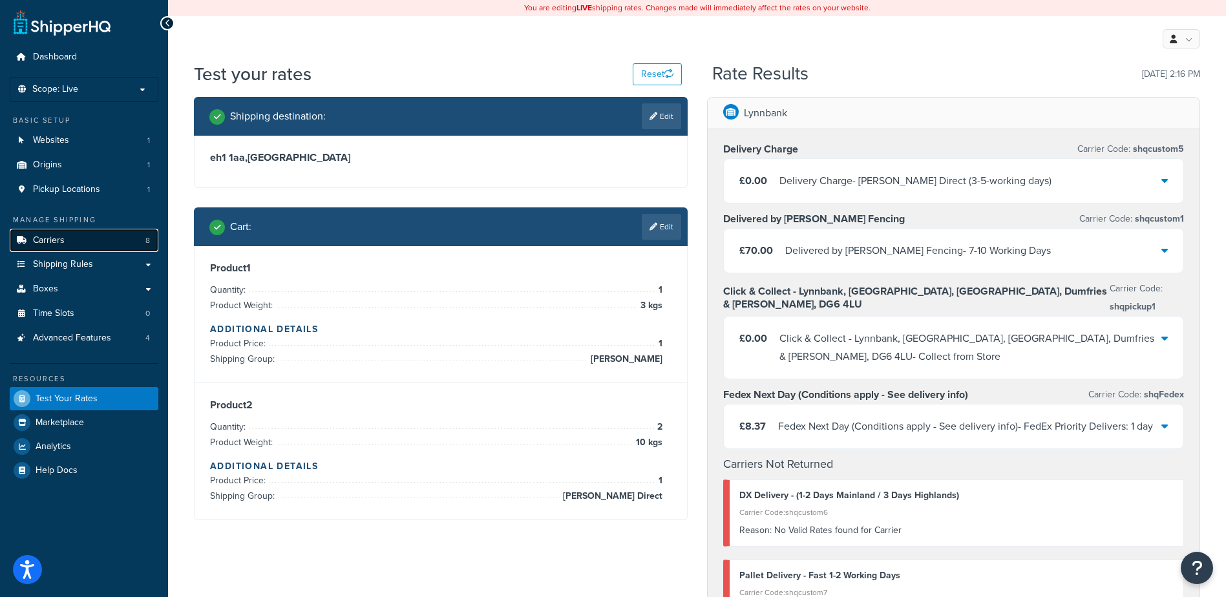
click at [109, 239] on link "Carriers 8" at bounding box center [84, 241] width 149 height 24
click at [101, 258] on link "Shipping Rules" at bounding box center [84, 265] width 149 height 24
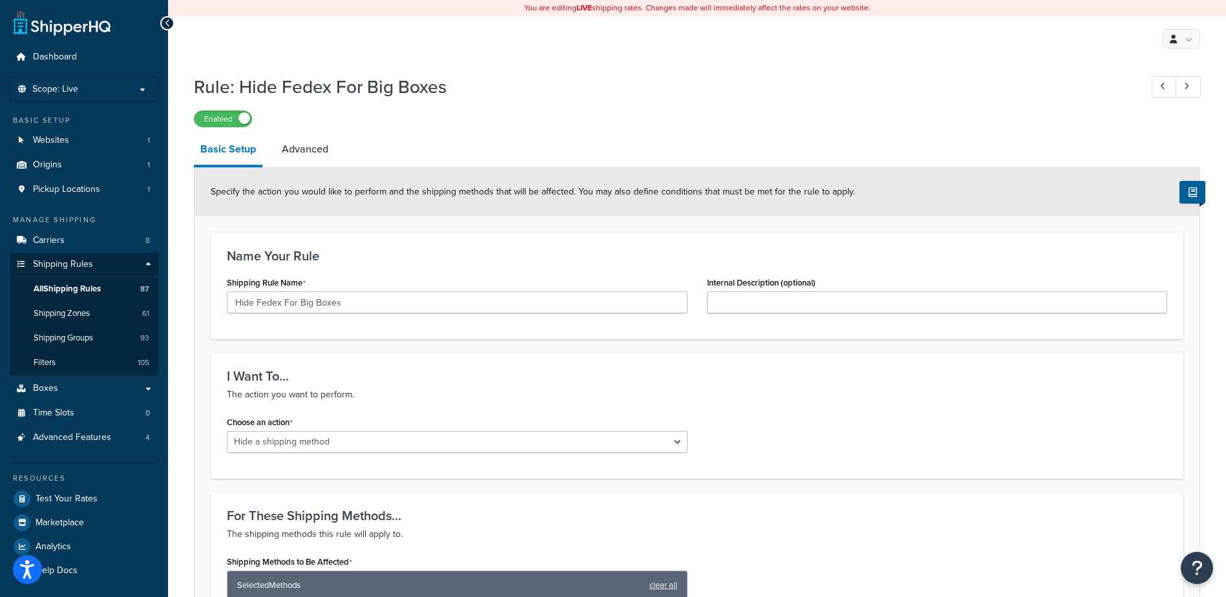
select select "HIDE"
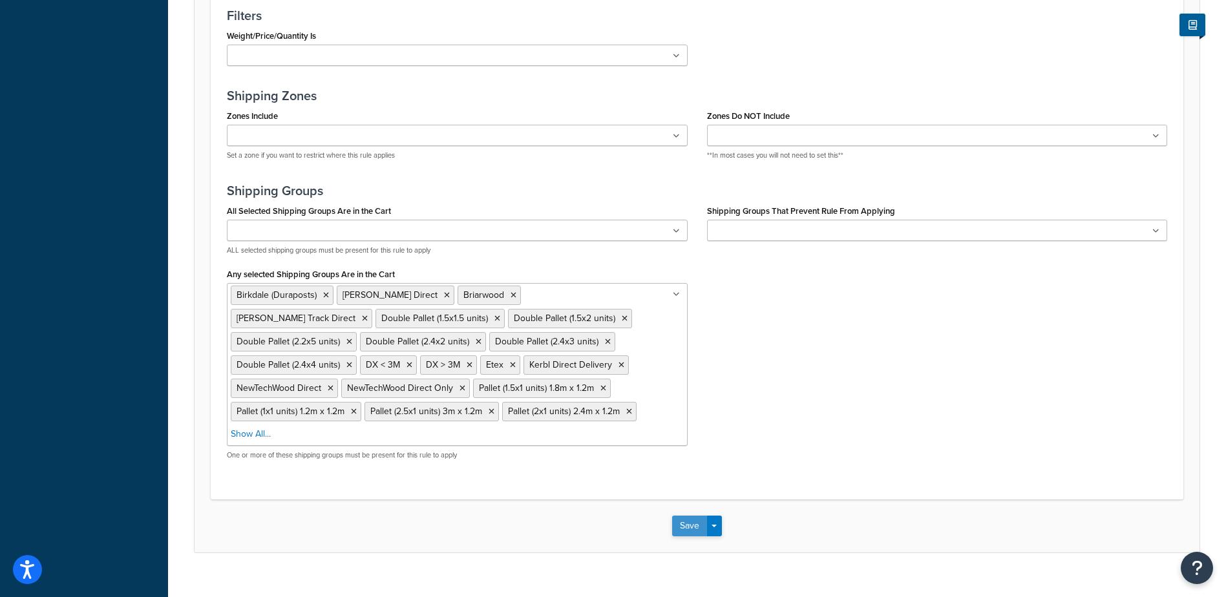
click at [686, 516] on button "Save" at bounding box center [689, 526] width 35 height 21
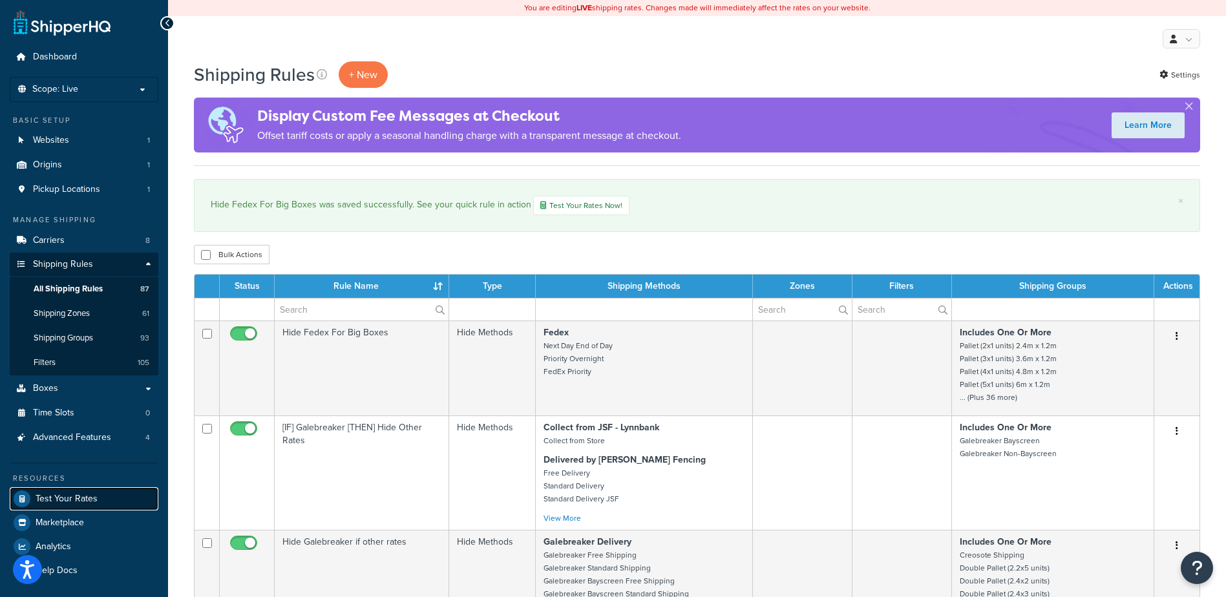
click at [69, 495] on span "Test Your Rates" at bounding box center [67, 499] width 62 height 11
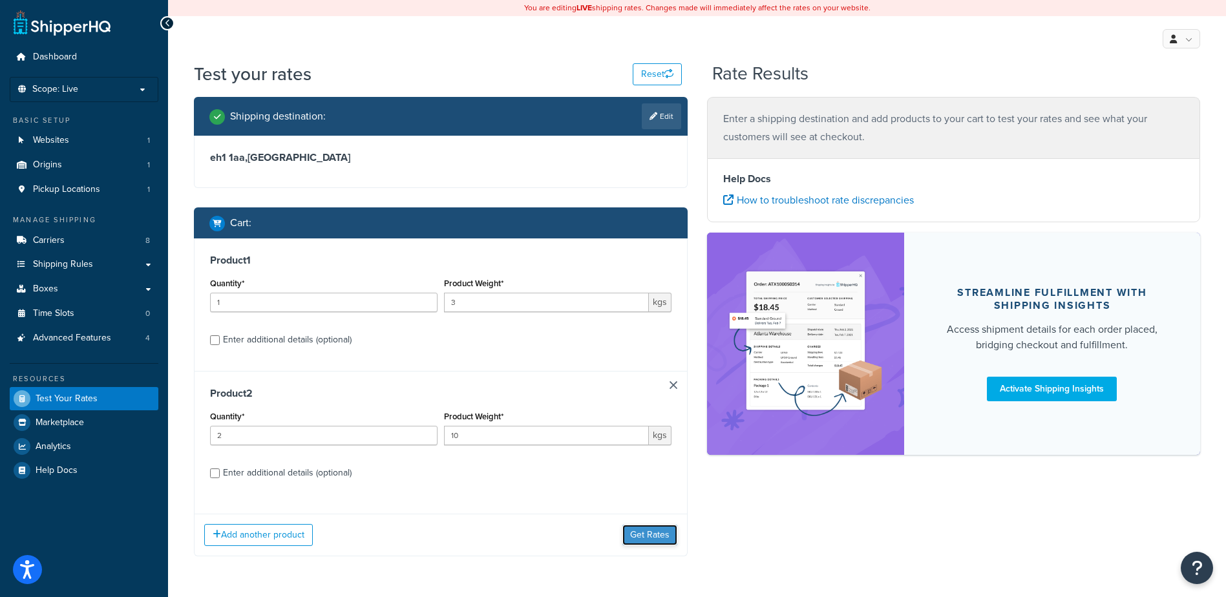
click at [648, 531] on button "Get Rates" at bounding box center [649, 535] width 55 height 21
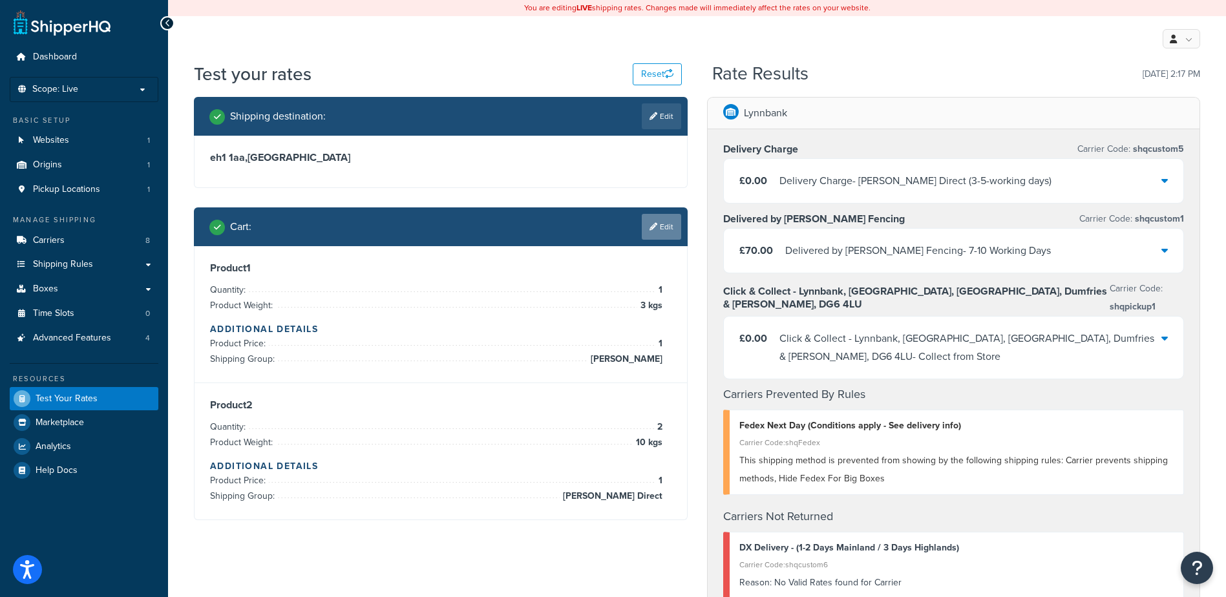
click at [664, 227] on link "Edit" at bounding box center [661, 227] width 39 height 26
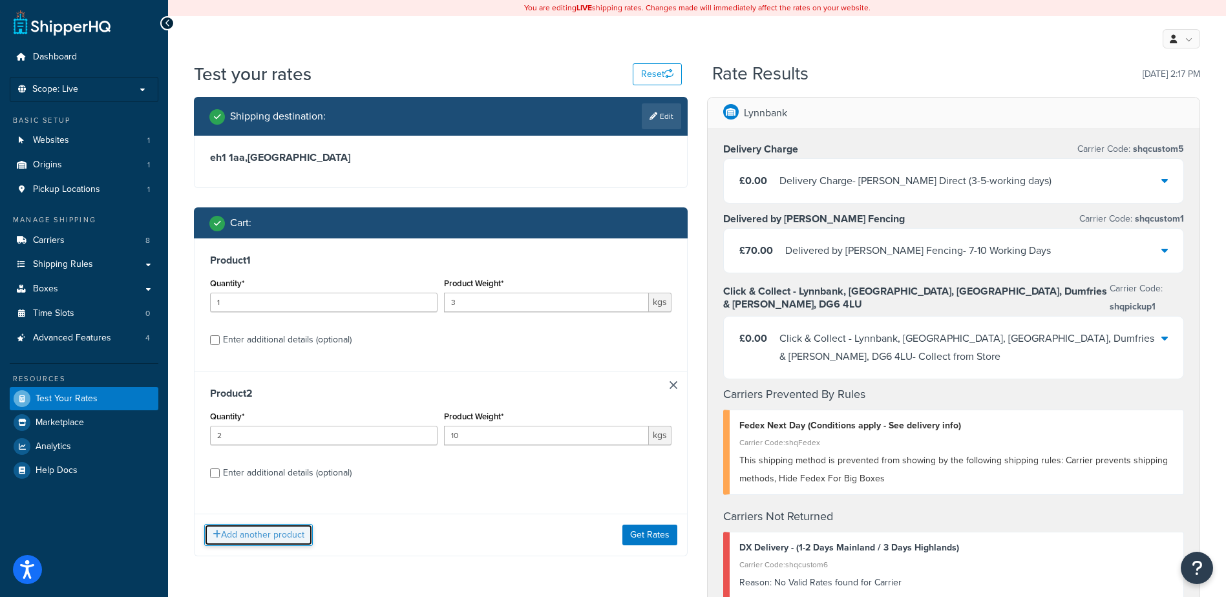
click at [239, 531] on button "Add another product" at bounding box center [258, 535] width 109 height 22
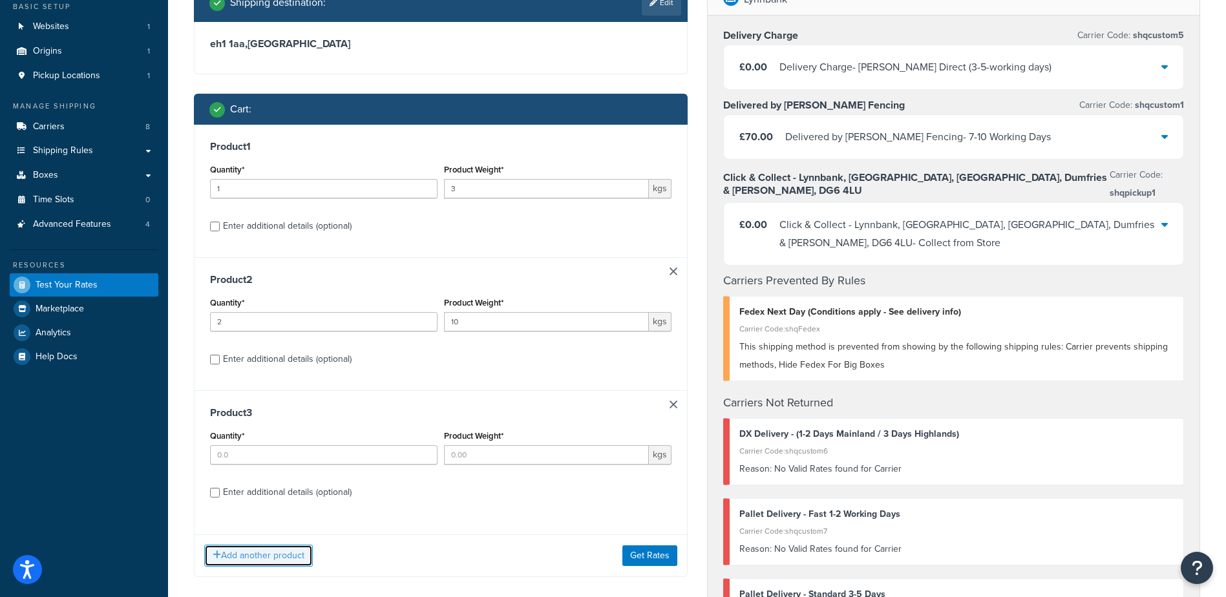
scroll to position [355, 0]
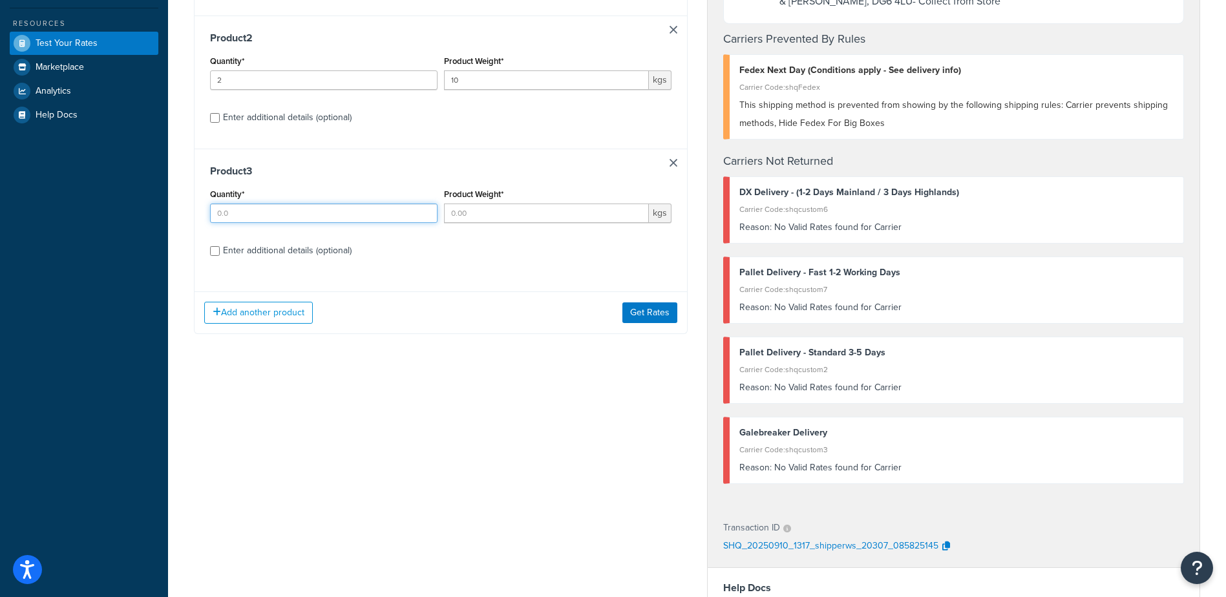
click at [279, 220] on input "Quantity*" at bounding box center [324, 213] width 228 height 19
type input "1"
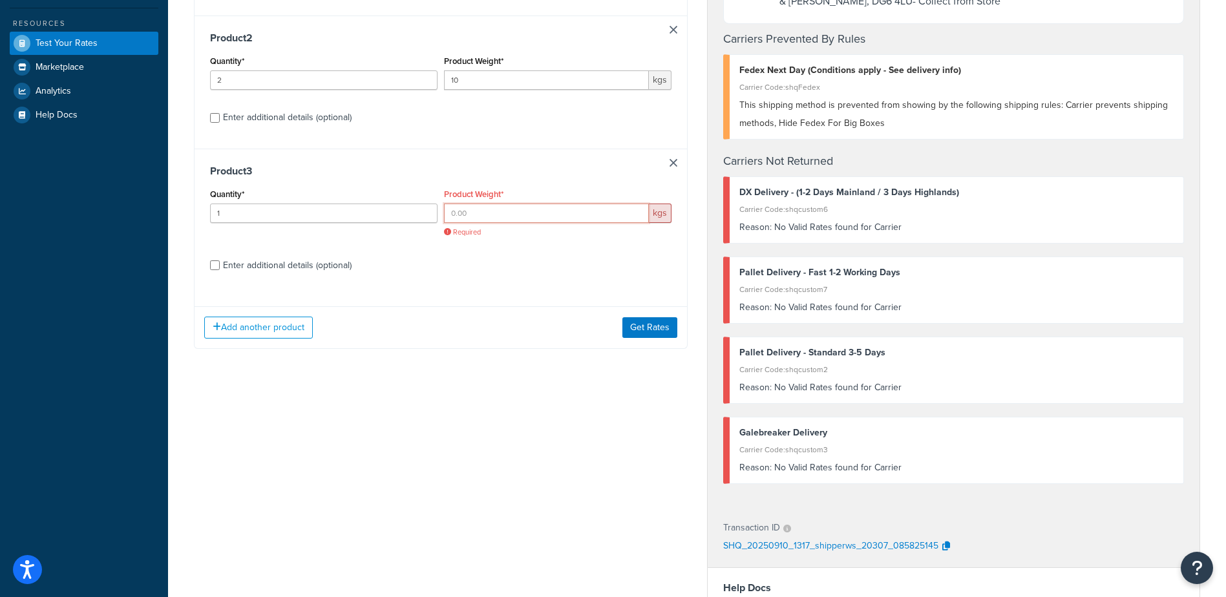
click at [477, 222] on input "Product Weight*" at bounding box center [546, 213] width 205 height 19
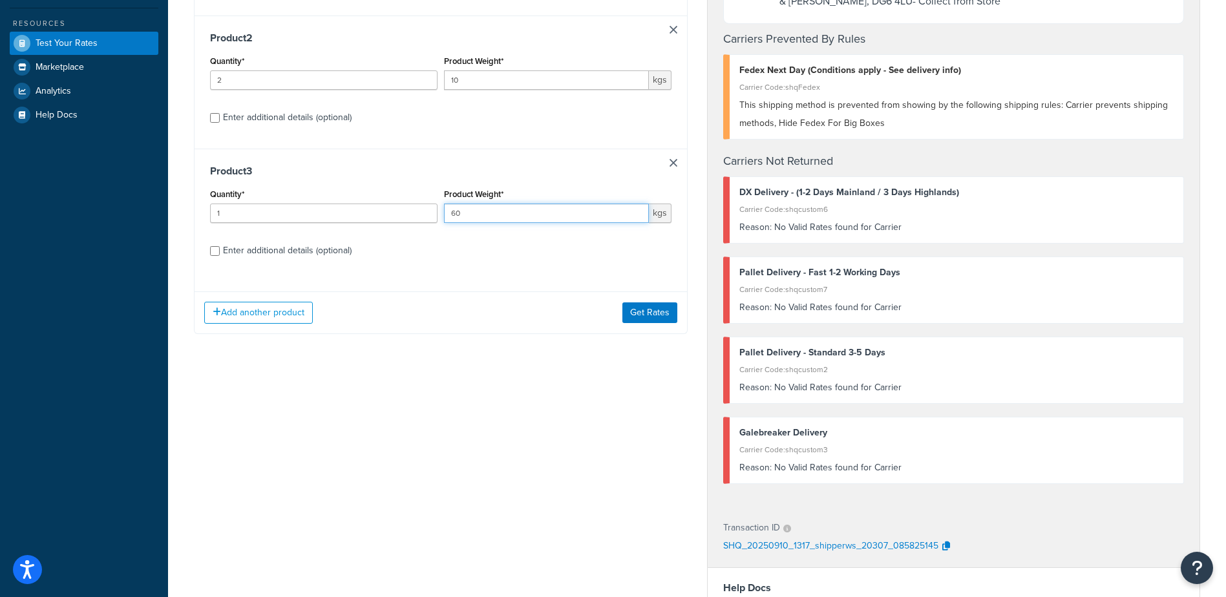
type input "60"
click at [261, 259] on div "Enter additional details (optional)" at bounding box center [287, 251] width 129 height 18
click at [220, 256] on input "Enter additional details (optional)" at bounding box center [215, 251] width 10 height 10
checkbox input "true"
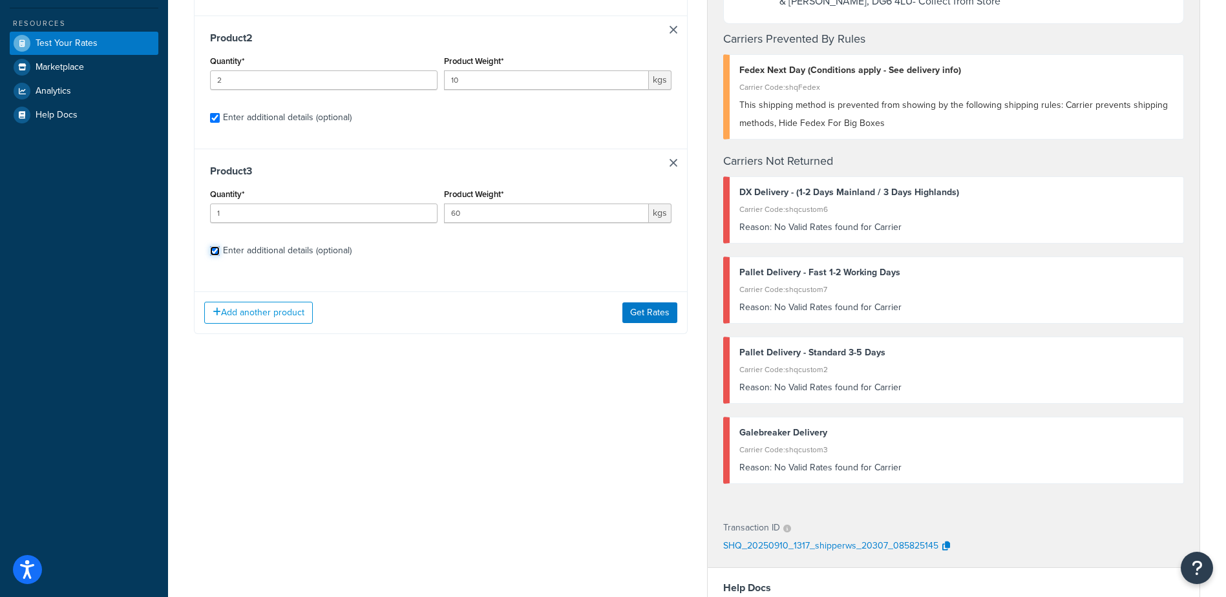
checkbox input "true"
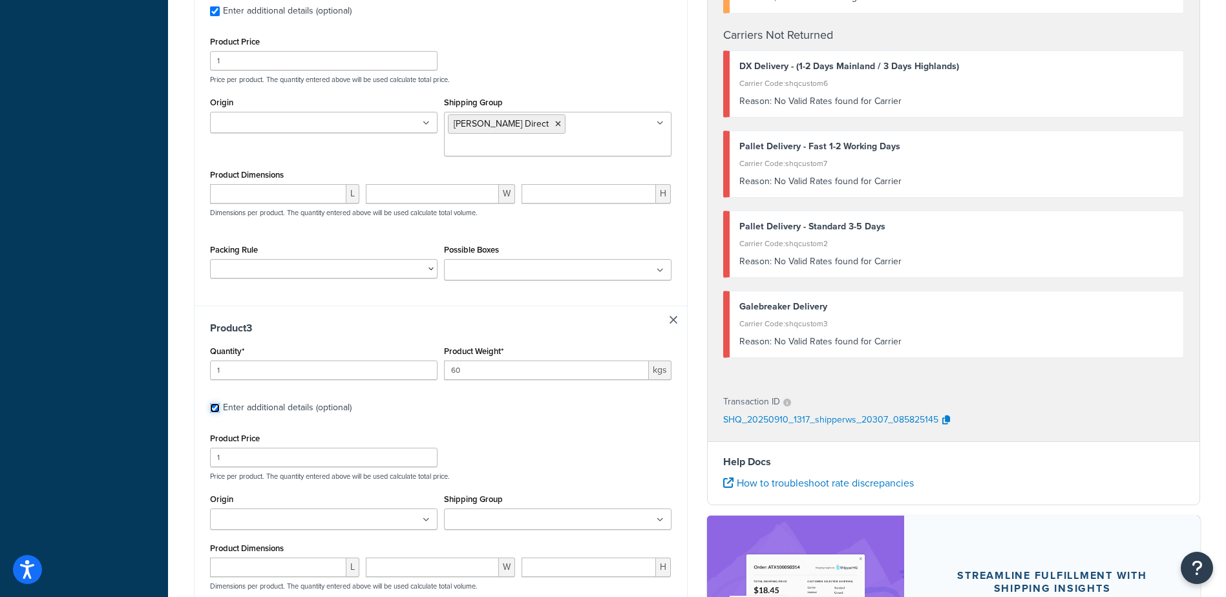
scroll to position [727, 0]
click at [496, 512] on input "Shipping Group" at bounding box center [505, 519] width 114 height 14
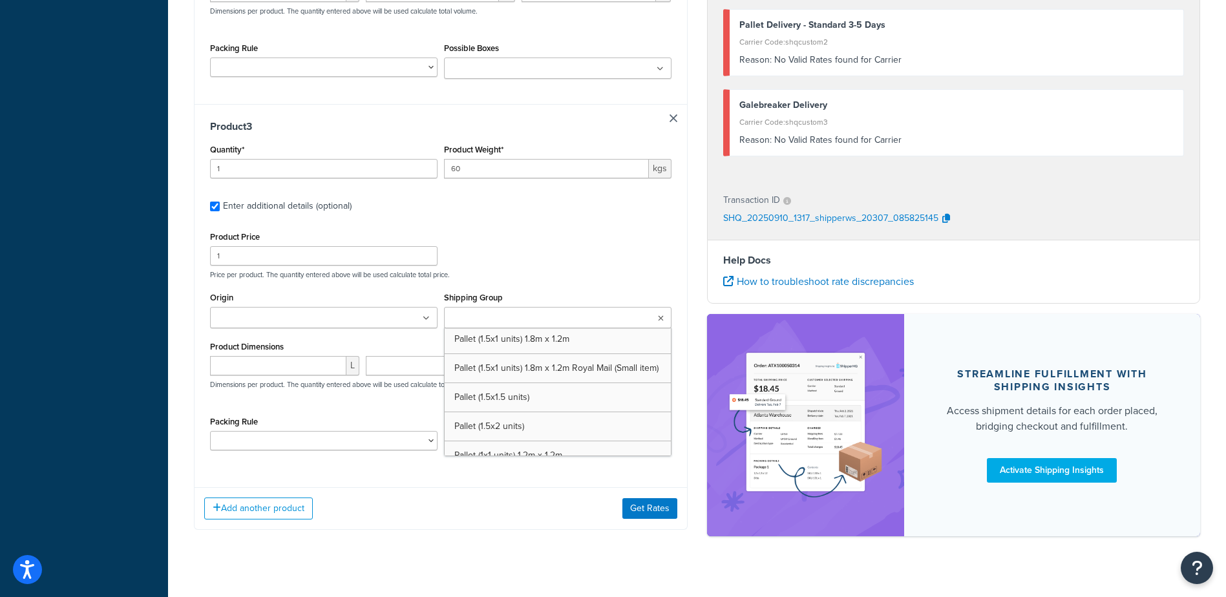
scroll to position [1205, 0]
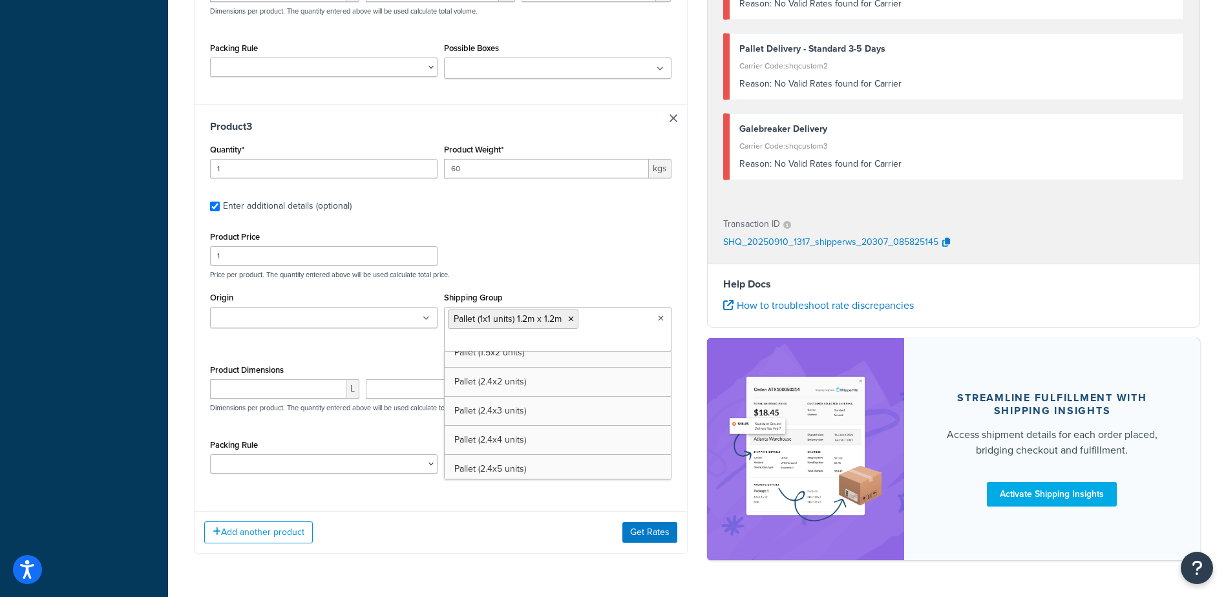
click at [571, 251] on div "Product Price 1 Price per product. The quantity entered above will be used calc…" at bounding box center [441, 253] width 468 height 51
click at [657, 522] on button "Get Rates" at bounding box center [649, 532] width 55 height 21
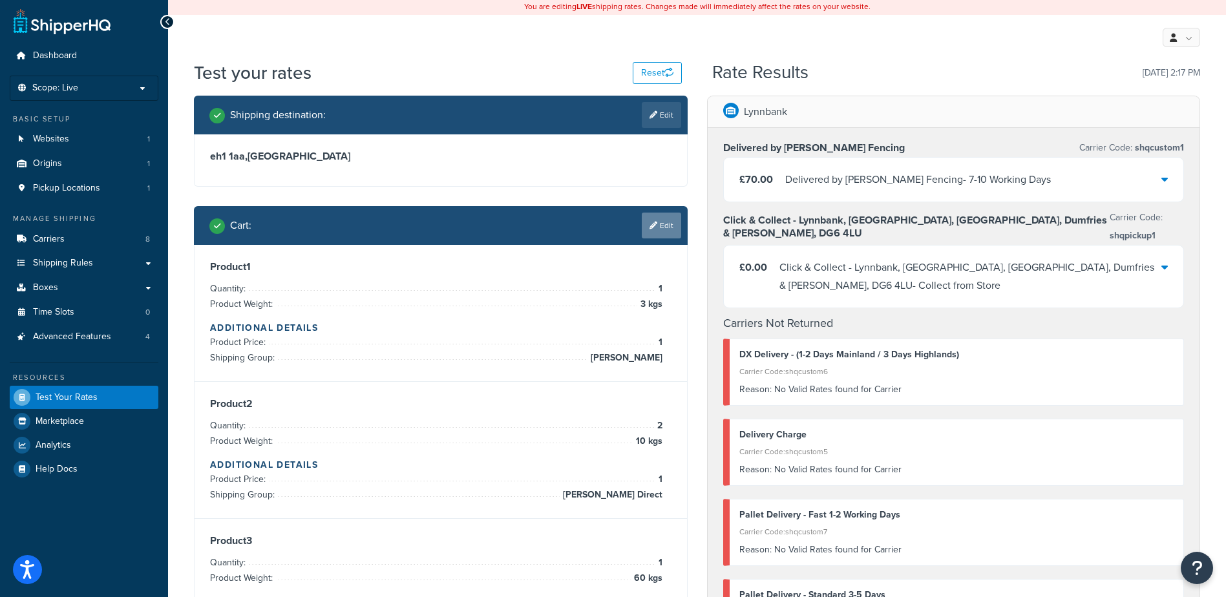
scroll to position [0, 0]
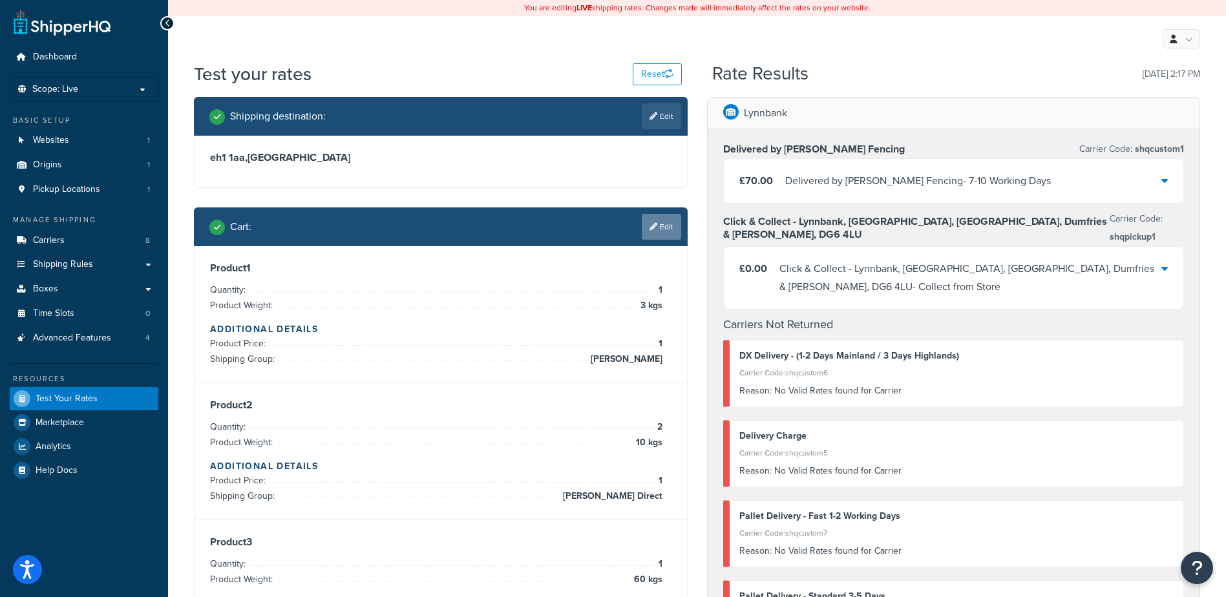
click at [663, 222] on link "Edit" at bounding box center [661, 227] width 39 height 26
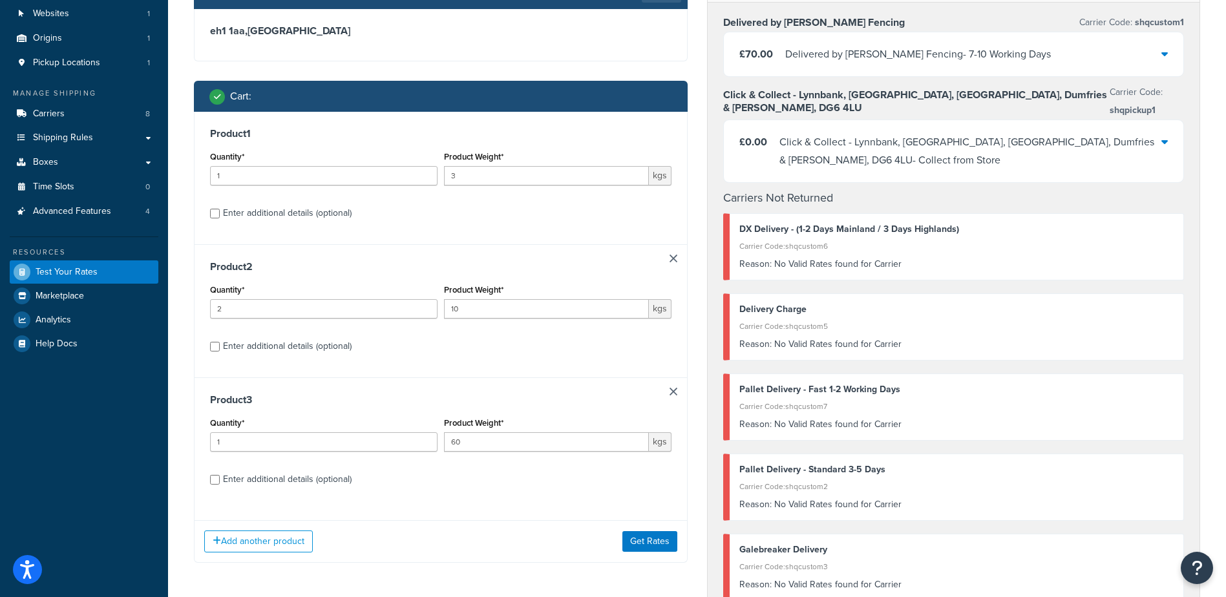
scroll to position [129, 0]
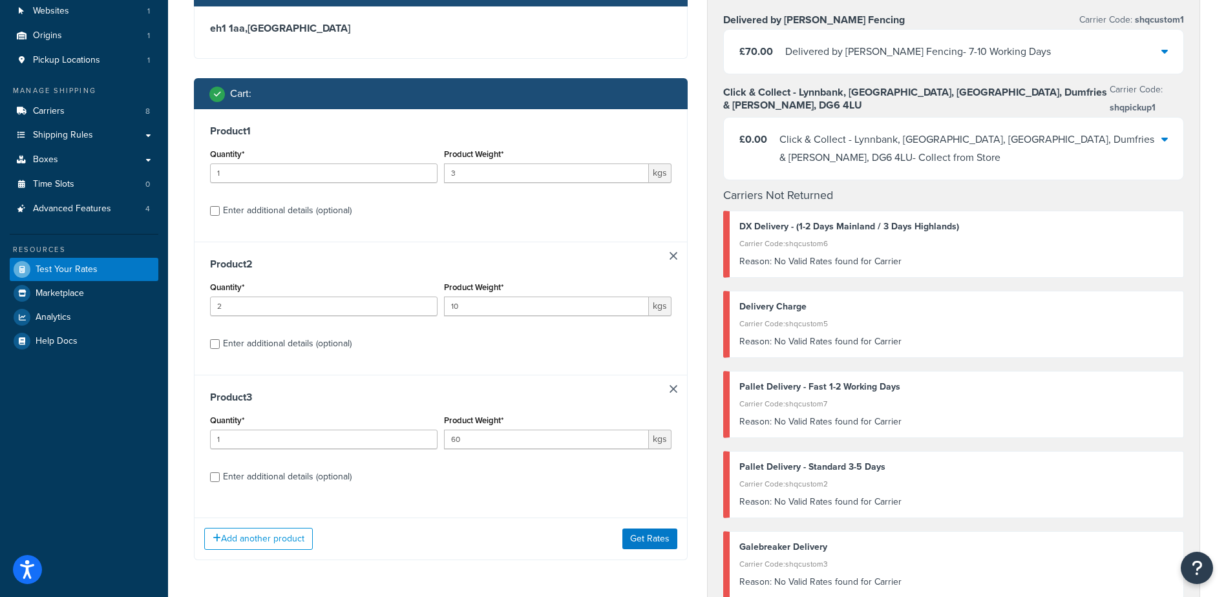
click at [675, 388] on link at bounding box center [674, 389] width 8 height 8
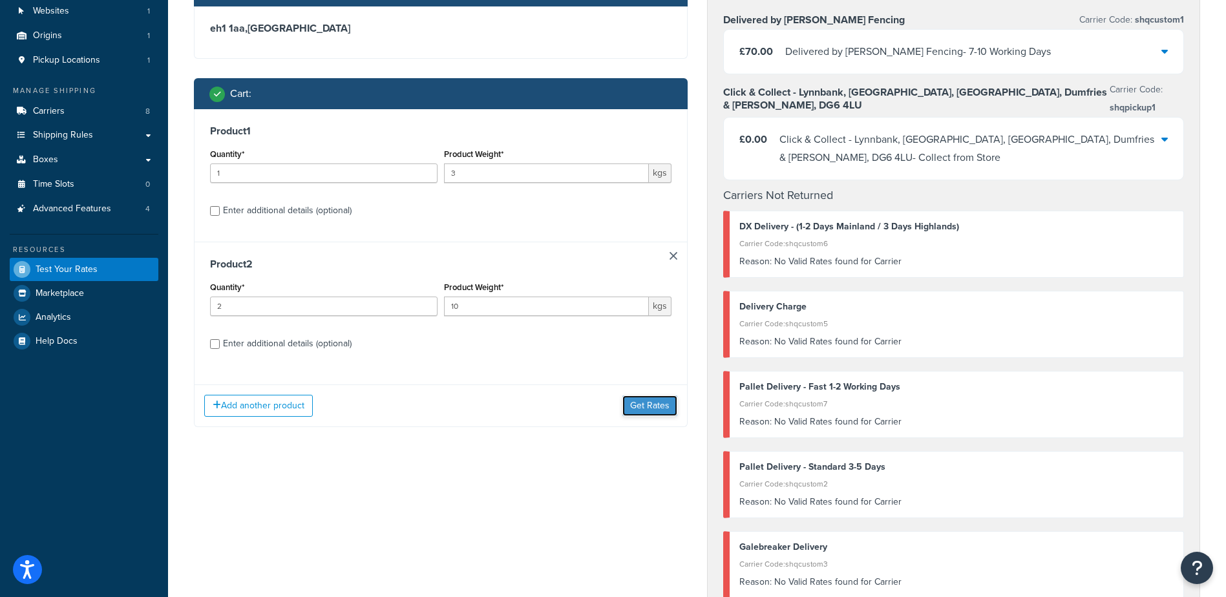
click at [637, 409] on button "Get Rates" at bounding box center [649, 406] width 55 height 21
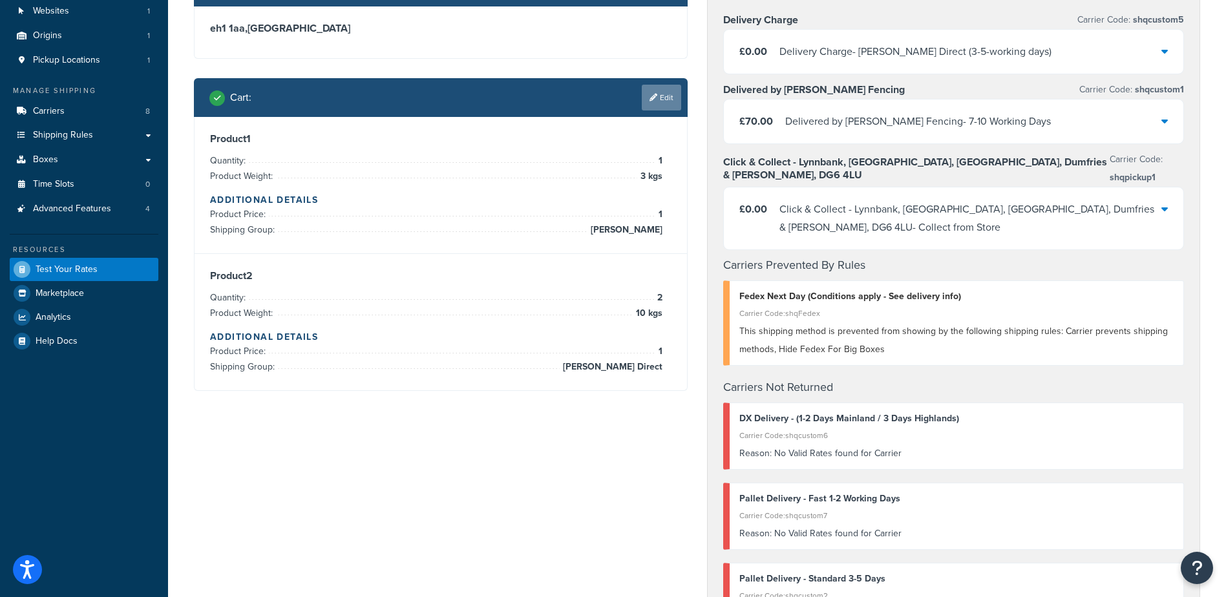
click at [660, 100] on link "Edit" at bounding box center [661, 98] width 39 height 26
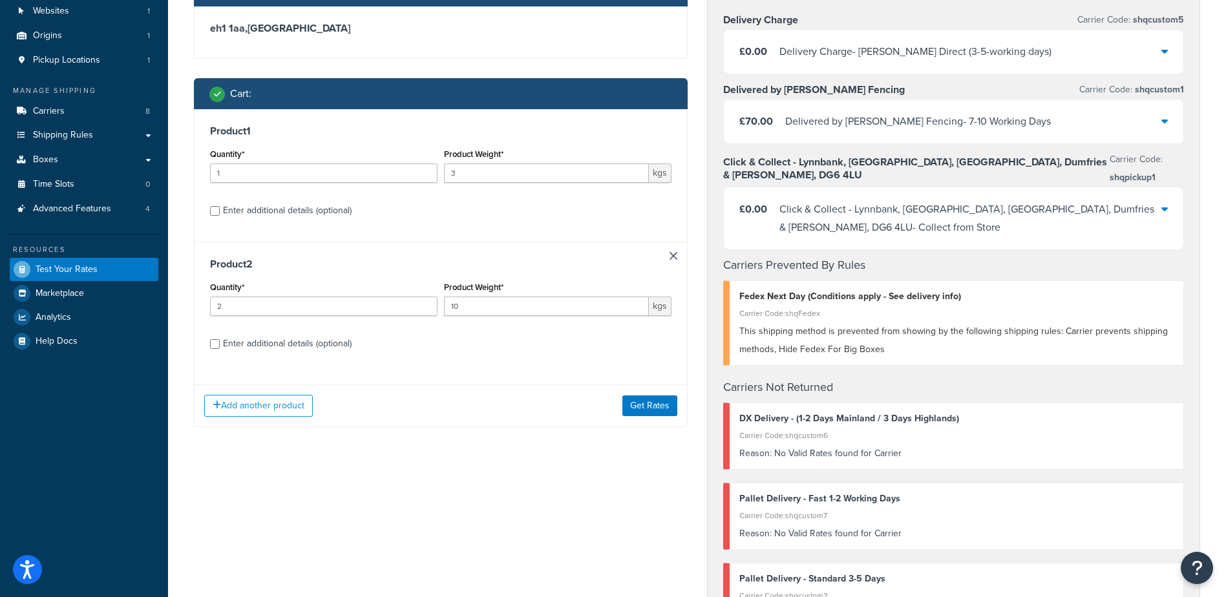
click at [673, 257] on link at bounding box center [674, 256] width 8 height 8
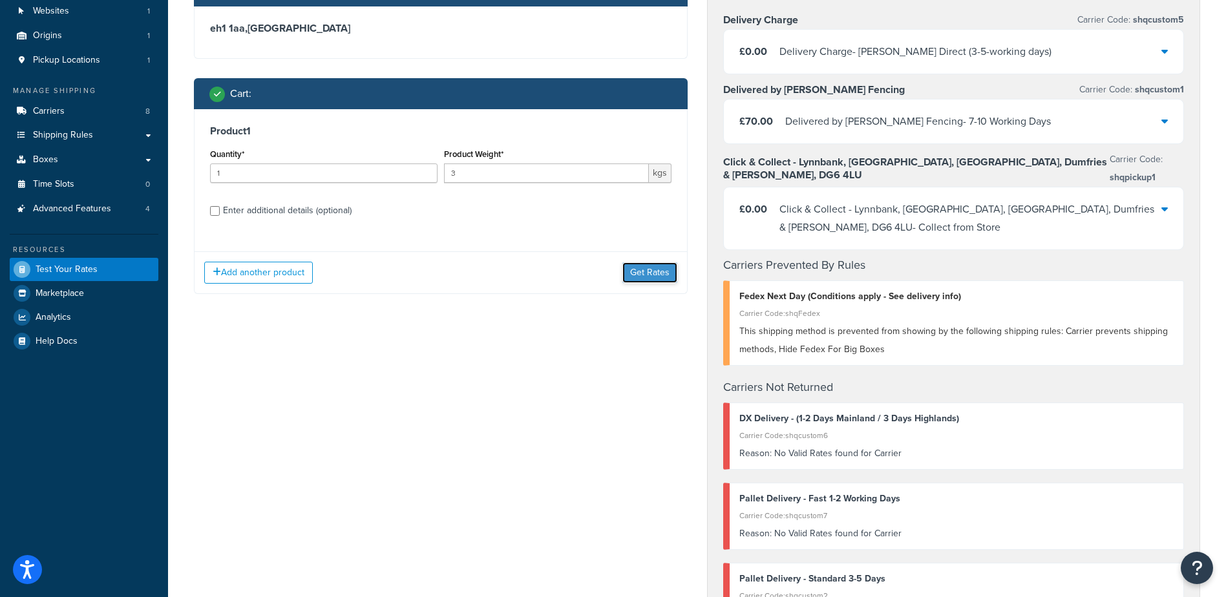
click at [649, 276] on button "Get Rates" at bounding box center [649, 272] width 55 height 21
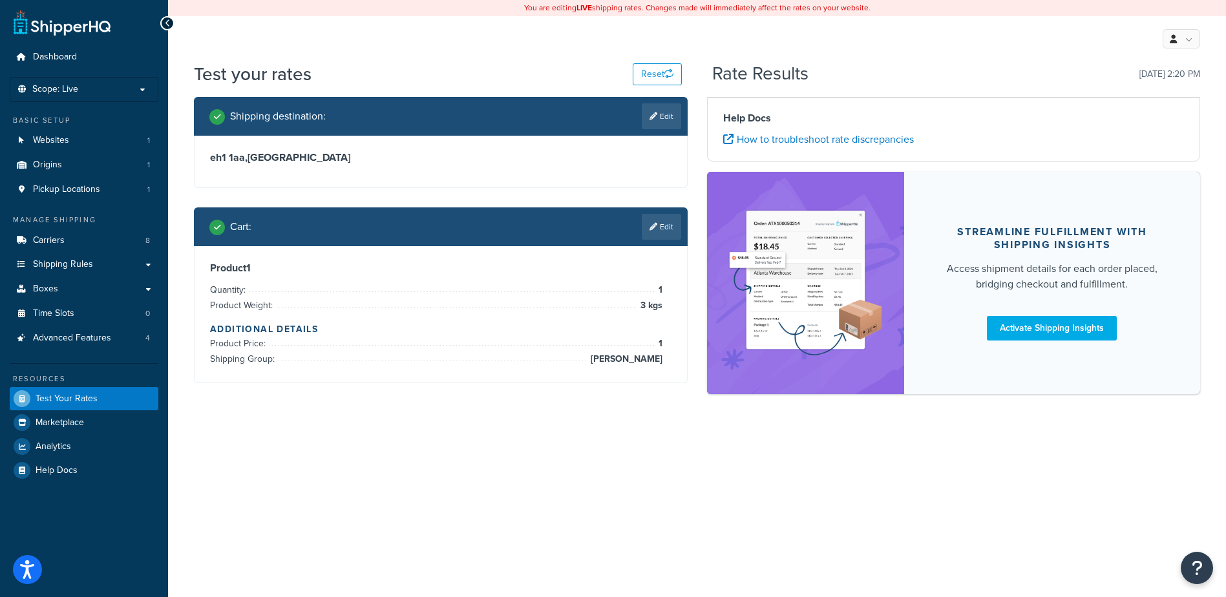
scroll to position [0, 0]
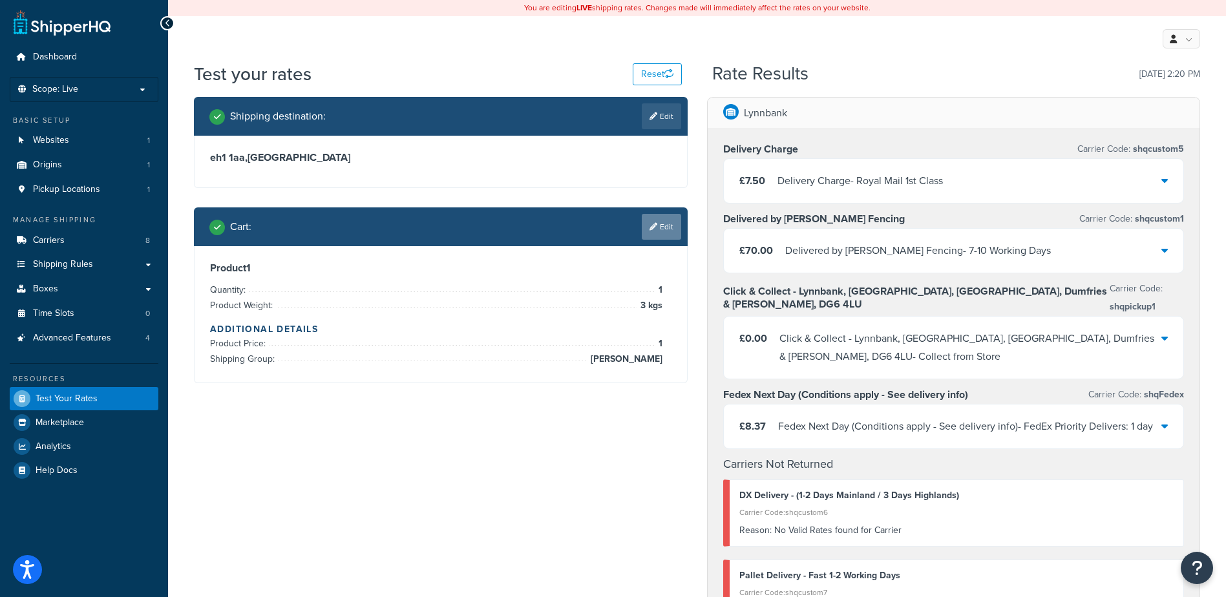
click at [657, 220] on link "Edit" at bounding box center [661, 227] width 39 height 26
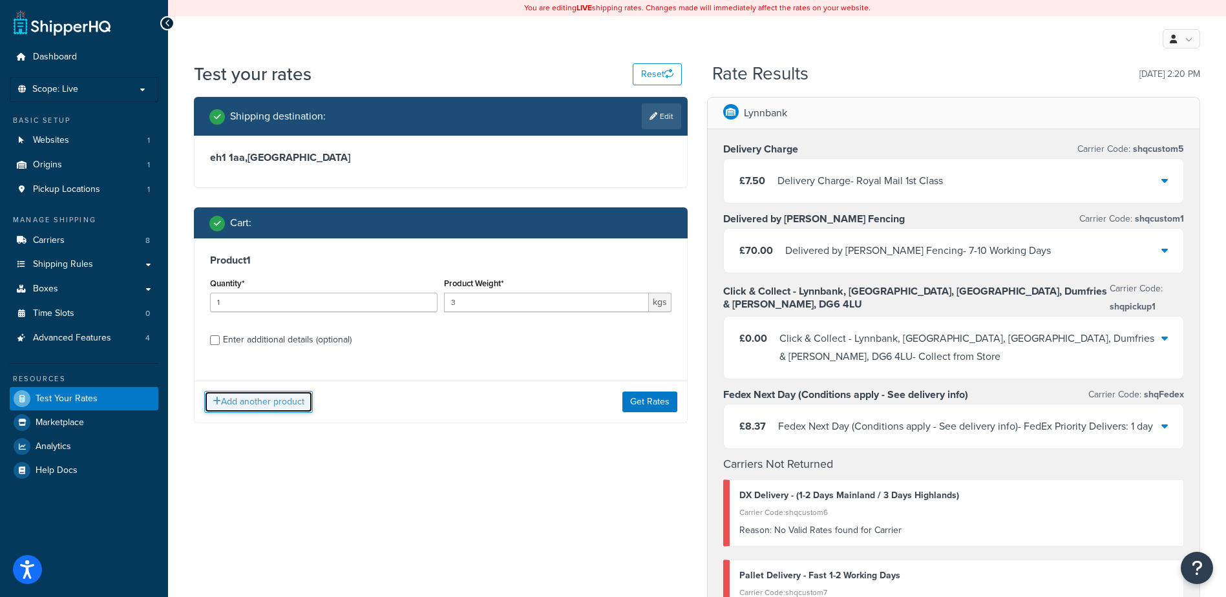
click at [235, 399] on button "Add another product" at bounding box center [258, 402] width 109 height 22
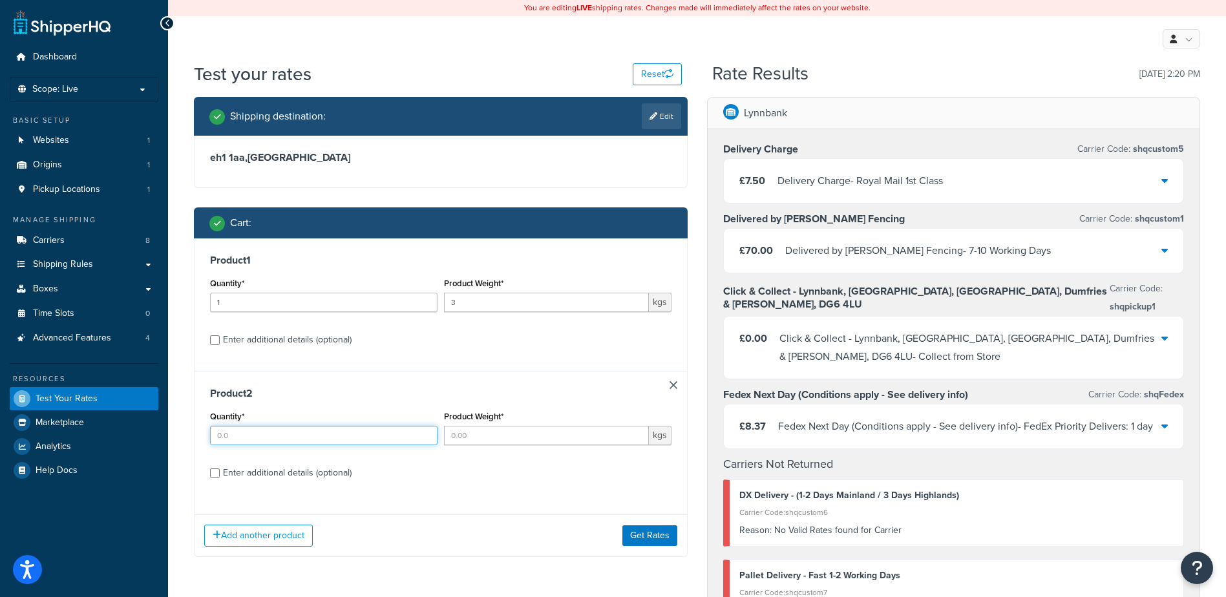
click at [259, 430] on input "Quantity*" at bounding box center [324, 435] width 228 height 19
type input "1"
click at [462, 440] on input "Product Weight*" at bounding box center [546, 435] width 205 height 19
type input "10"
click at [311, 476] on div "Enter additional details (optional)" at bounding box center [287, 473] width 129 height 18
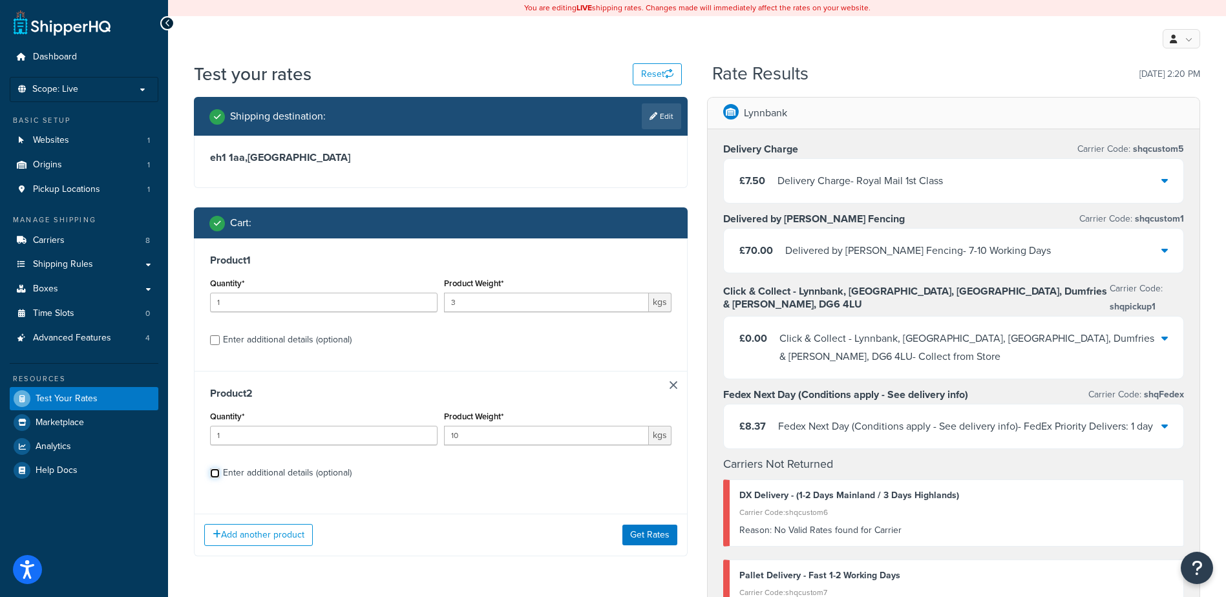
click at [220, 476] on input "Enter additional details (optional)" at bounding box center [215, 474] width 10 height 10
checkbox input "true"
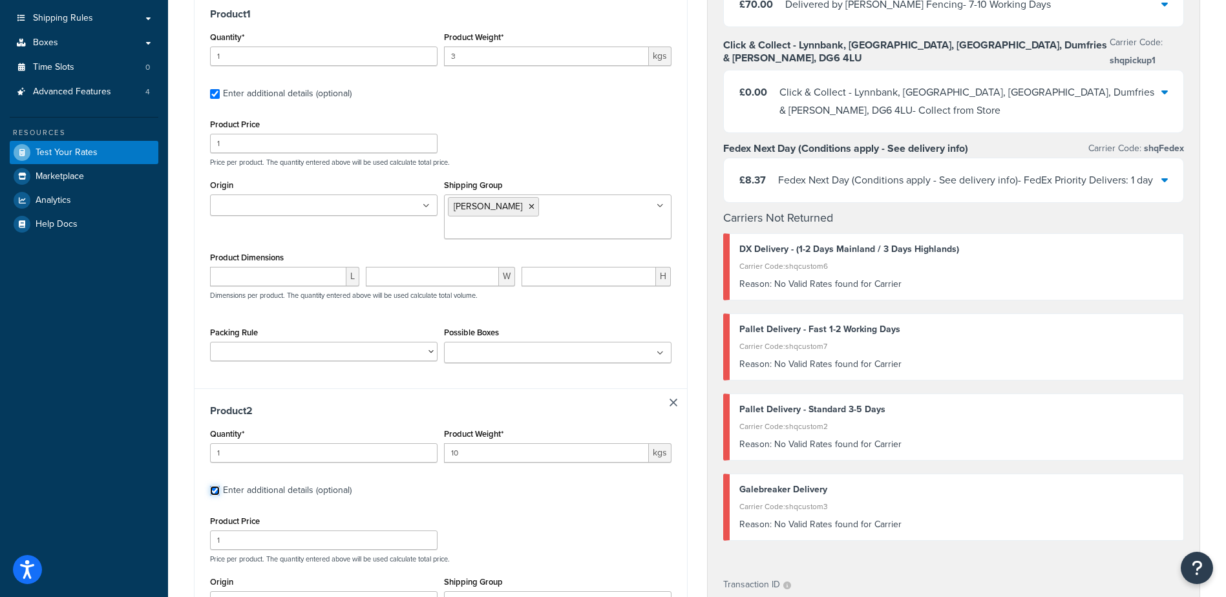
scroll to position [372, 0]
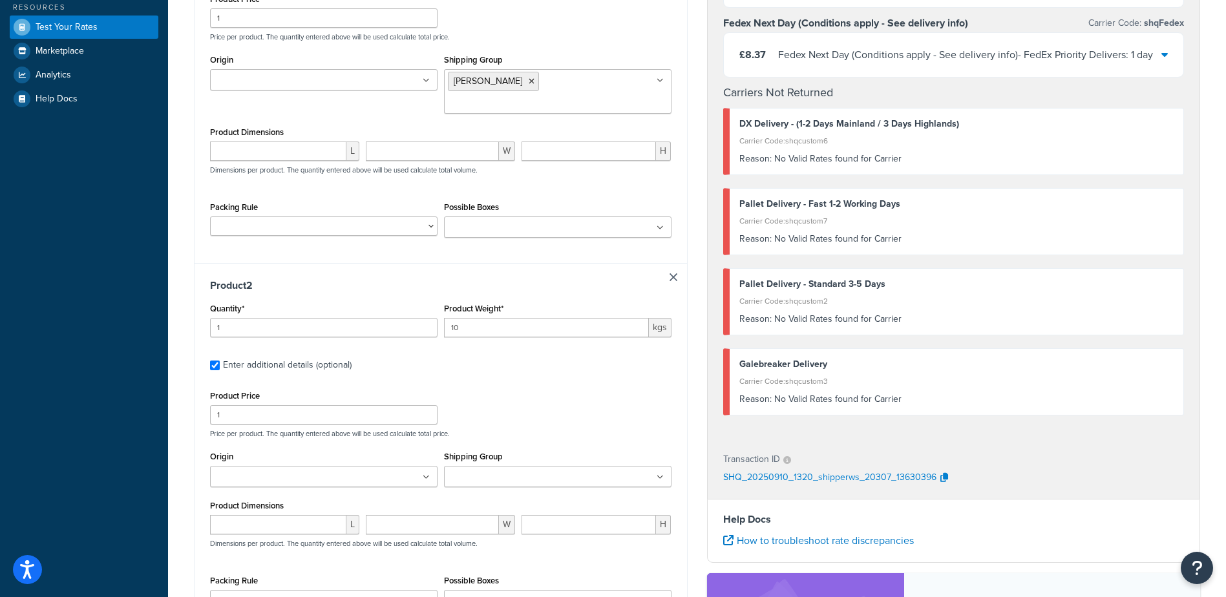
drag, startPoint x: 556, startPoint y: 449, endPoint x: 556, endPoint y: 456, distance: 7.1
click at [557, 466] on ul at bounding box center [558, 476] width 228 height 21
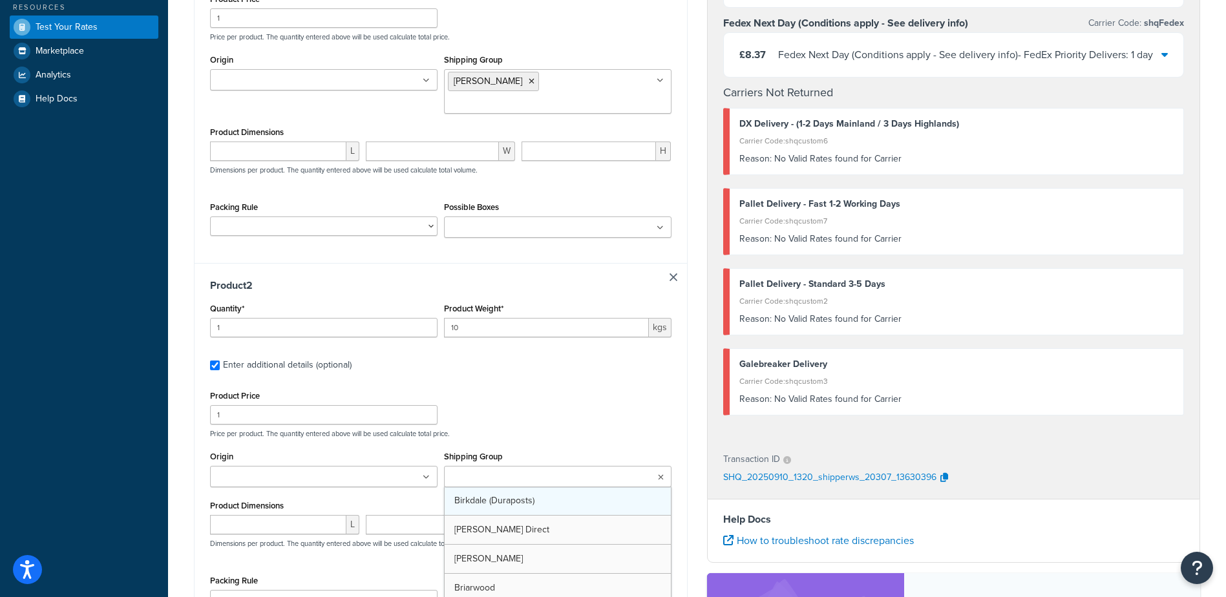
drag, startPoint x: 526, startPoint y: 514, endPoint x: 527, endPoint y: 502, distance: 12.3
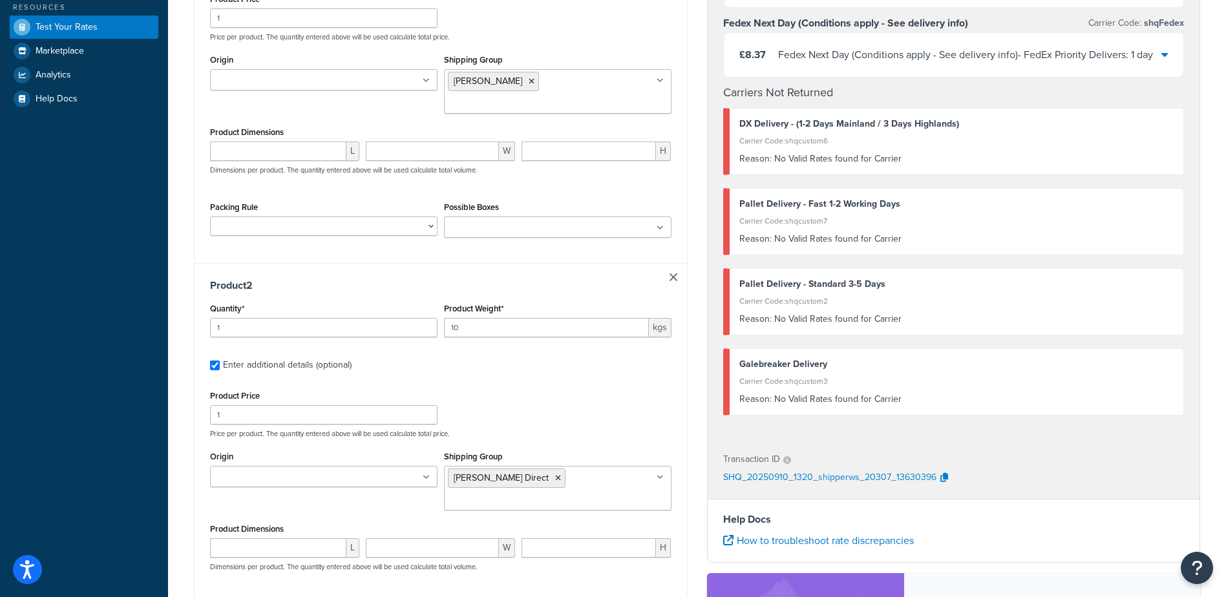
click at [574, 387] on div "Product Price 1 Price per product. The quantity entered above will be used calc…" at bounding box center [441, 412] width 468 height 51
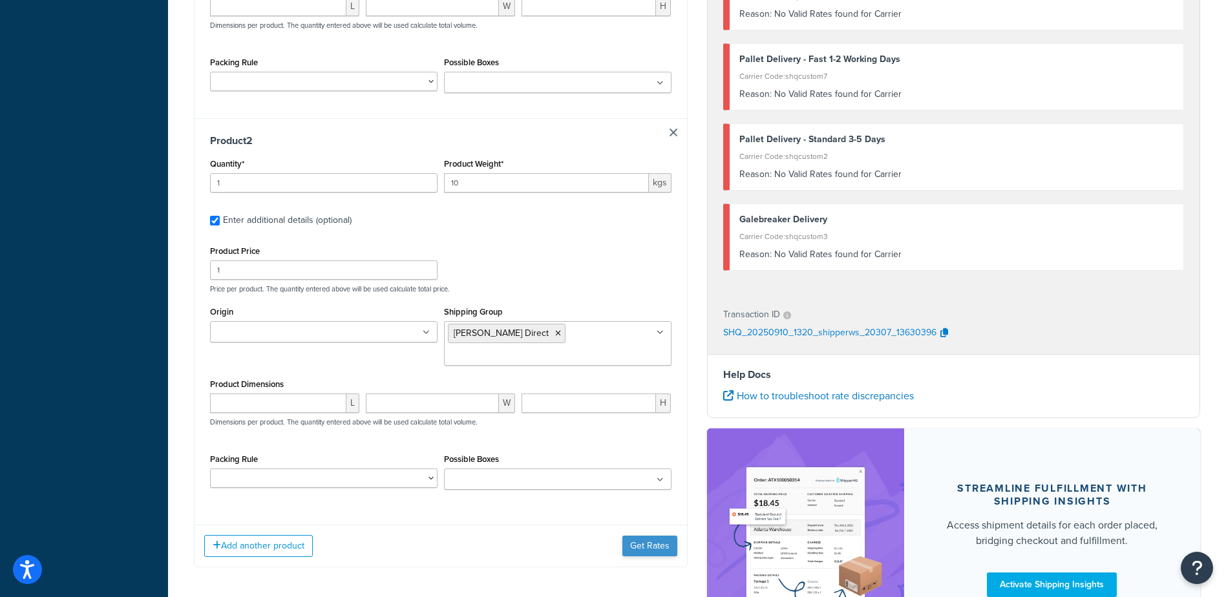
scroll to position [517, 0]
click at [647, 535] on button "Get Rates" at bounding box center [649, 545] width 55 height 21
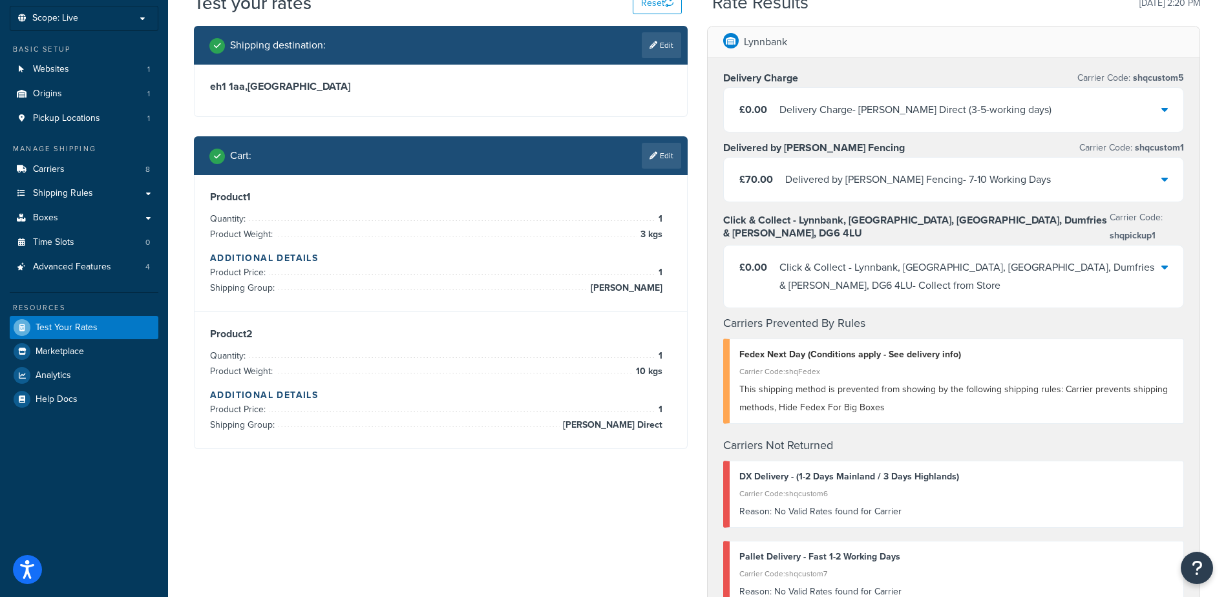
scroll to position [0, 0]
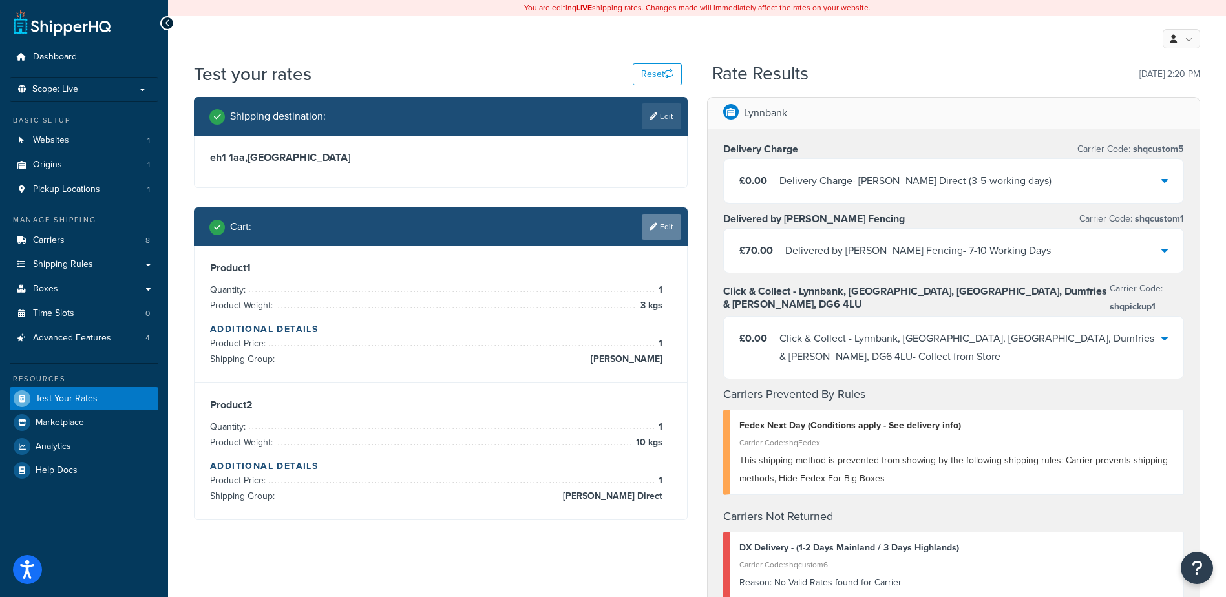
click at [652, 226] on icon at bounding box center [654, 227] width 8 height 8
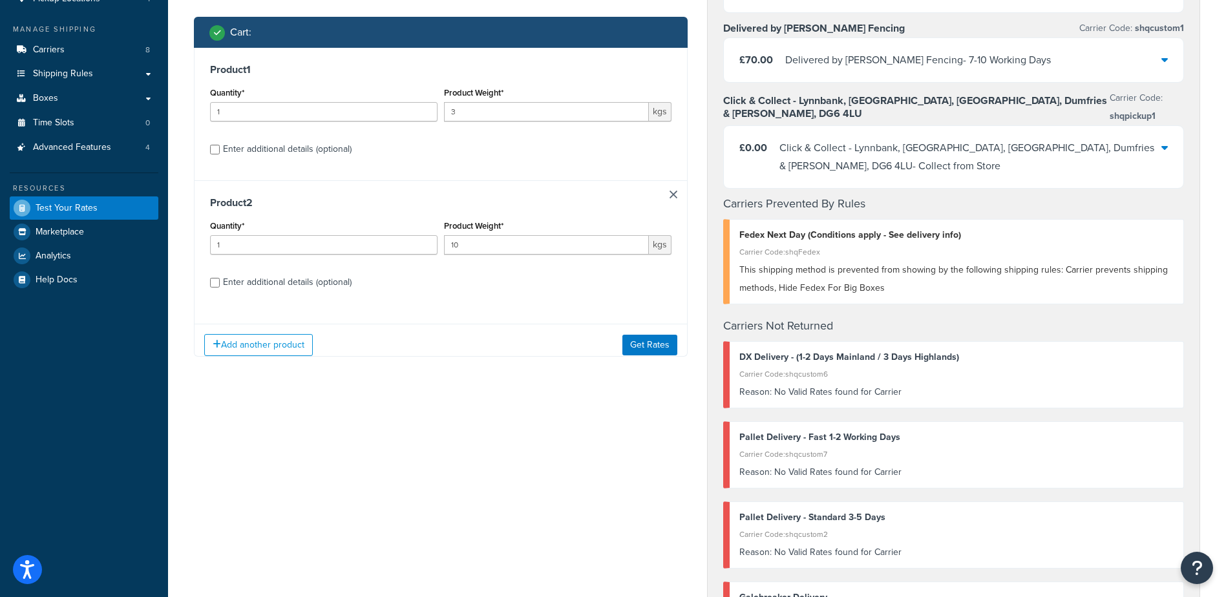
scroll to position [194, 0]
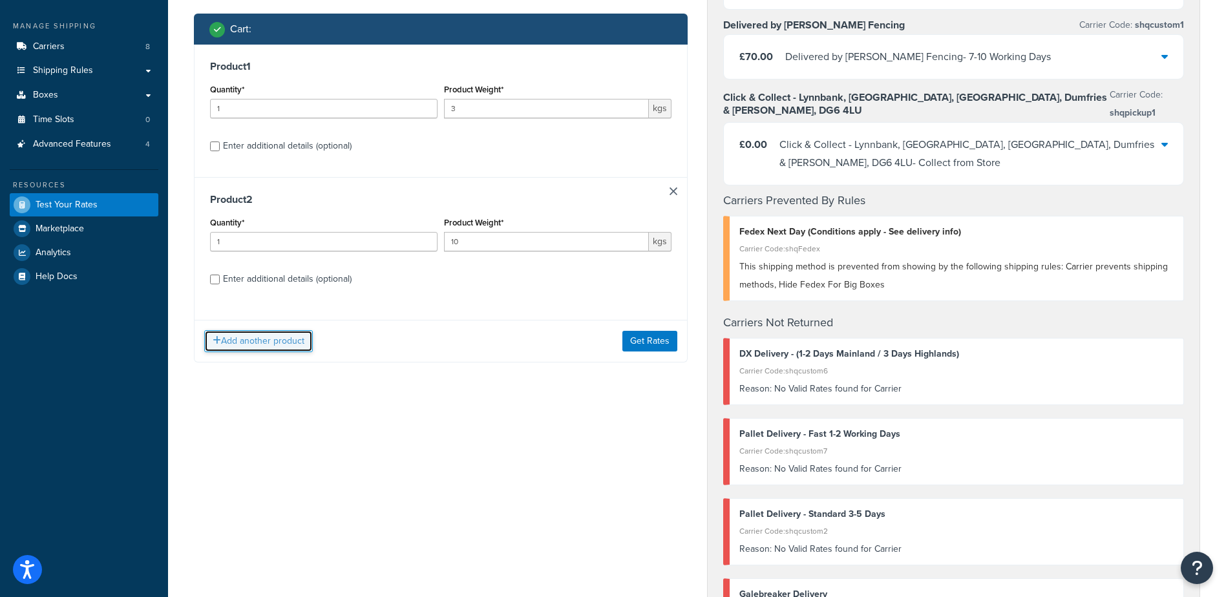
click at [264, 336] on button "Add another product" at bounding box center [258, 341] width 109 height 22
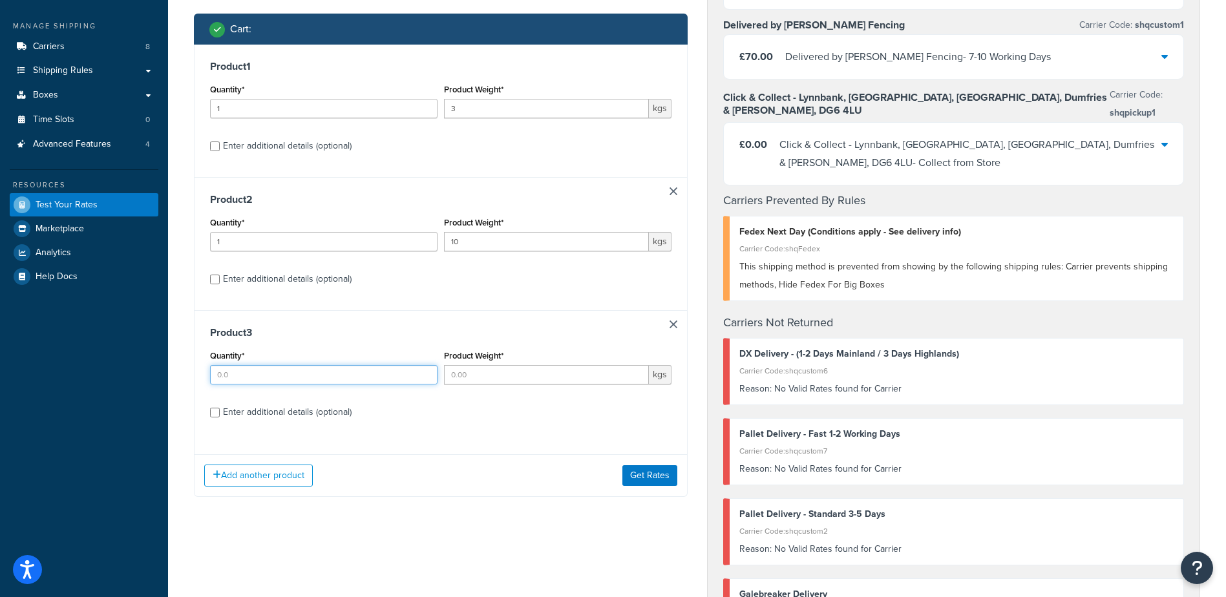
click at [259, 380] on input "Quantity*" at bounding box center [324, 374] width 228 height 19
type input "1"
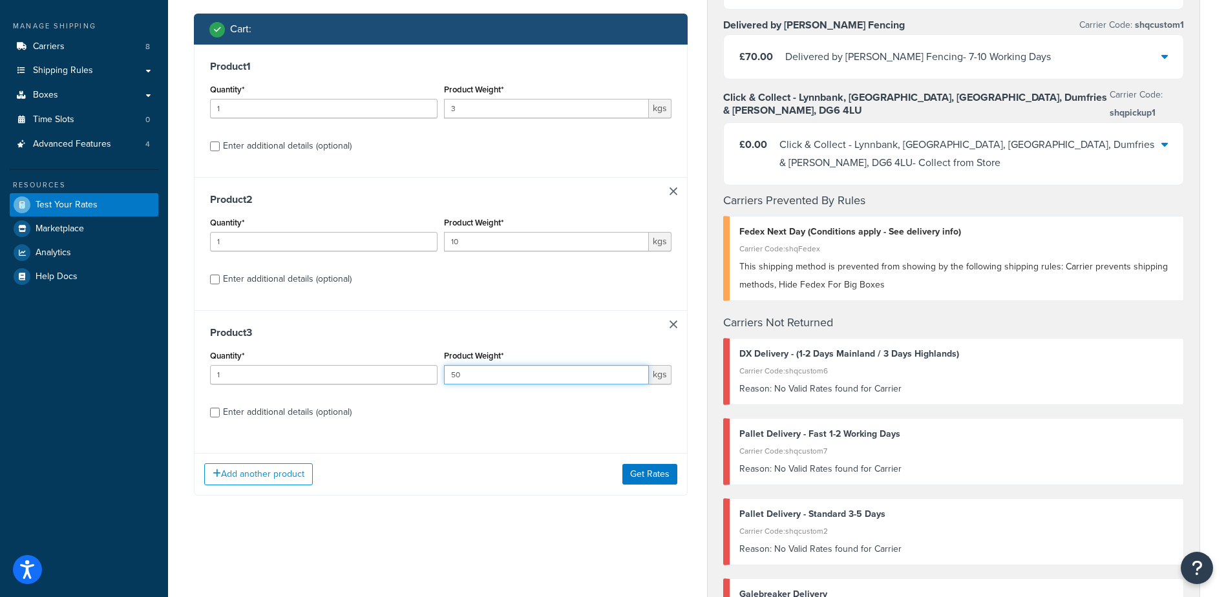
type input "50"
click at [211, 416] on input "Enter additional details (optional)" at bounding box center [215, 413] width 10 height 10
checkbox input "true"
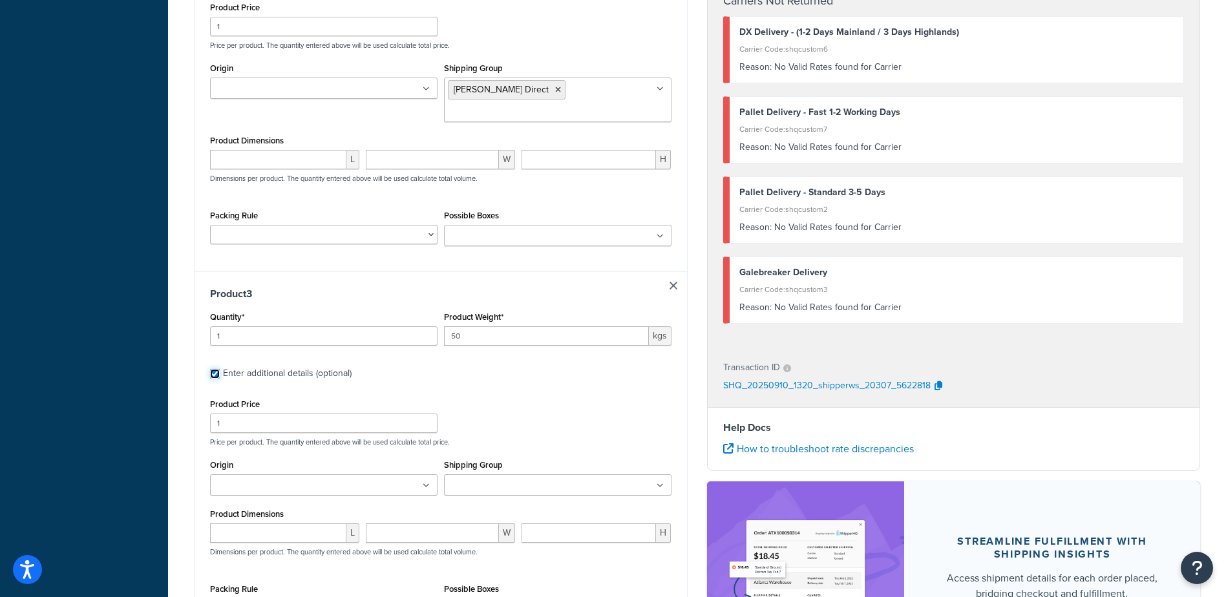
scroll to position [792, 0]
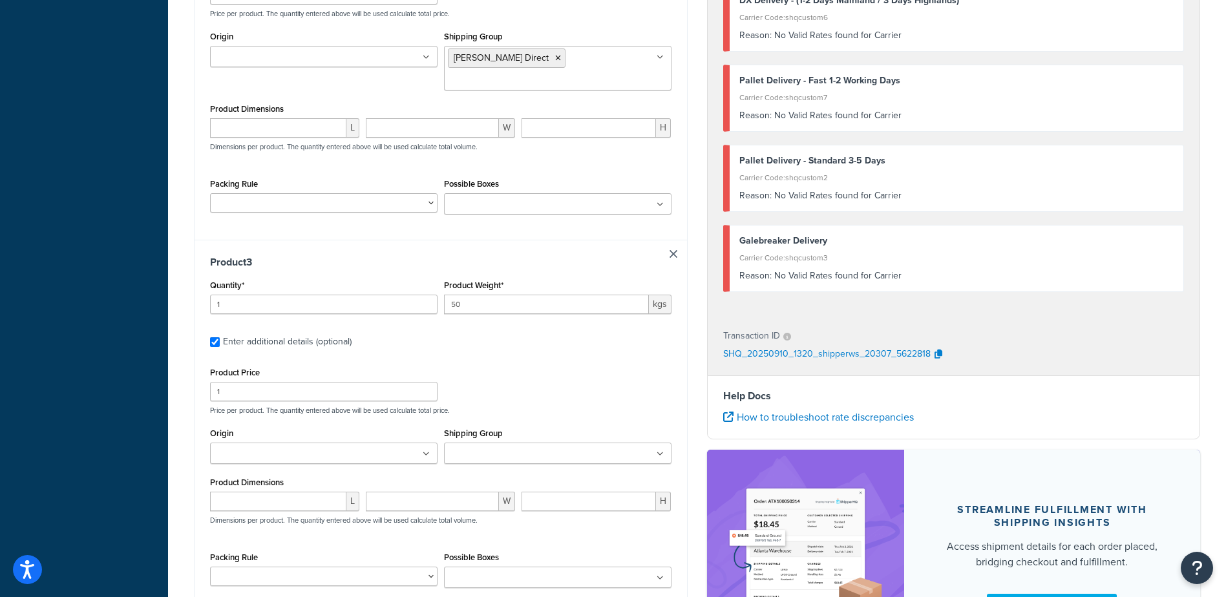
click at [478, 443] on ul at bounding box center [558, 453] width 228 height 21
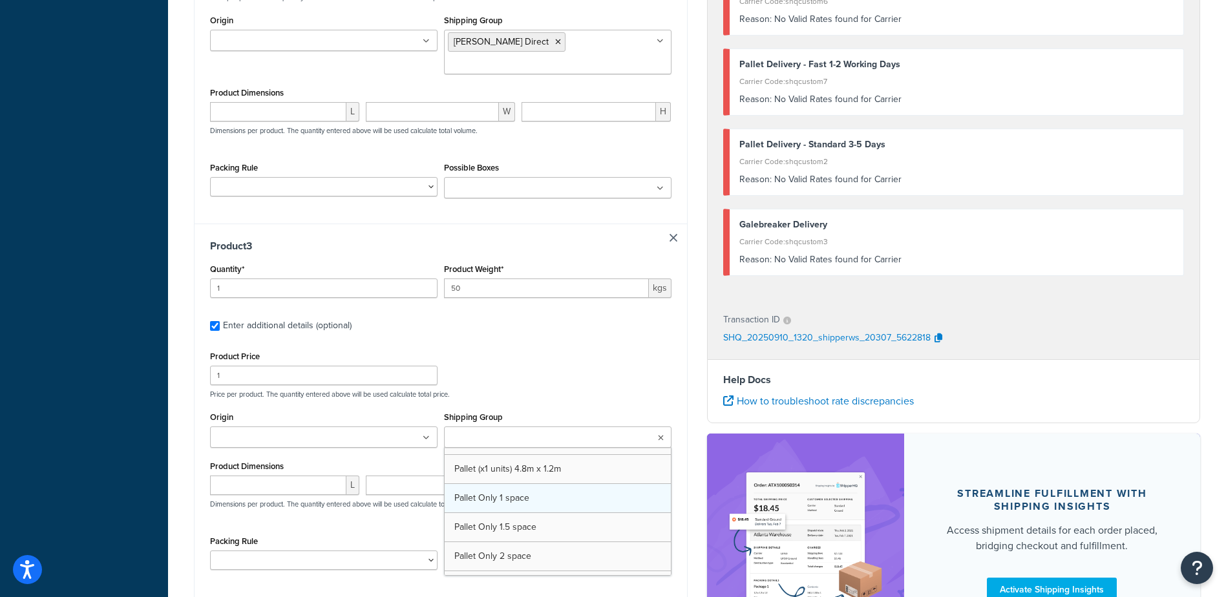
scroll to position [1955, 0]
drag, startPoint x: 510, startPoint y: 521, endPoint x: 633, endPoint y: 447, distance: 143.5
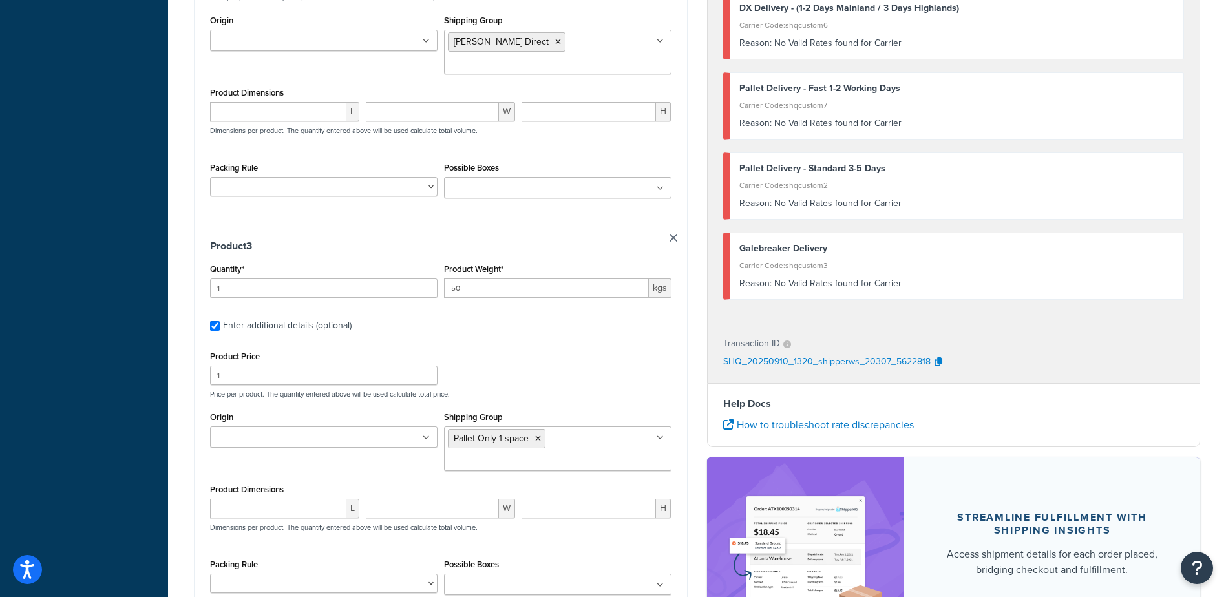
click at [613, 348] on div "Product Price 1 Price per product. The quantity entered above will be used calc…" at bounding box center [441, 373] width 468 height 51
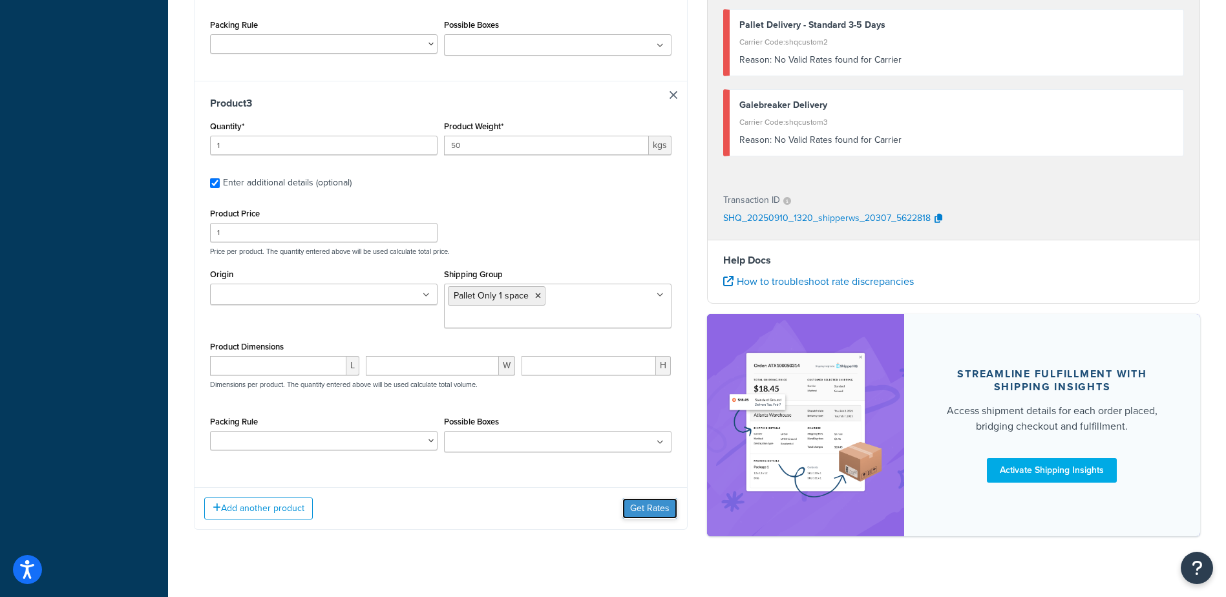
click at [650, 498] on button "Get Rates" at bounding box center [649, 508] width 55 height 21
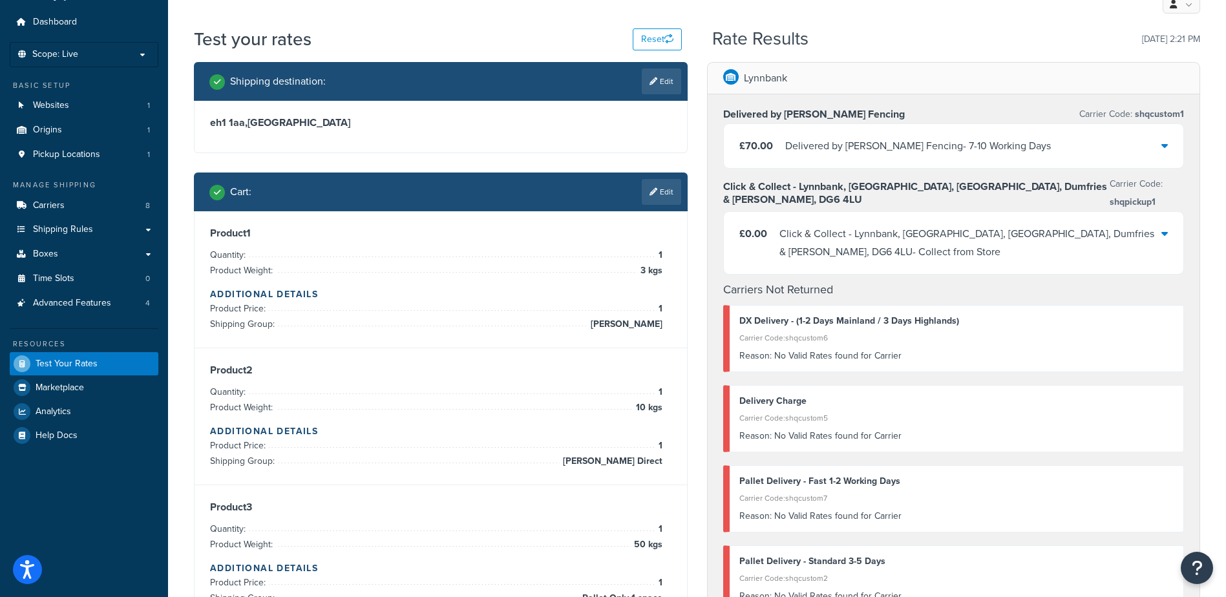
scroll to position [0, 0]
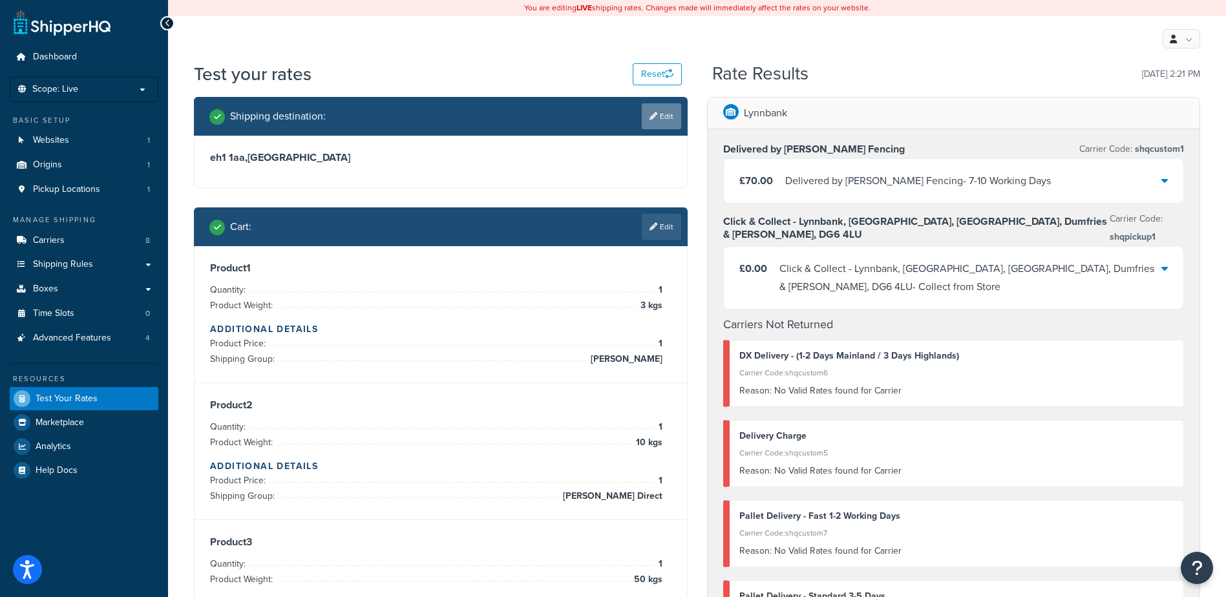
click at [669, 119] on link "Edit" at bounding box center [661, 116] width 39 height 26
select select "GB"
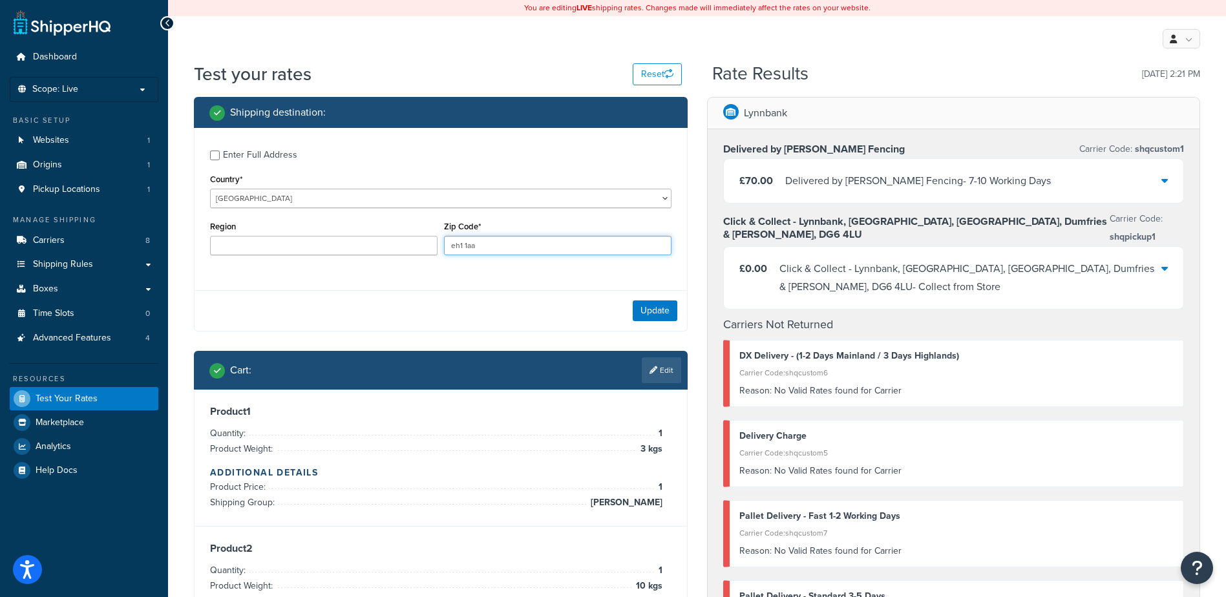
drag, startPoint x: 502, startPoint y: 248, endPoint x: 0, endPoint y: 131, distance: 515.7
click at [234, 214] on div "Enter Full Address Country* [GEOGRAPHIC_DATA] [GEOGRAPHIC_DATA] [GEOGRAPHIC_DAT…" at bounding box center [441, 204] width 493 height 153
type input "kt4 8ba"
click at [659, 324] on div "Update" at bounding box center [441, 310] width 493 height 41
click at [659, 319] on button "Update" at bounding box center [655, 311] width 45 height 21
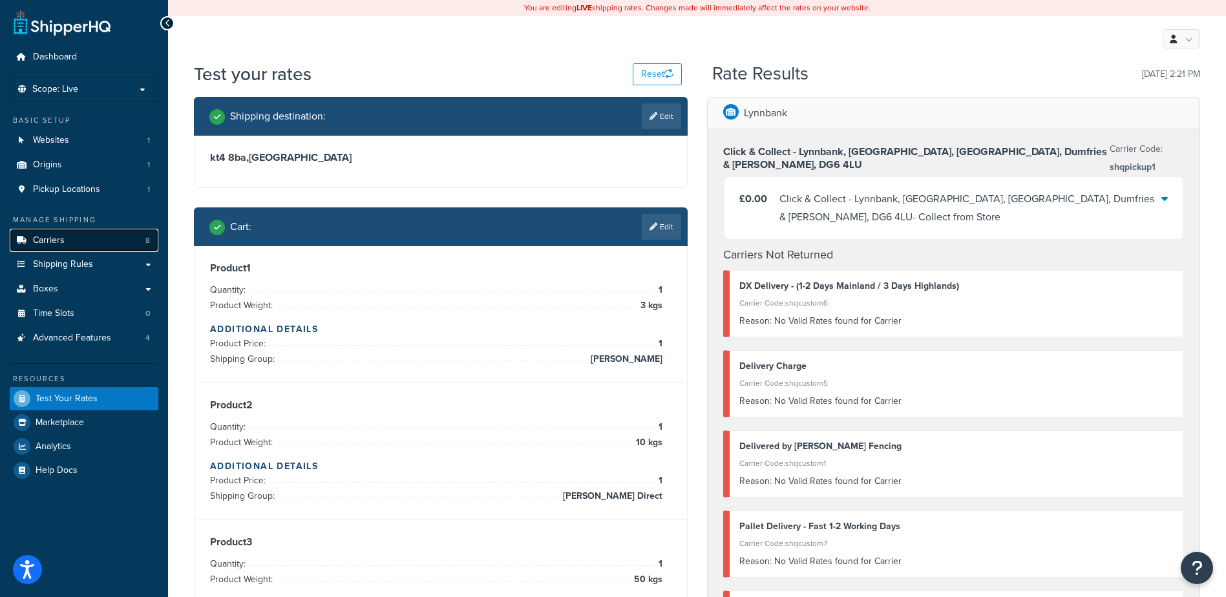
click at [90, 242] on link "Carriers 8" at bounding box center [84, 241] width 149 height 24
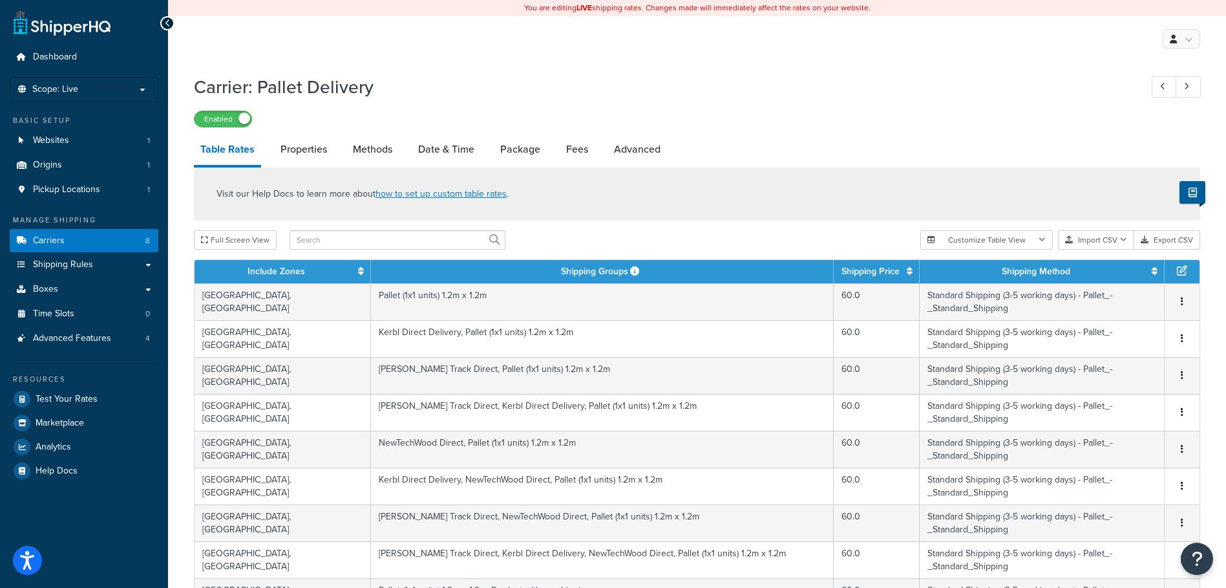
select select "25"
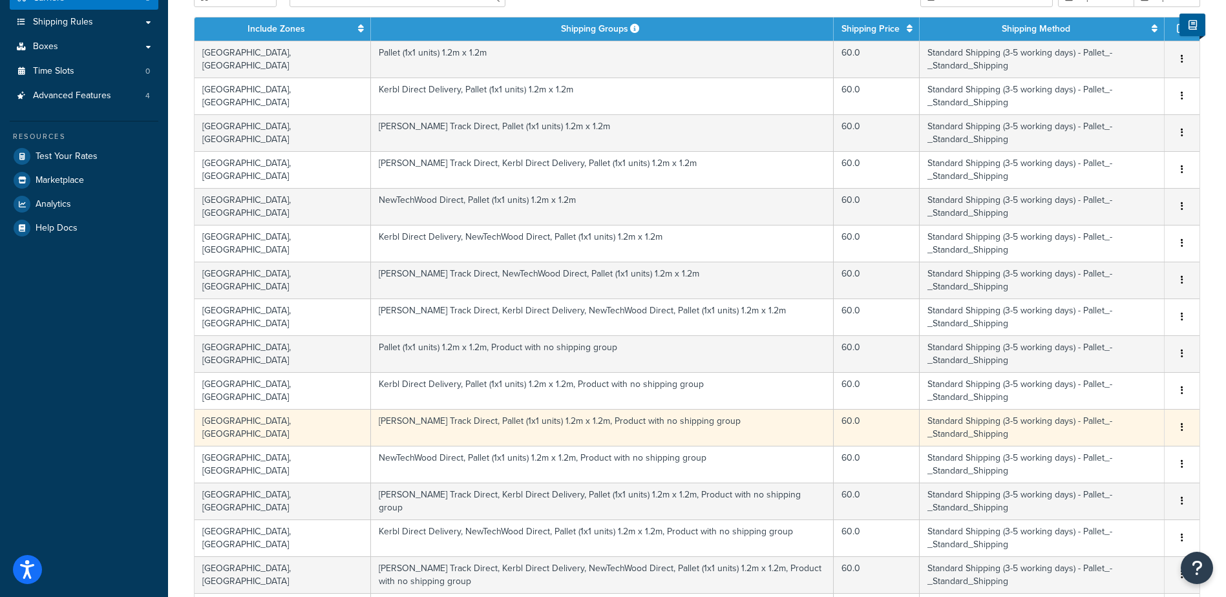
scroll to position [307, 0]
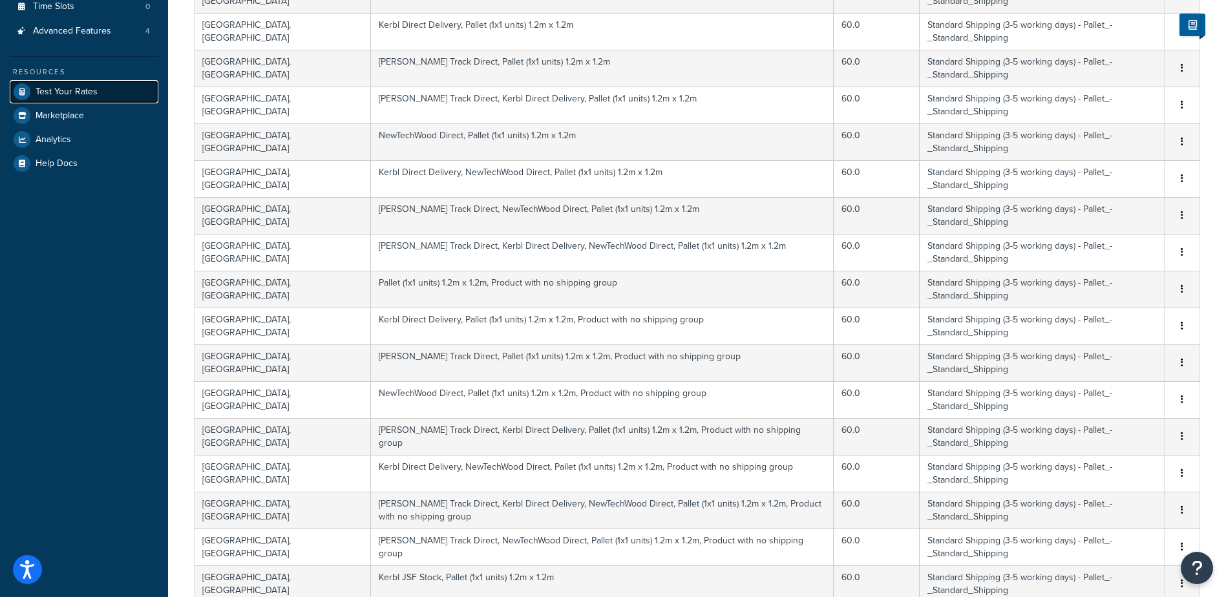
click at [85, 96] on span "Test Your Rates" at bounding box center [67, 92] width 62 height 11
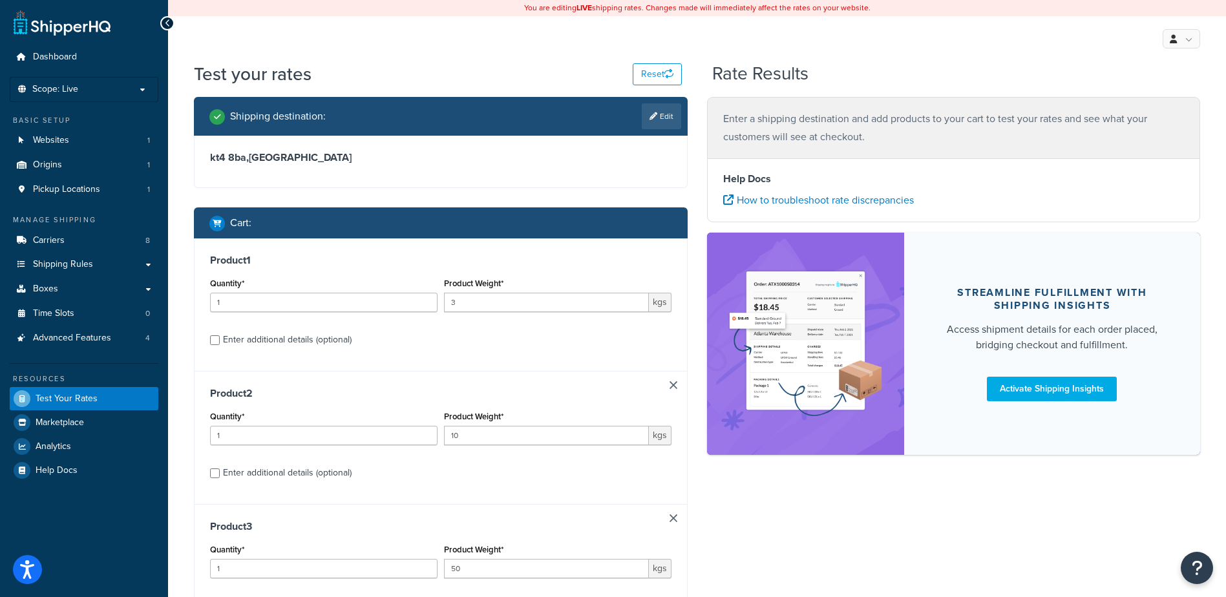
click at [672, 521] on link at bounding box center [674, 518] width 8 height 8
click at [675, 384] on link at bounding box center [674, 385] width 8 height 8
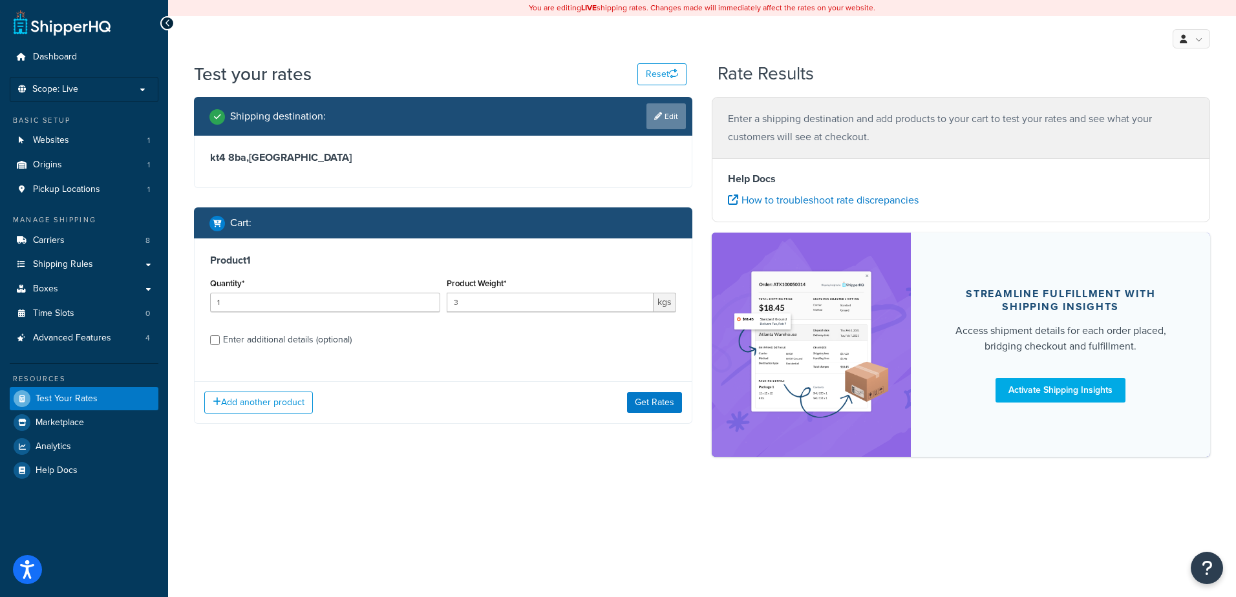
click at [666, 118] on link "Edit" at bounding box center [665, 116] width 39 height 26
select select "GB"
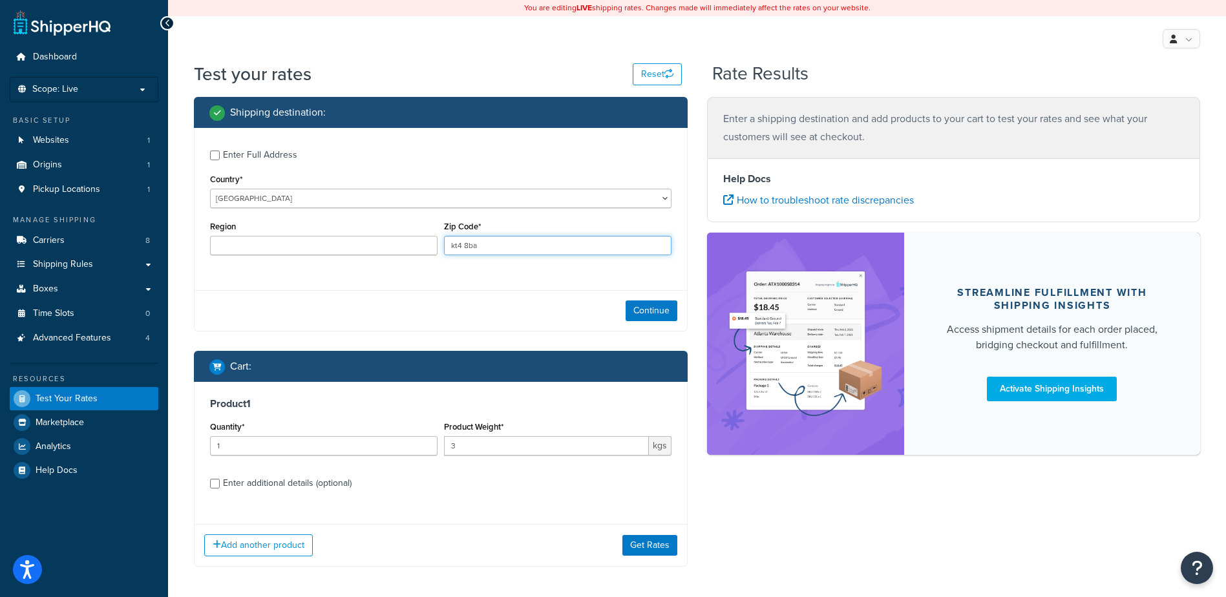
drag, startPoint x: 494, startPoint y: 242, endPoint x: 293, endPoint y: 184, distance: 208.6
click at [296, 201] on div "Enter Full Address Country* [GEOGRAPHIC_DATA] [GEOGRAPHIC_DATA] [GEOGRAPHIC_DAT…" at bounding box center [441, 204] width 493 height 153
type input "eh1 1aa"
click at [650, 297] on div "Continue" at bounding box center [441, 310] width 493 height 41
click at [644, 306] on button "Continue" at bounding box center [652, 311] width 52 height 21
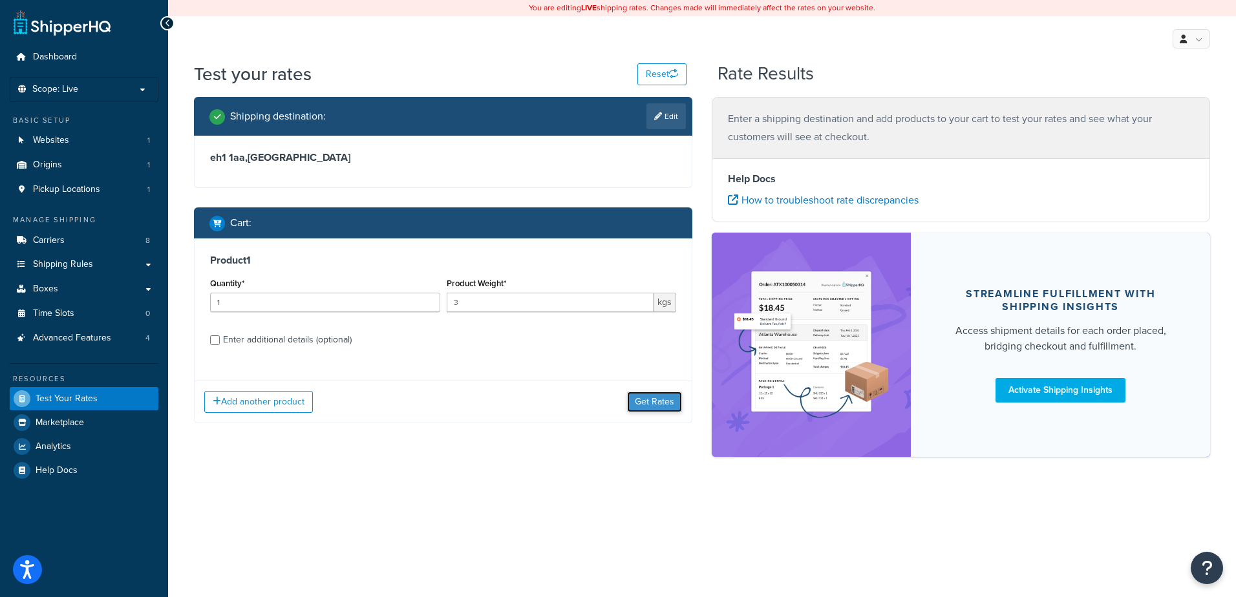
click at [667, 408] on button "Get Rates" at bounding box center [654, 402] width 55 height 21
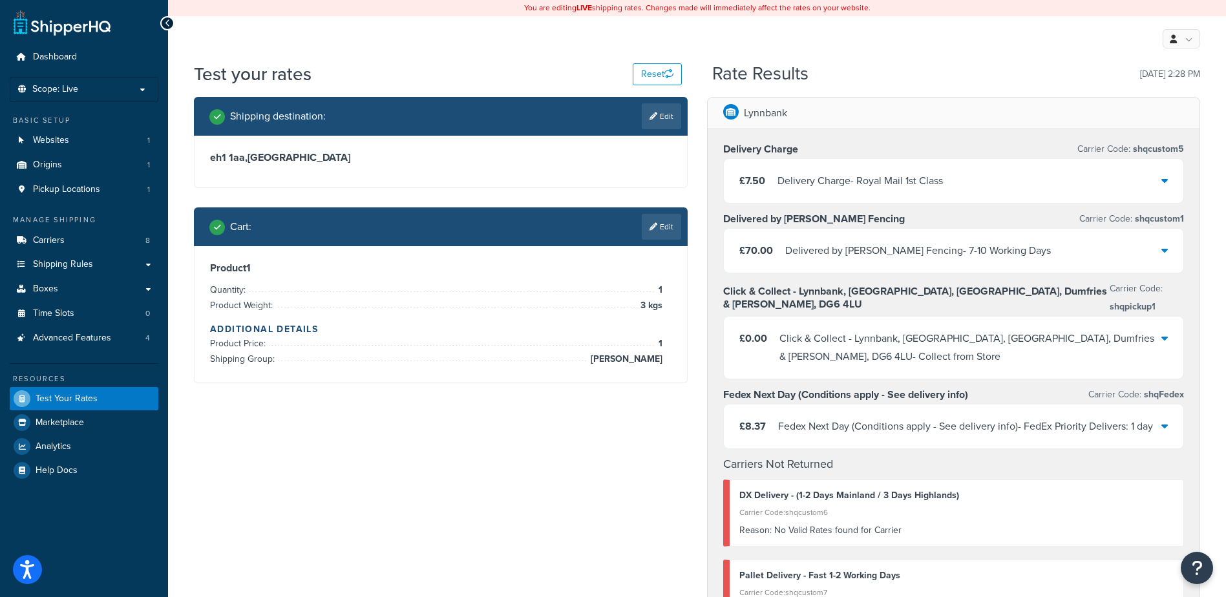
click at [651, 231] on icon at bounding box center [654, 227] width 8 height 8
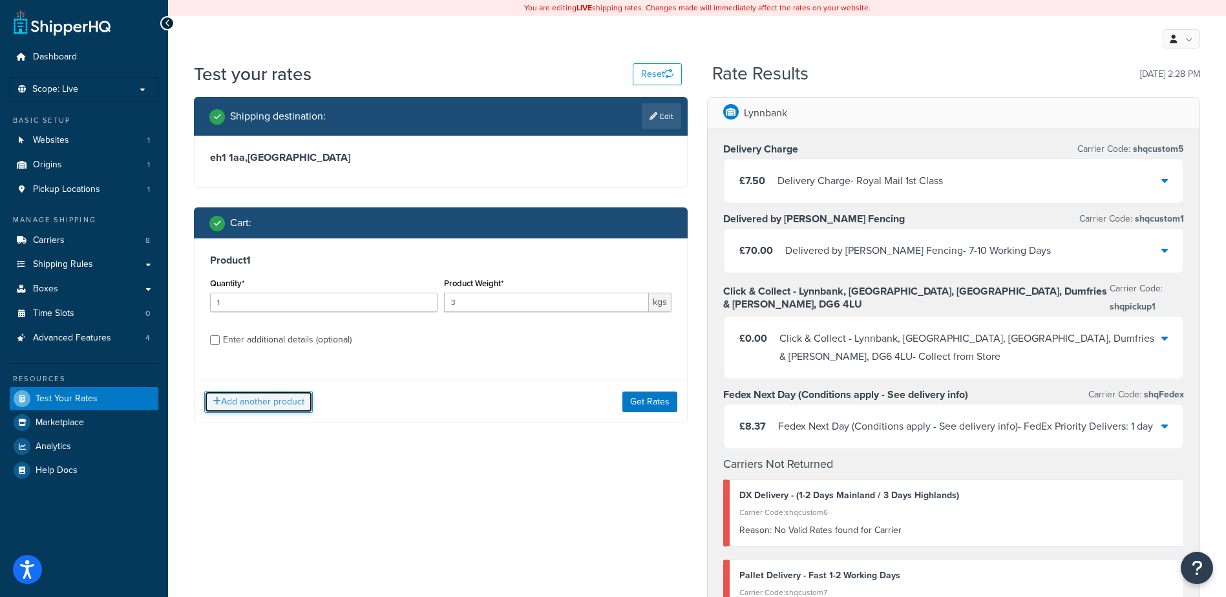
click at [261, 405] on button "Add another product" at bounding box center [258, 402] width 109 height 22
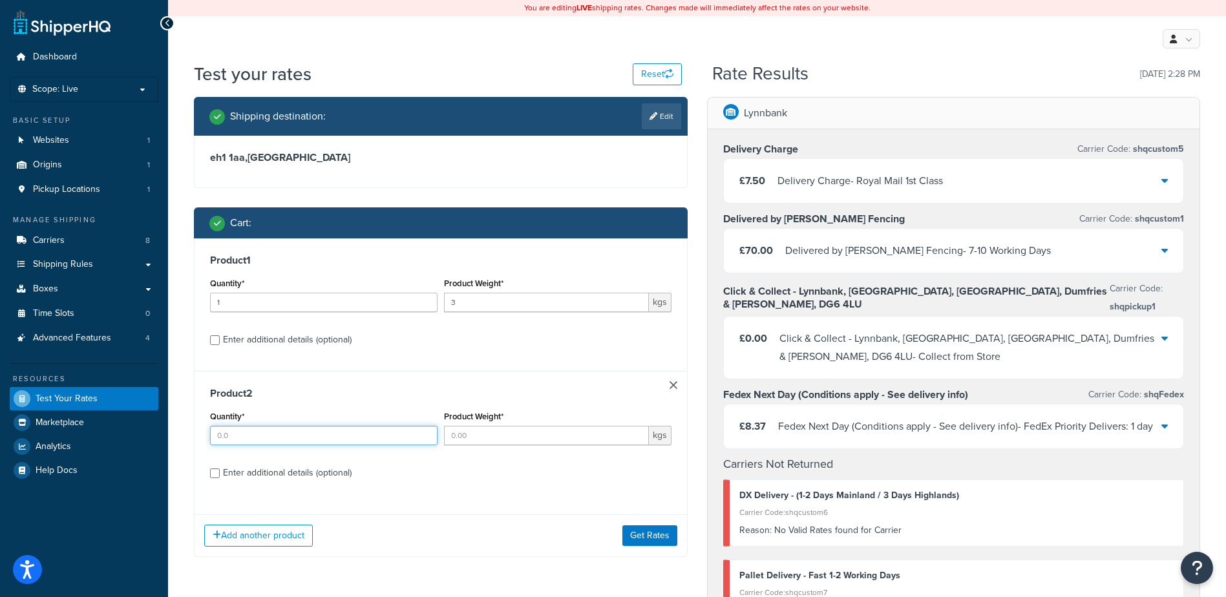
click at [282, 433] on input "Quantity*" at bounding box center [324, 435] width 228 height 19
type input "1"
click at [502, 444] on div "Product Weight* kgs" at bounding box center [558, 431] width 234 height 47
drag, startPoint x: 502, startPoint y: 437, endPoint x: 509, endPoint y: 433, distance: 8.7
click at [503, 436] on input "Product Weight*" at bounding box center [546, 435] width 205 height 19
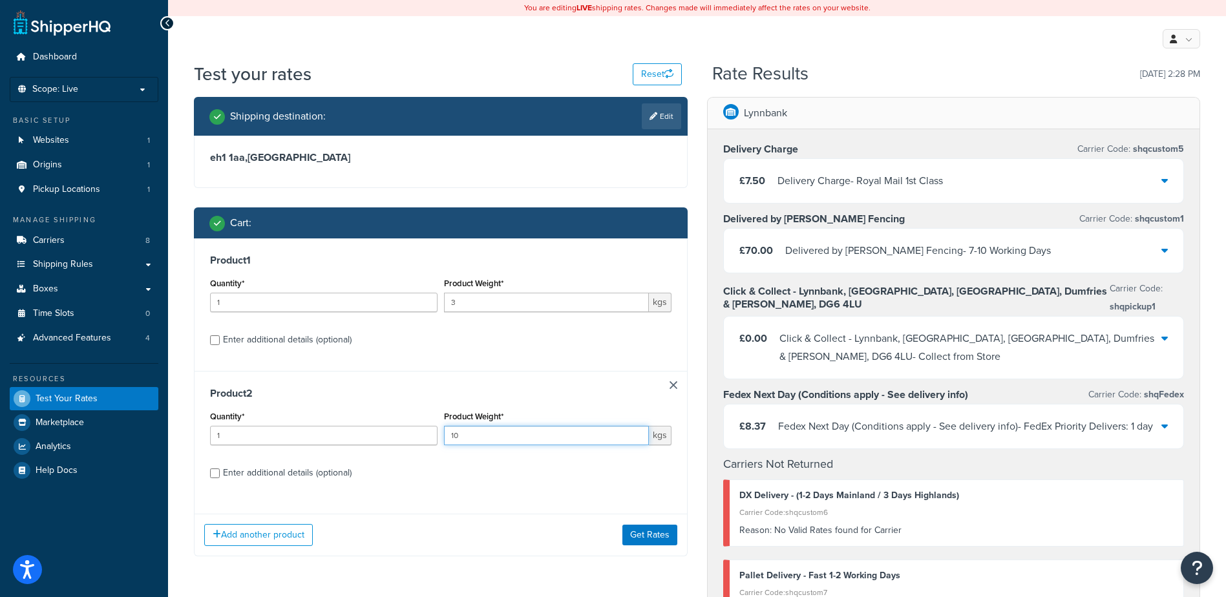
type input "10"
click at [277, 469] on div "Enter additional details (optional)" at bounding box center [287, 473] width 129 height 18
click at [220, 469] on input "Enter additional details (optional)" at bounding box center [215, 474] width 10 height 10
checkbox input "true"
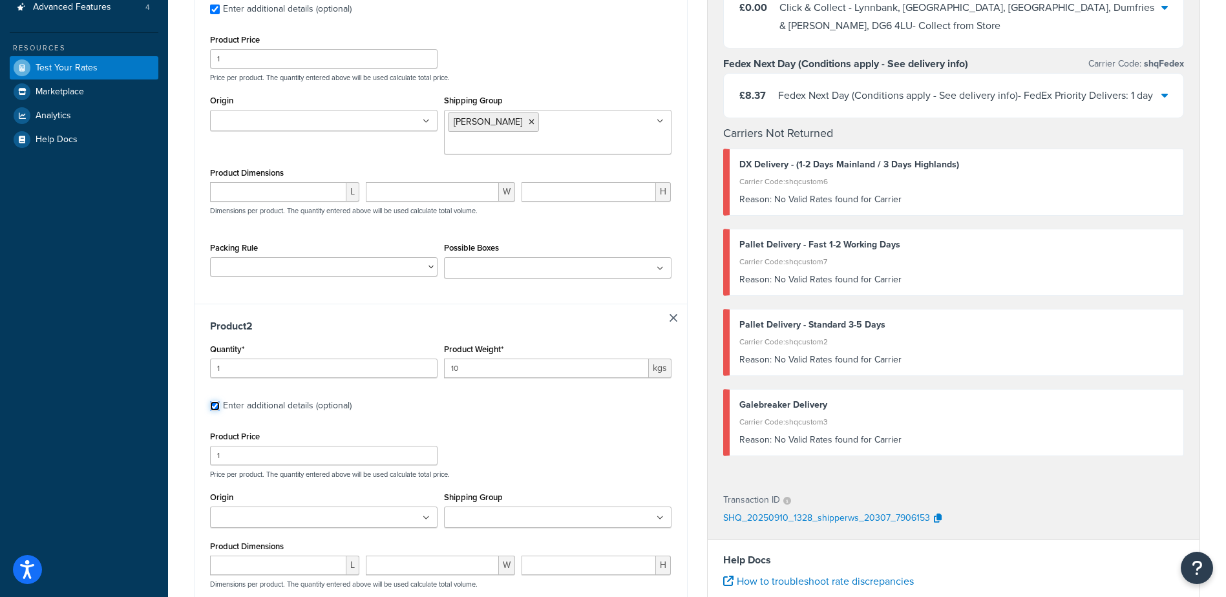
scroll to position [339, 0]
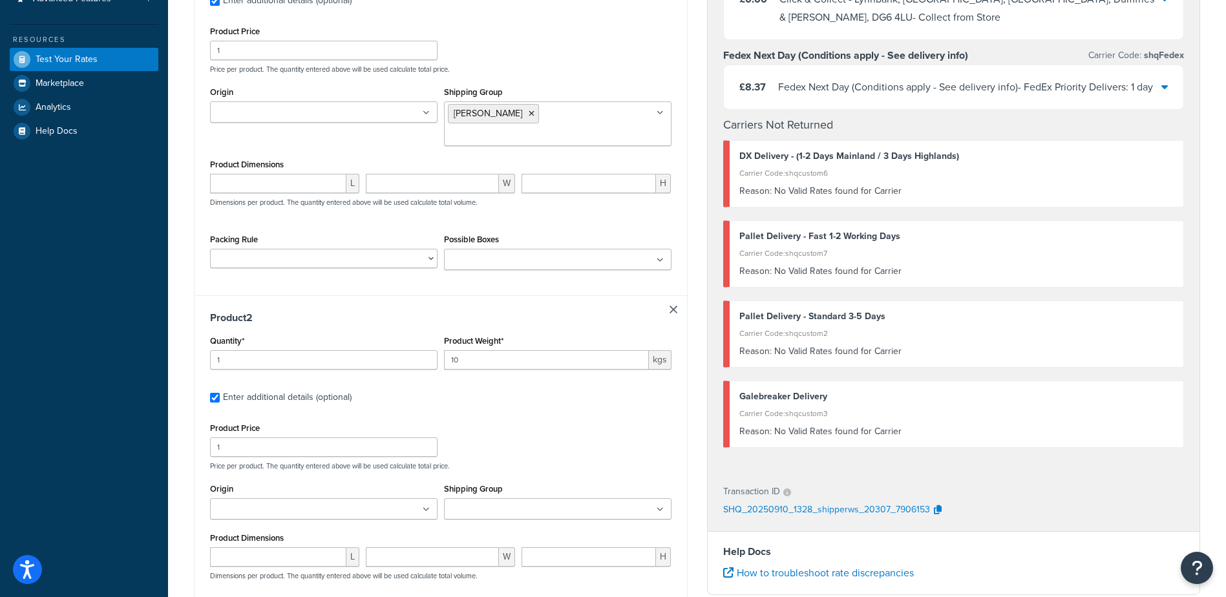
click at [494, 498] on ul at bounding box center [558, 508] width 228 height 21
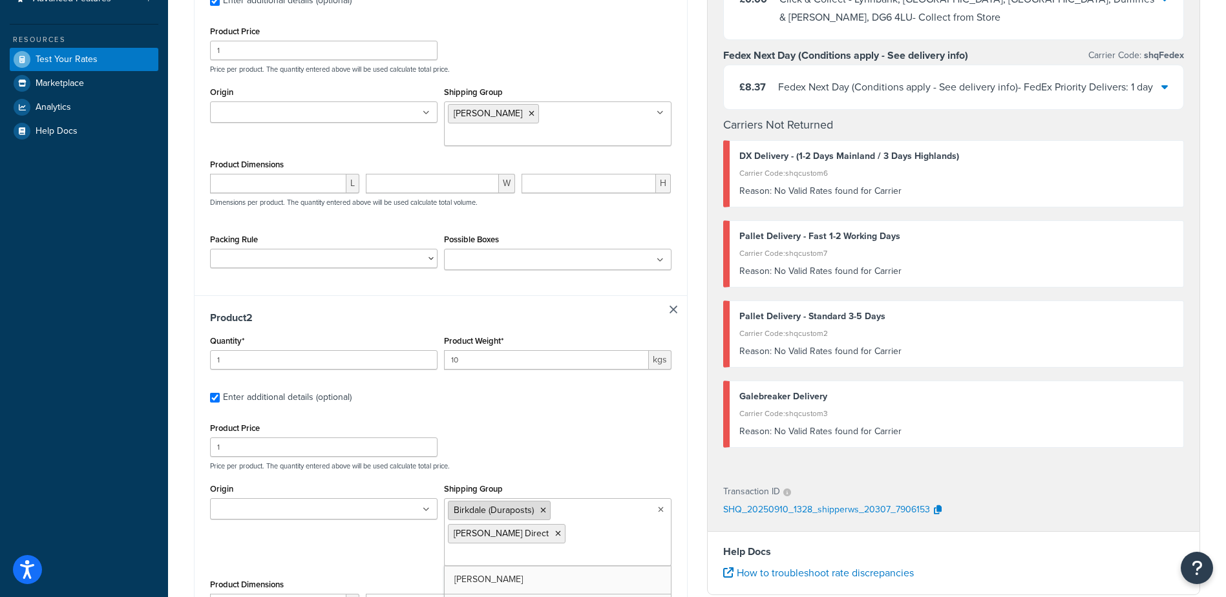
click at [543, 507] on icon at bounding box center [543, 511] width 6 height 8
click at [582, 432] on div "Product Price 1 Price per product. The quantity entered above will be used calc…" at bounding box center [441, 444] width 468 height 51
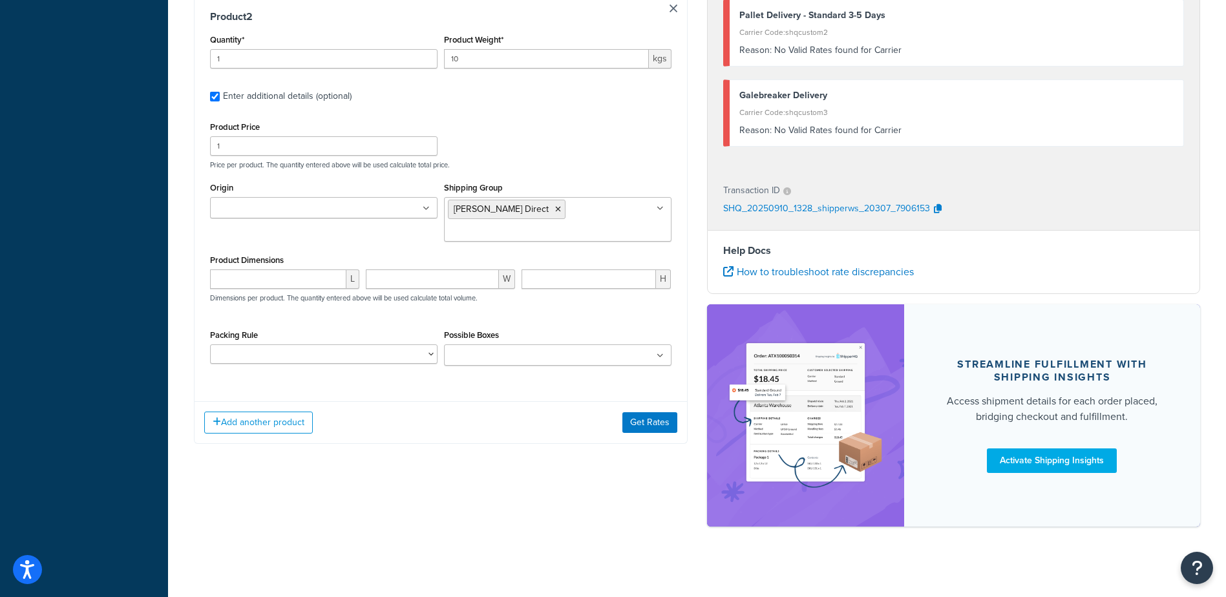
scroll to position [652, 0]
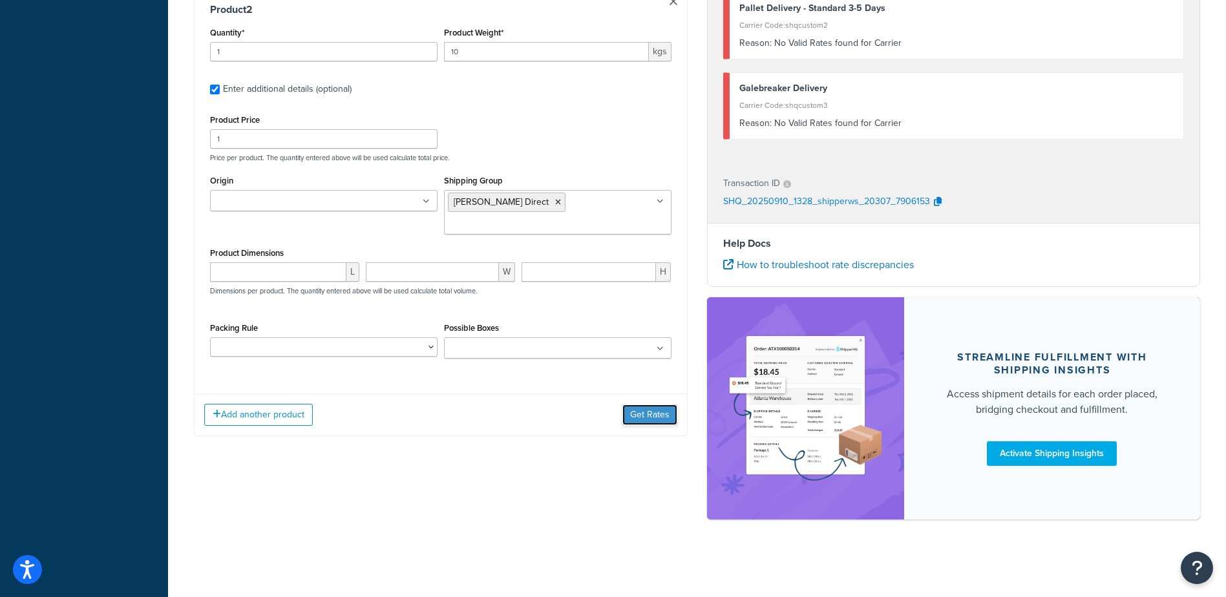
click at [636, 405] on button "Get Rates" at bounding box center [649, 415] width 55 height 21
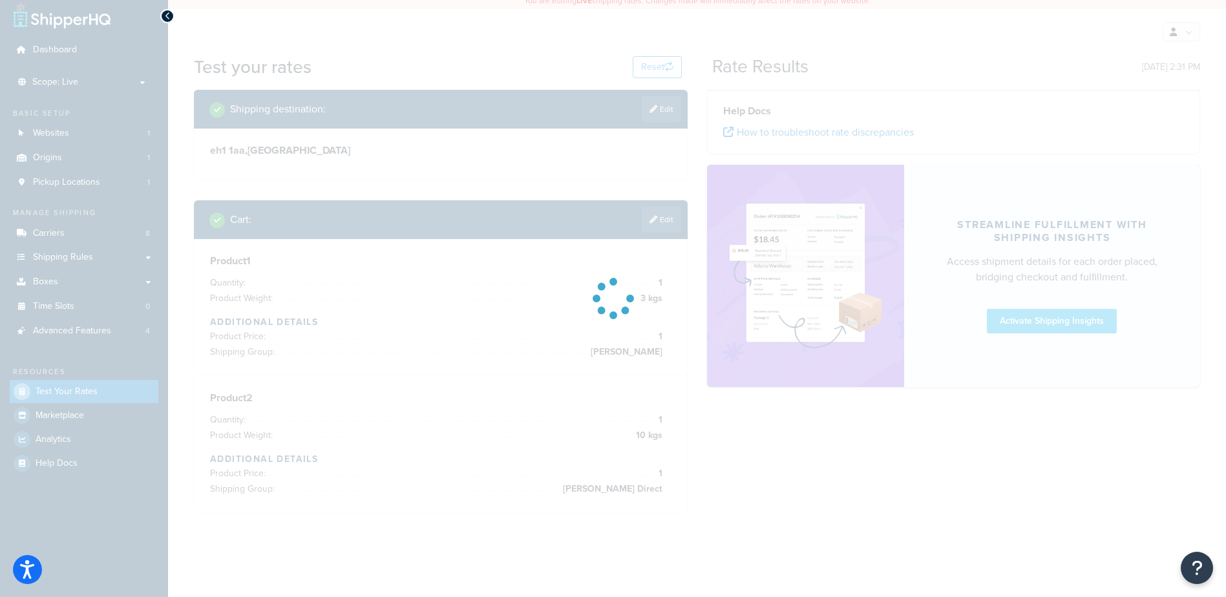
scroll to position [0, 0]
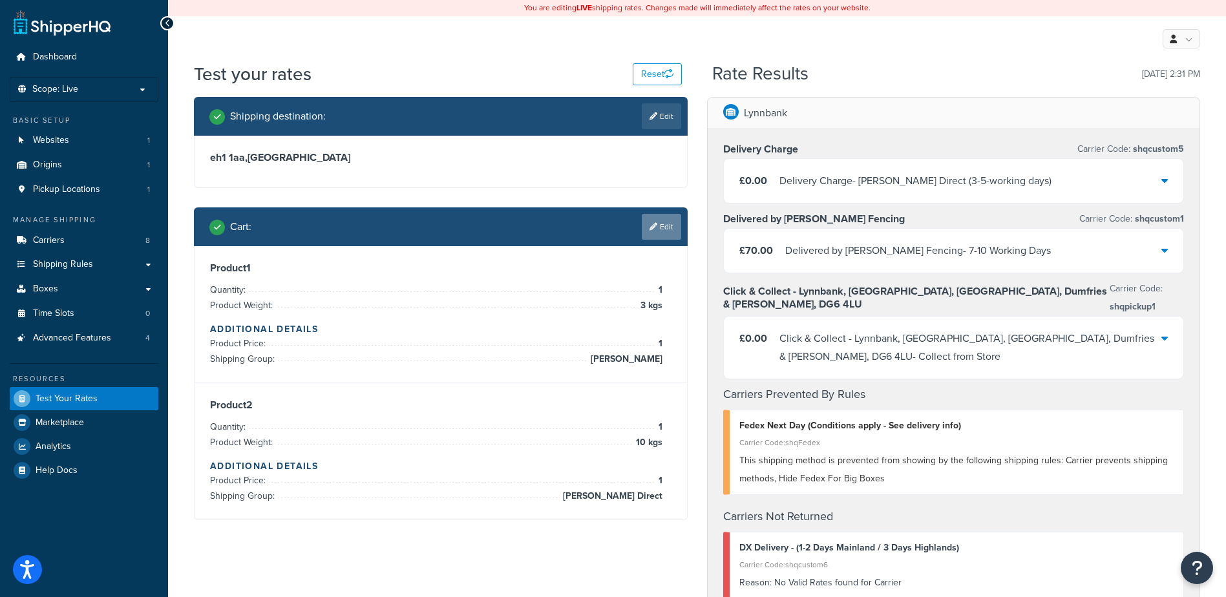
click at [653, 219] on link "Edit" at bounding box center [661, 227] width 39 height 26
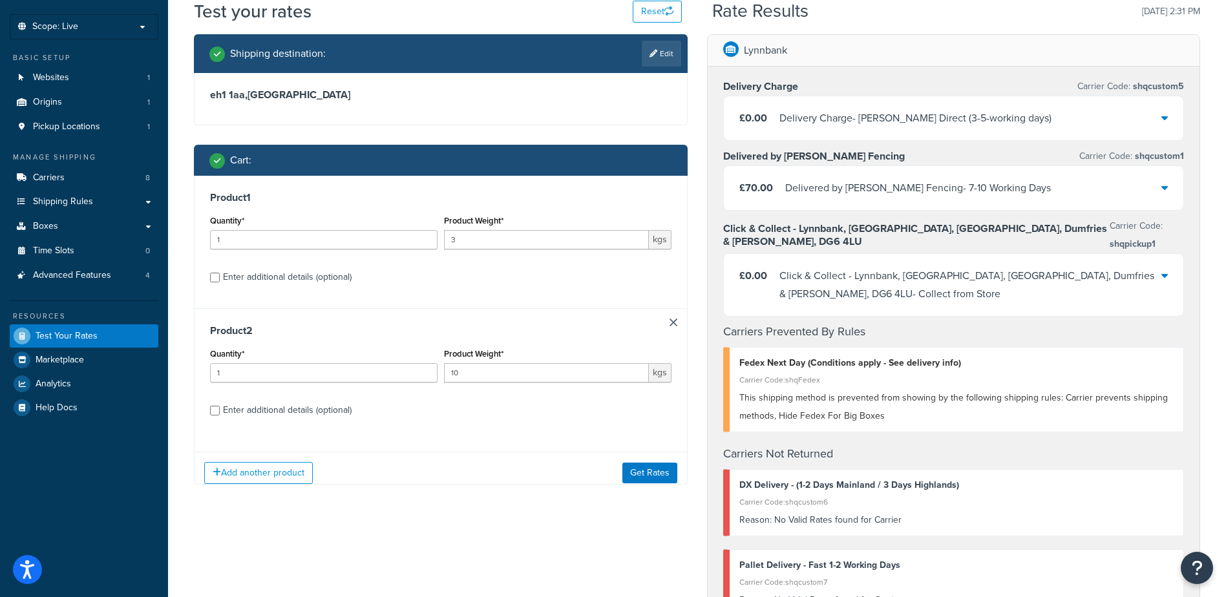
scroll to position [65, 0]
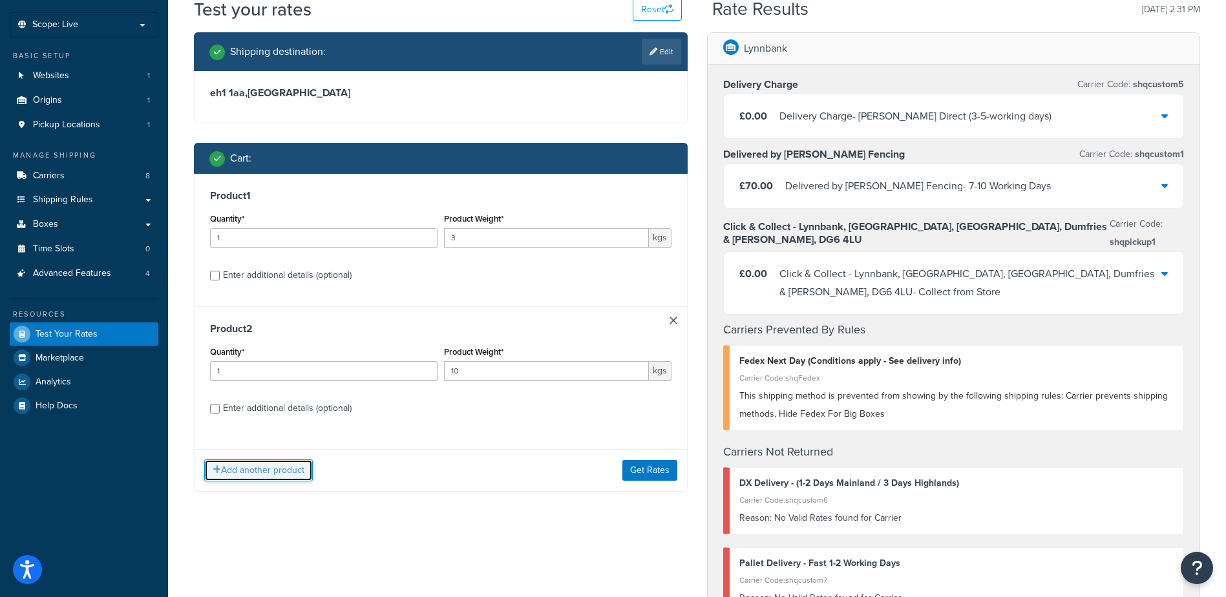
click at [255, 474] on button "Add another product" at bounding box center [258, 471] width 109 height 22
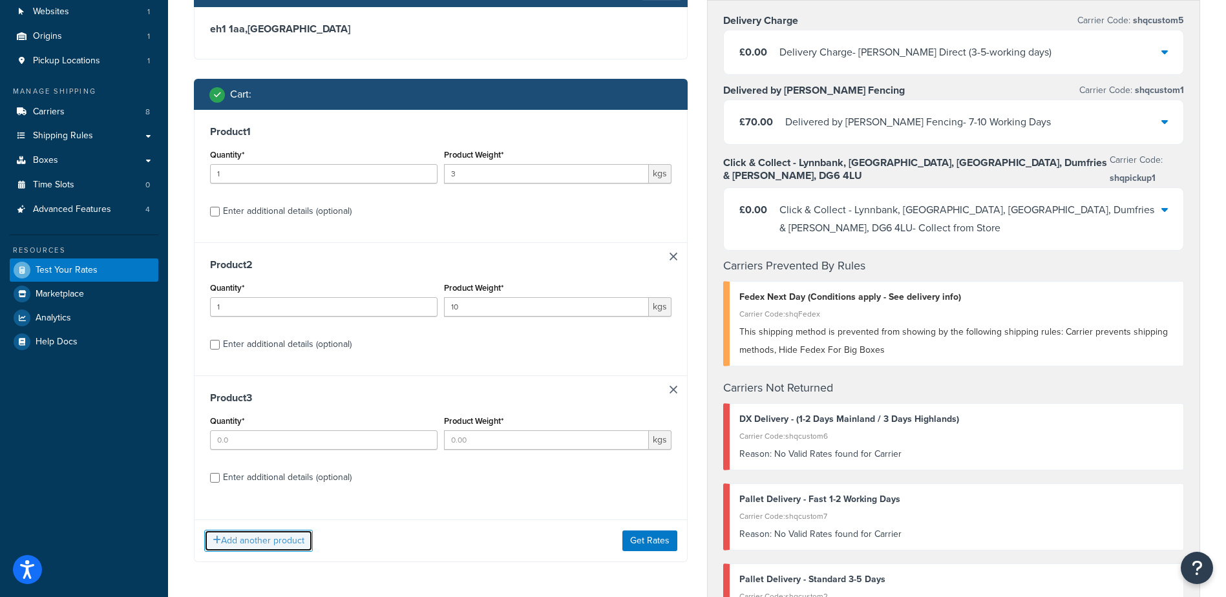
scroll to position [129, 0]
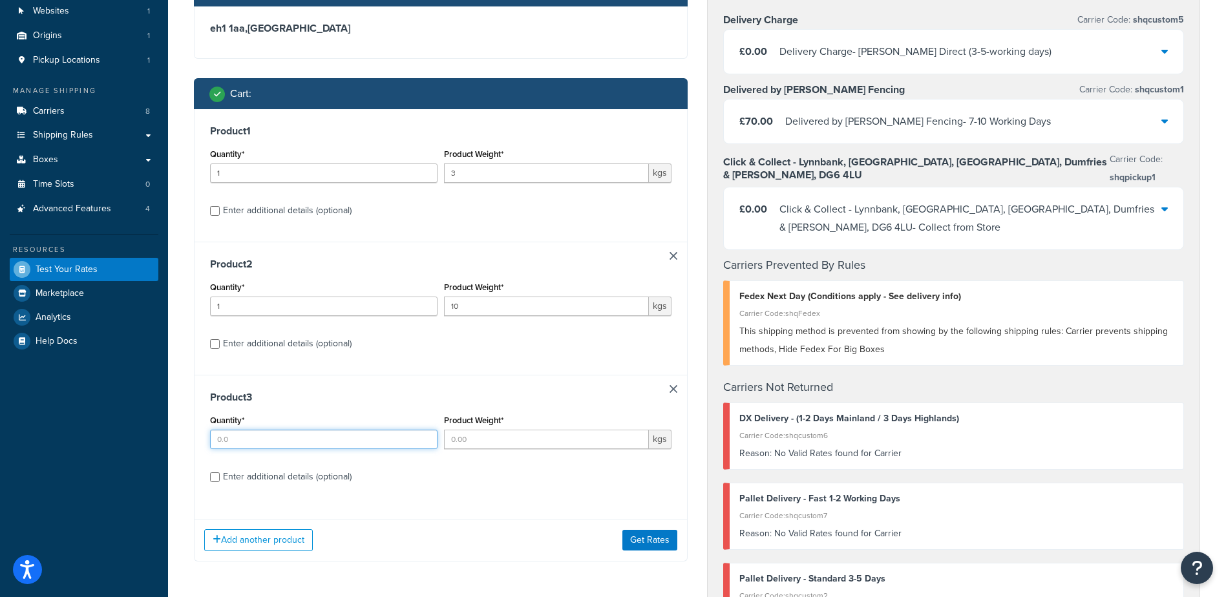
click at [272, 444] on input "Quantity*" at bounding box center [324, 439] width 228 height 19
type input "1"
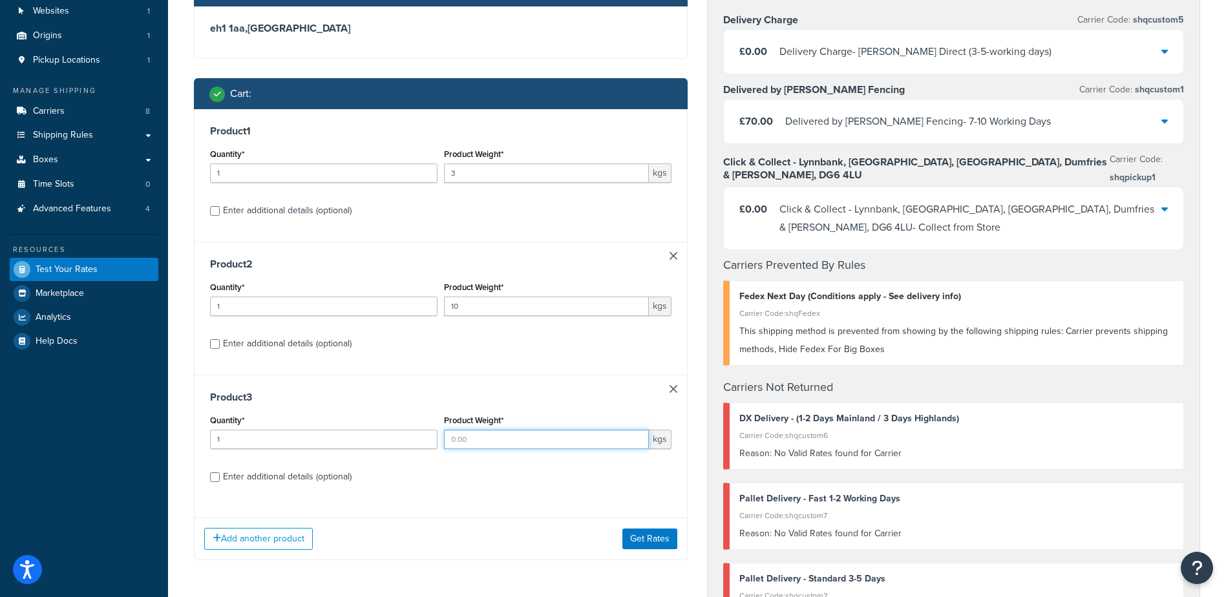
click at [473, 445] on input "Product Weight*" at bounding box center [546, 439] width 205 height 19
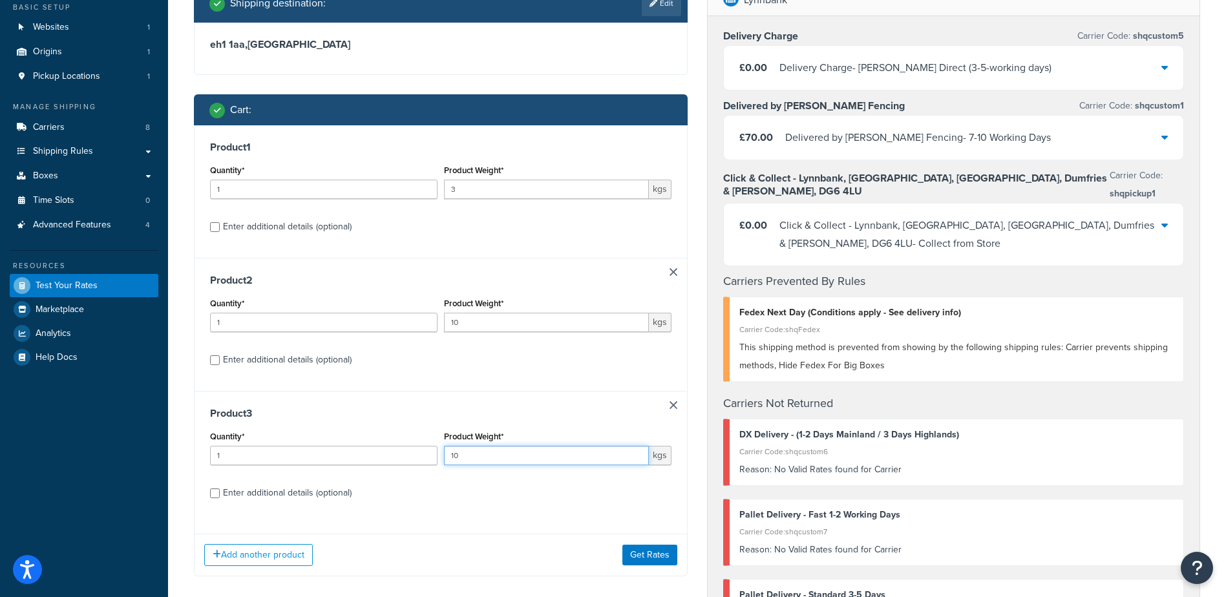
type input "10"
click at [236, 500] on div "Enter additional details (optional)" at bounding box center [287, 493] width 129 height 18
click at [220, 498] on input "Enter additional details (optional)" at bounding box center [215, 494] width 10 height 10
checkbox input "true"
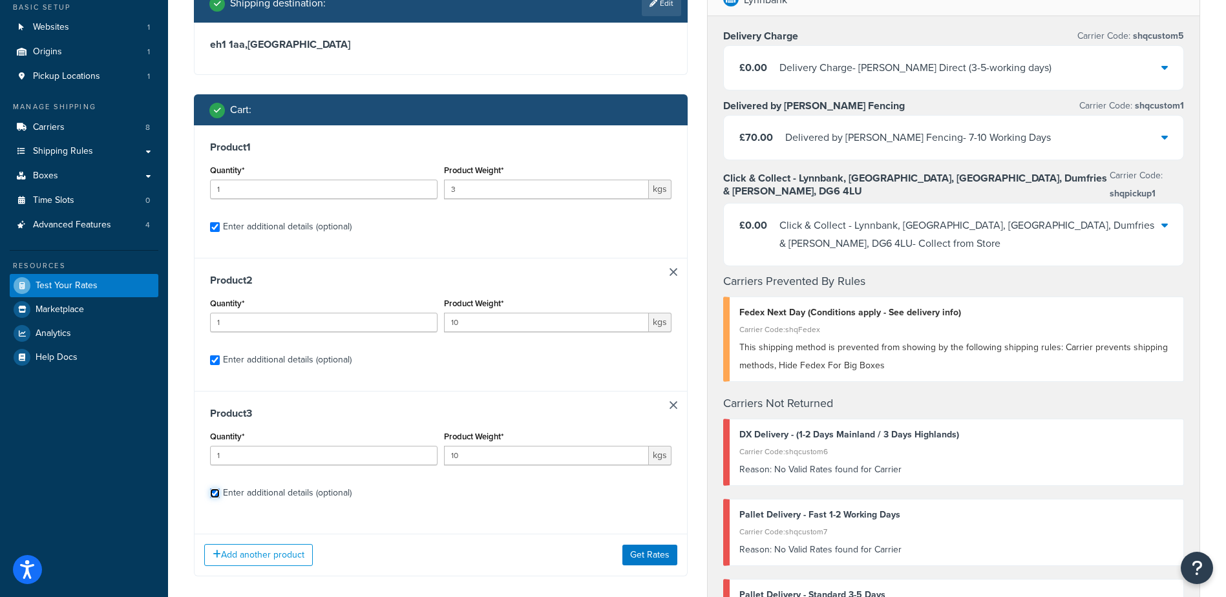
checkbox input "true"
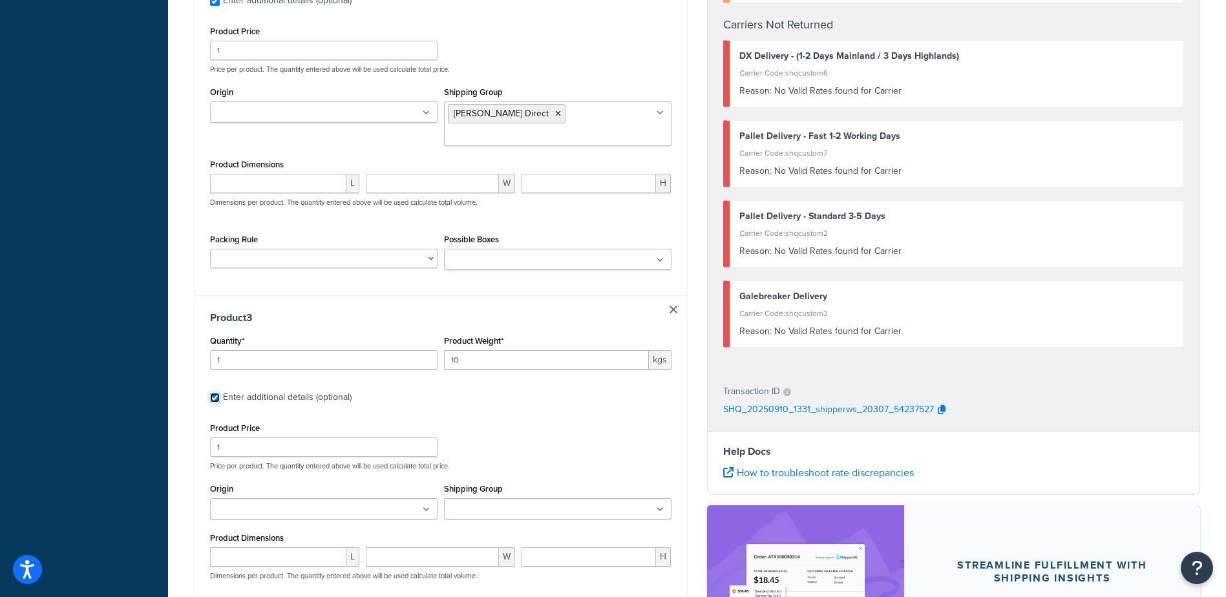
scroll to position [743, 0]
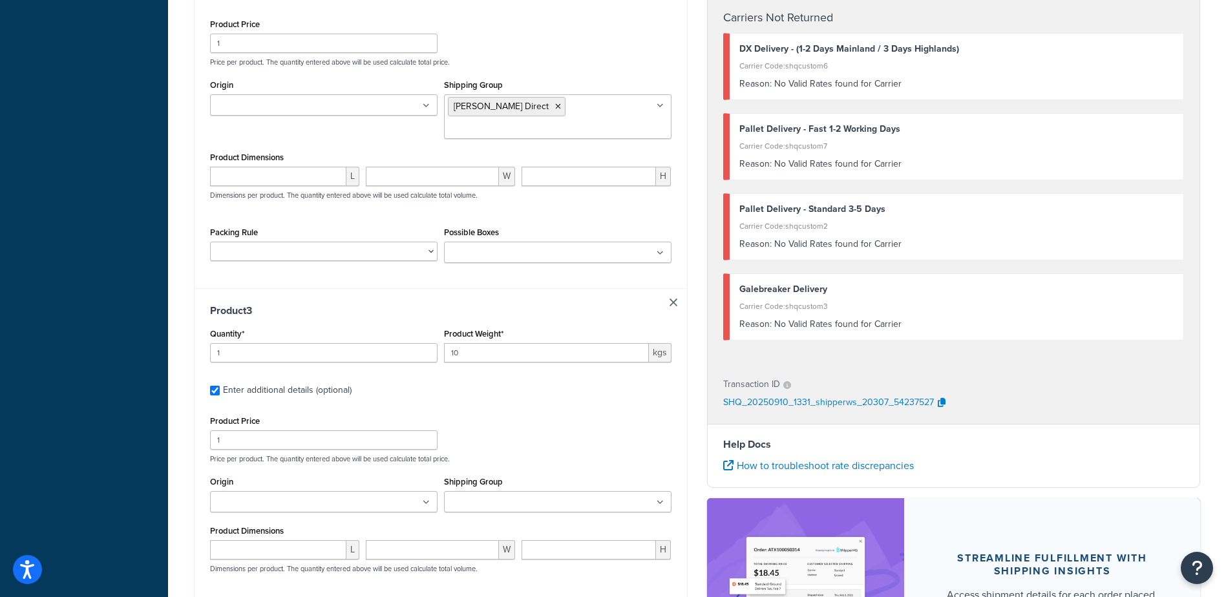
click at [489, 496] on input "Shipping Group" at bounding box center [505, 503] width 114 height 14
type input "pal"
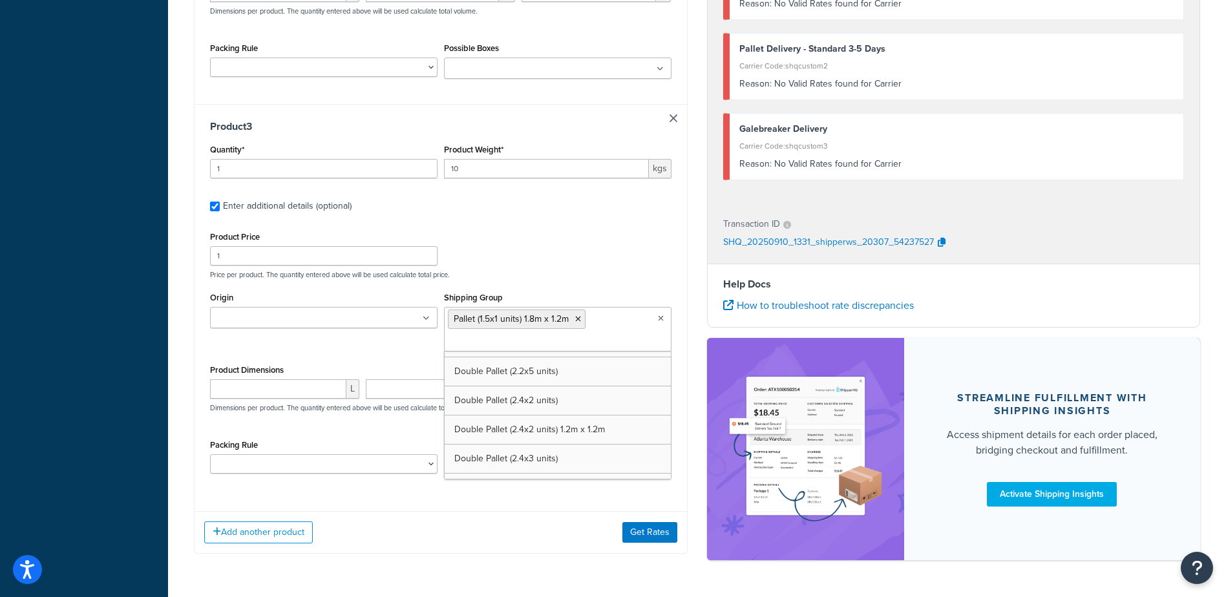
scroll to position [633, 0]
click at [658, 522] on button "Get Rates" at bounding box center [649, 532] width 55 height 21
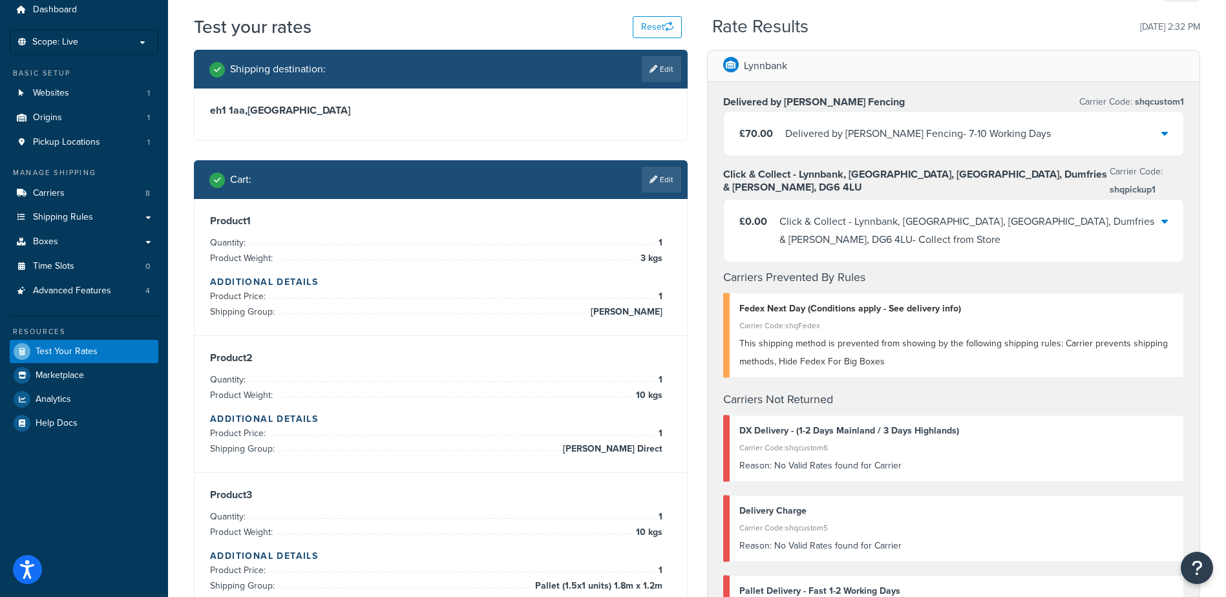
scroll to position [0, 0]
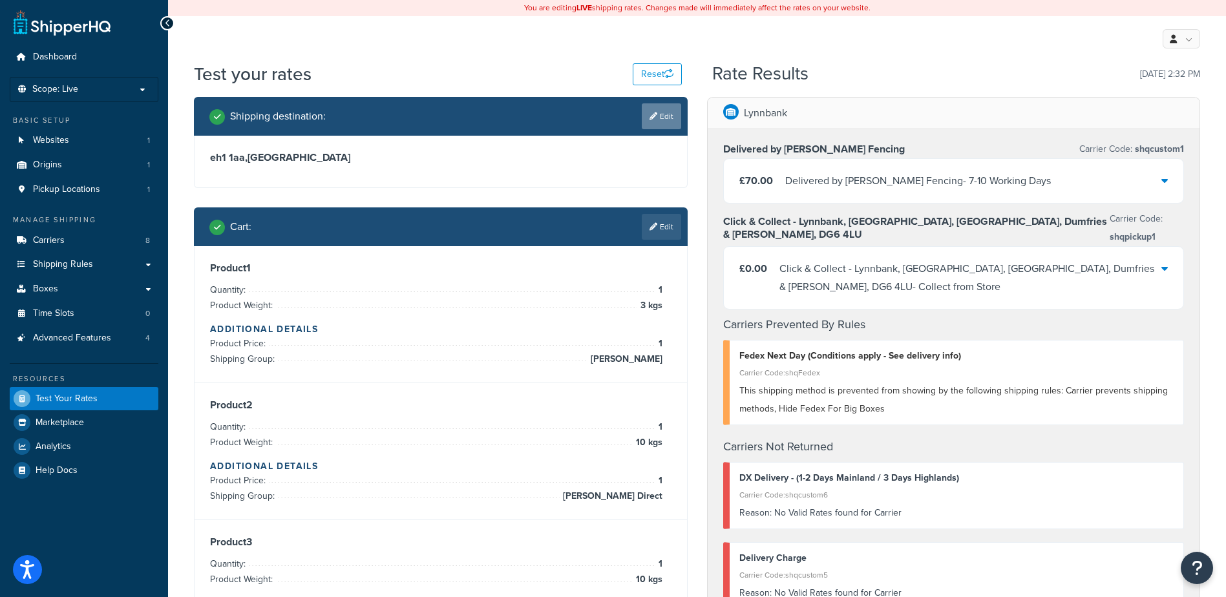
click at [660, 123] on link "Edit" at bounding box center [661, 116] width 39 height 26
select select "GB"
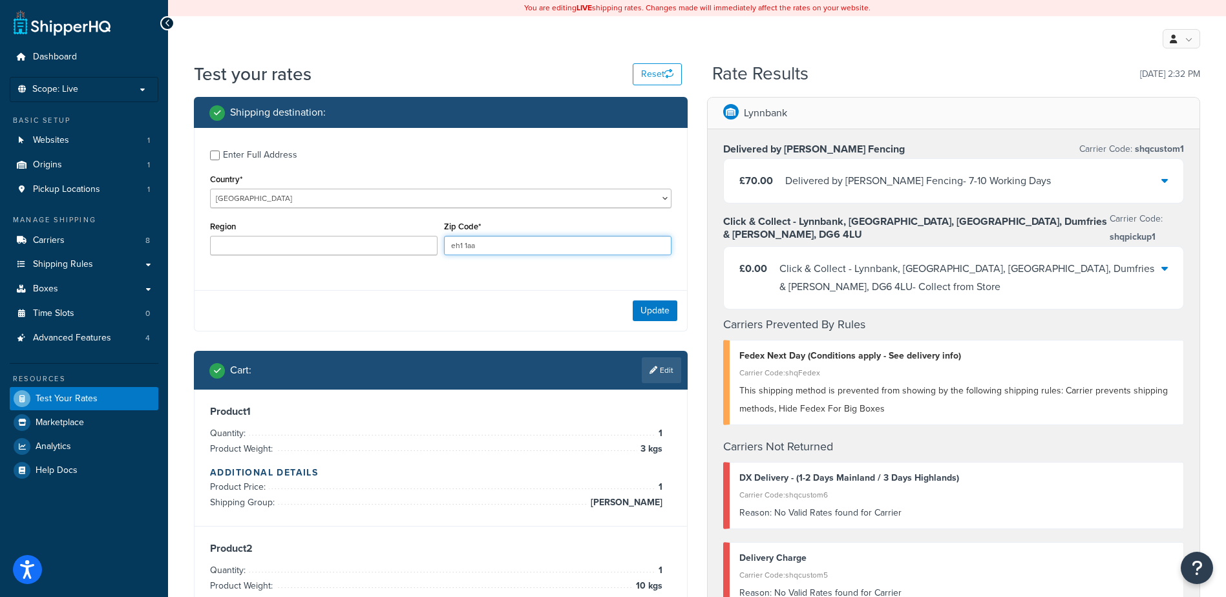
click at [246, 196] on div "Enter Full Address Country* [GEOGRAPHIC_DATA] [GEOGRAPHIC_DATA] [GEOGRAPHIC_DAT…" at bounding box center [441, 204] width 493 height 153
type input "kt6 1aa"
click at [648, 313] on button "Update" at bounding box center [655, 311] width 45 height 21
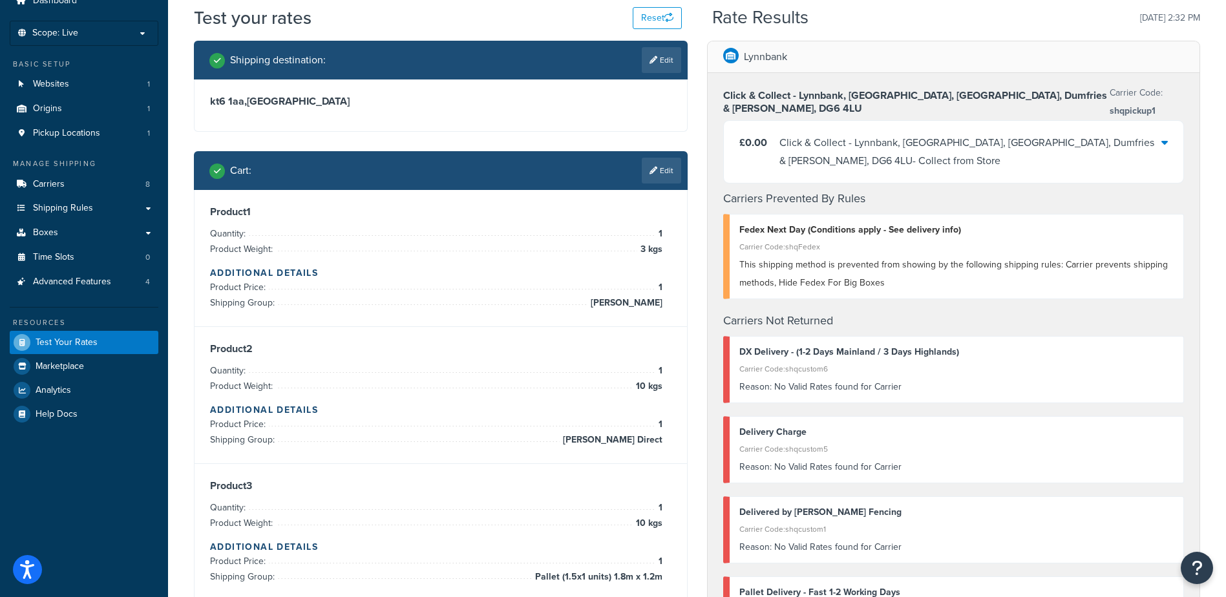
scroll to position [48, 0]
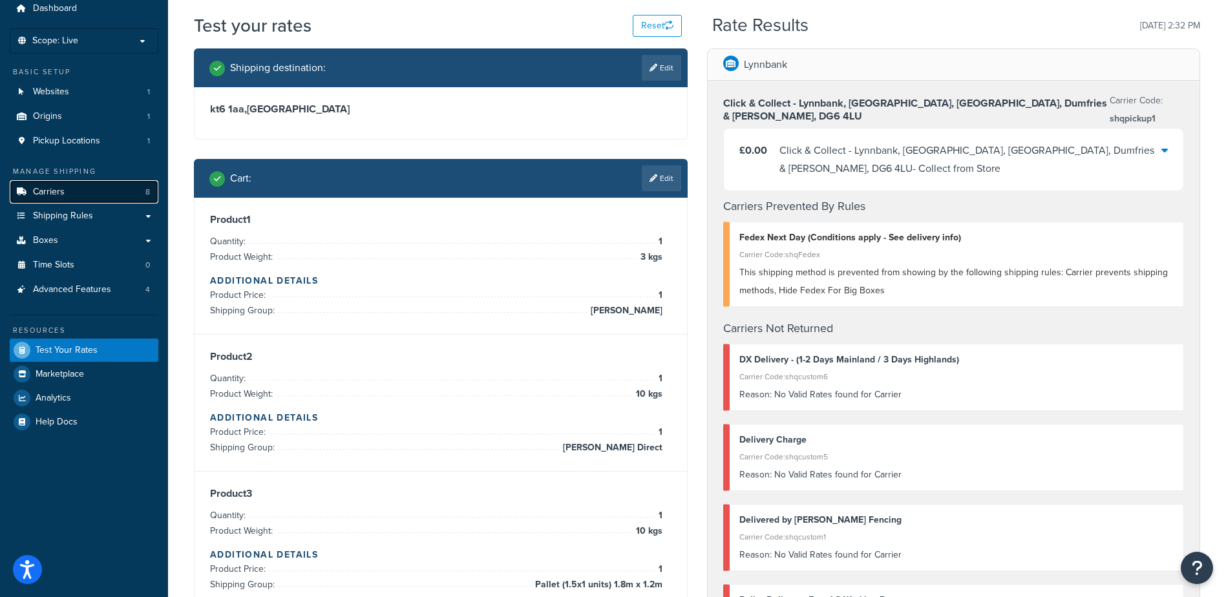
click at [99, 195] on link "Carriers 8" at bounding box center [84, 192] width 149 height 24
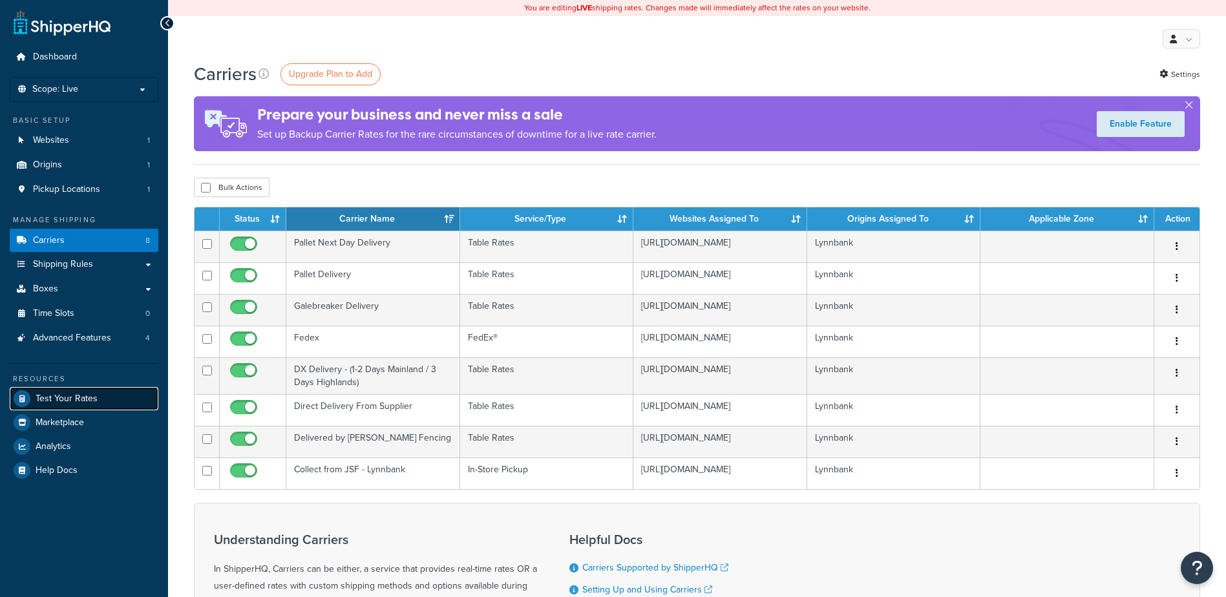
click at [88, 403] on span "Test Your Rates" at bounding box center [67, 399] width 62 height 11
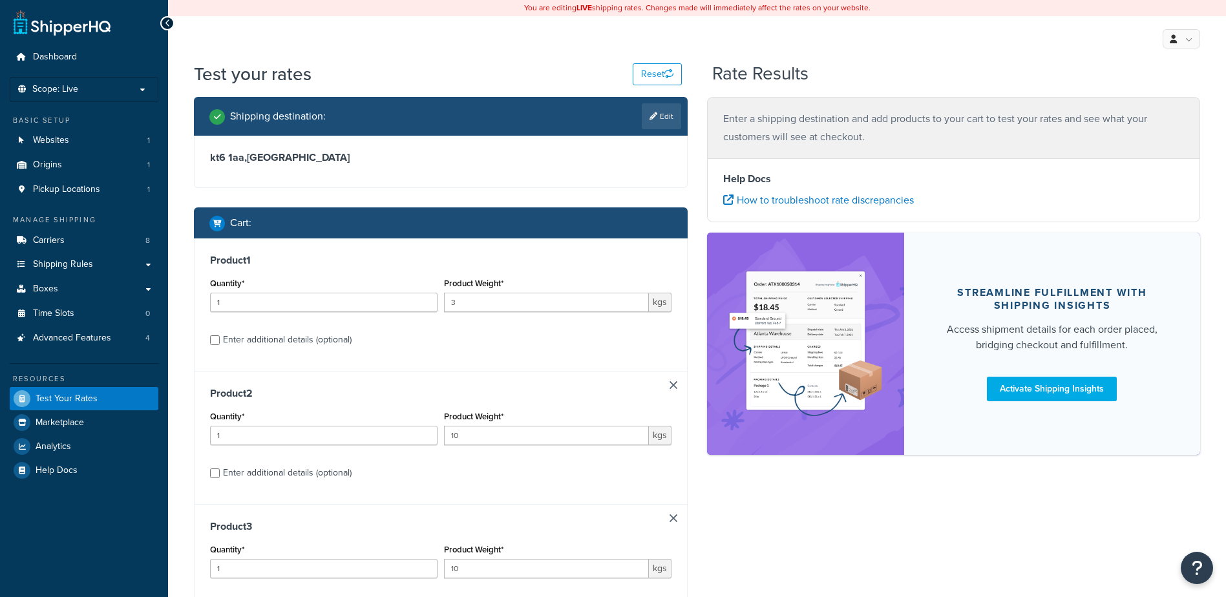
click at [672, 519] on link at bounding box center [674, 518] width 8 height 8
click at [650, 528] on button "Get Rates" at bounding box center [649, 535] width 55 height 21
